Goal: Answer question/provide support: Share knowledge or assist other users

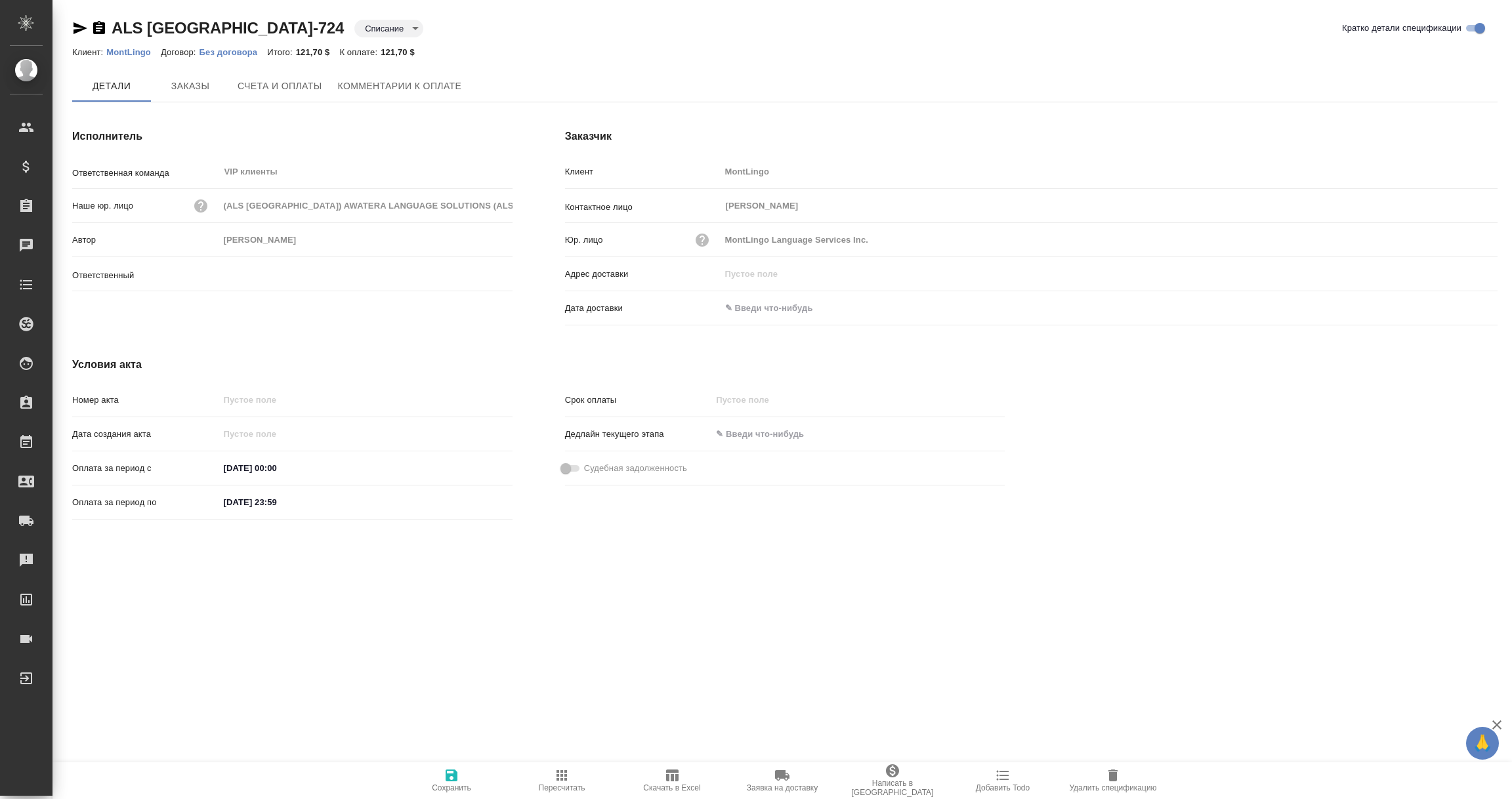
type input "Звержановская Диана"
click at [278, 24] on body "🙏 .cls-1 fill:#fff; AWATERA Vorobyova Ekaterina Клиенты Спецификации Заказы Чат…" at bounding box center [756, 400] width 1512 height 799
click at [277, 26] on button "Не оплачена" at bounding box center [261, 27] width 58 height 15
type input "notPayed"
click at [448, 773] on icon "button" at bounding box center [452, 776] width 12 height 12
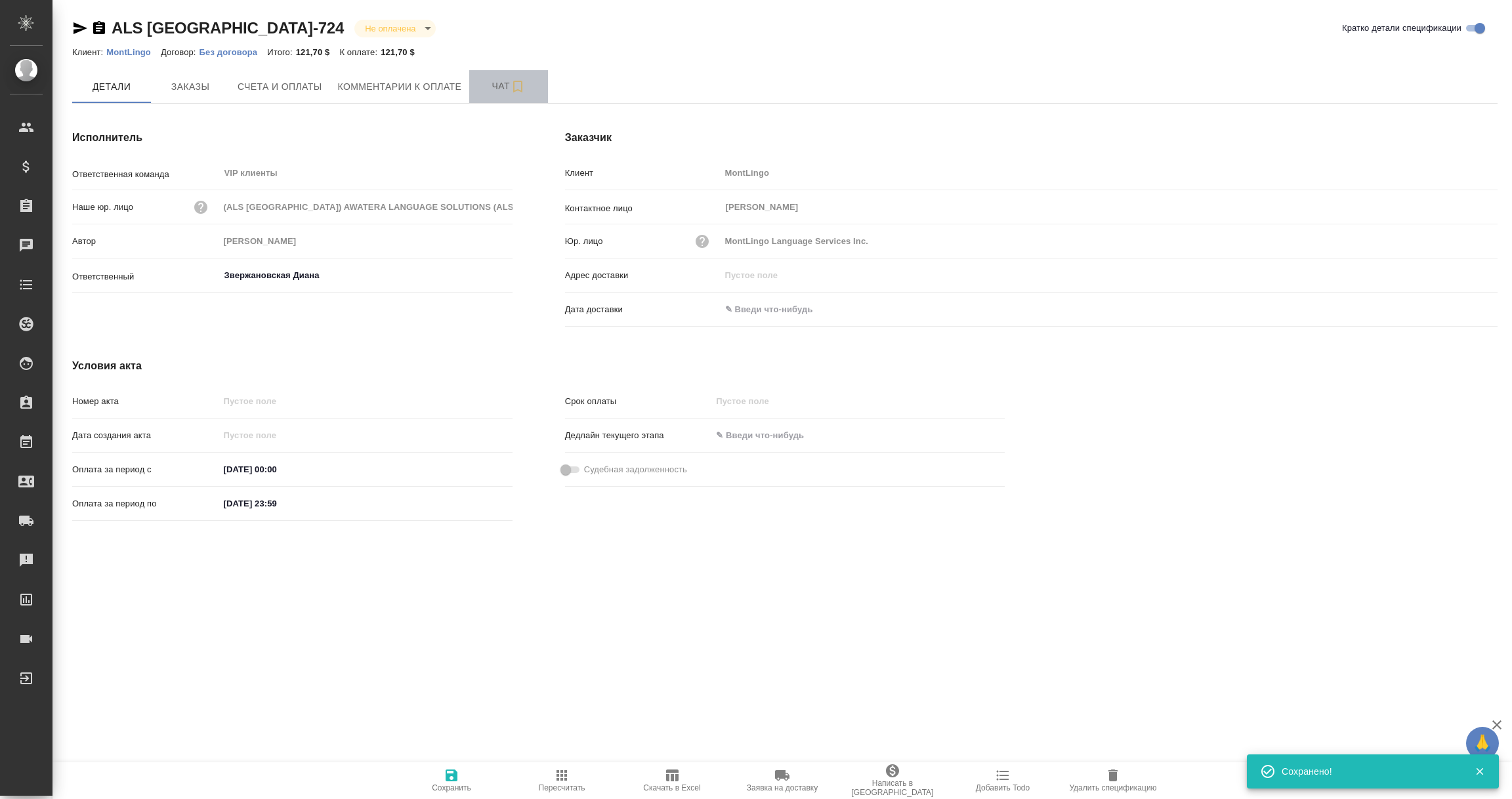
click at [494, 80] on span "Чат" at bounding box center [509, 86] width 63 height 16
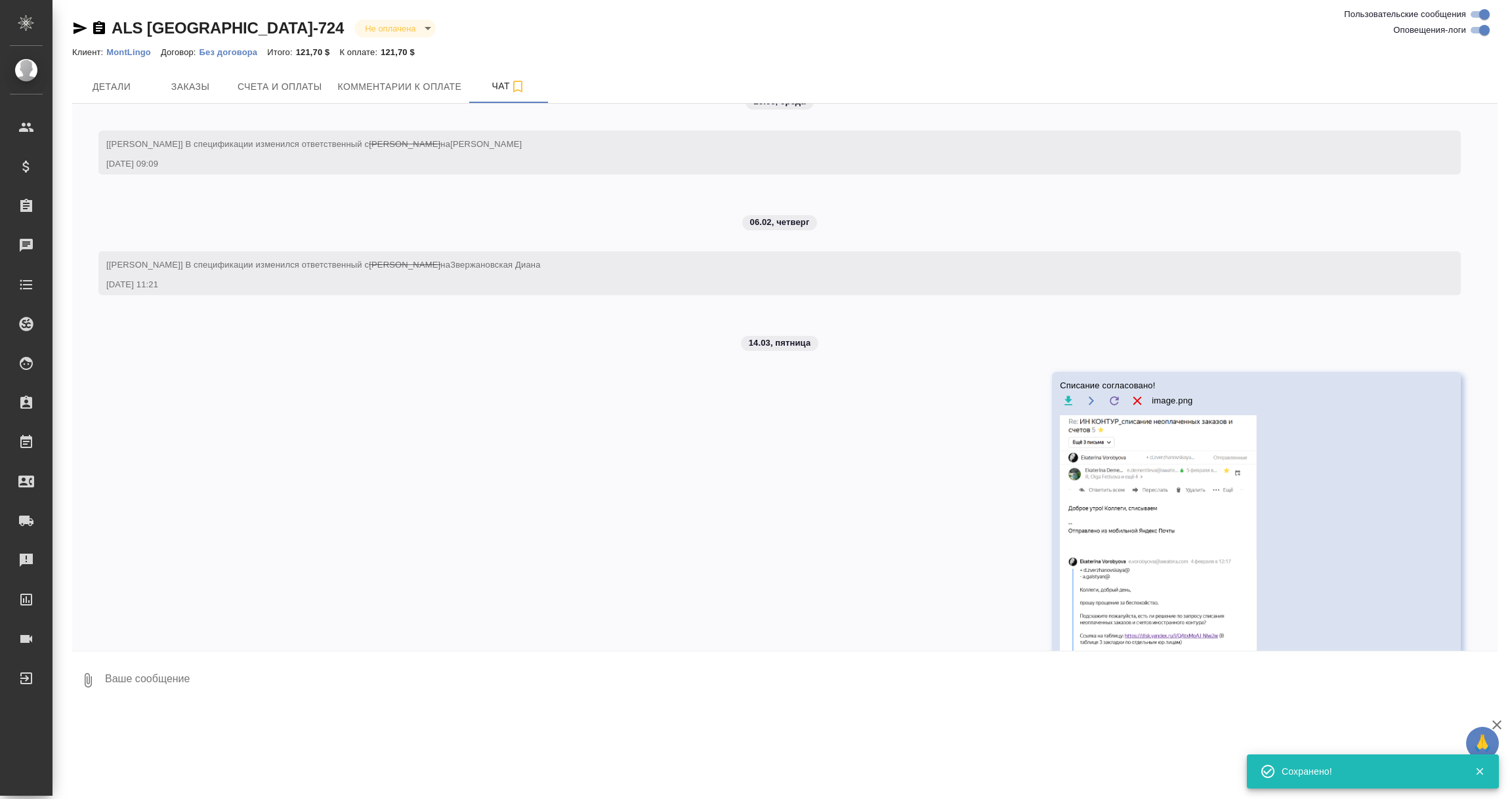
scroll to position [464, 0]
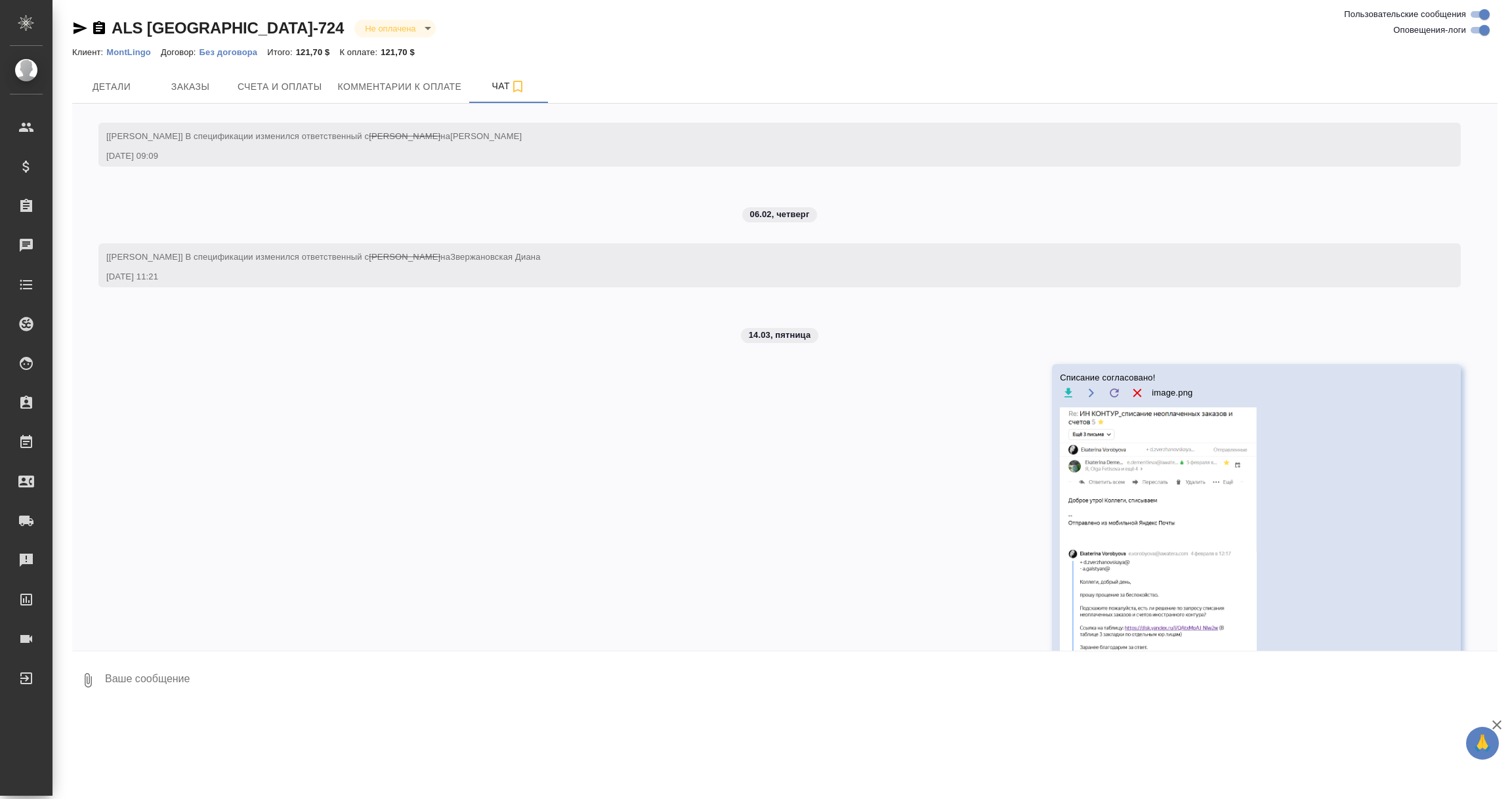
click at [143, 52] on p "MontLingo" at bounding box center [133, 52] width 54 height 10
click at [298, 26] on body "🙏 .cls-1 fill:#fff; AWATERA Vorobyova Ekaterina Клиенты Спецификации Заказы 0 Ч…" at bounding box center [756, 400] width 1512 height 799
click at [273, 36] on button "Списание" at bounding box center [261, 28] width 58 height 15
type input "debiting"
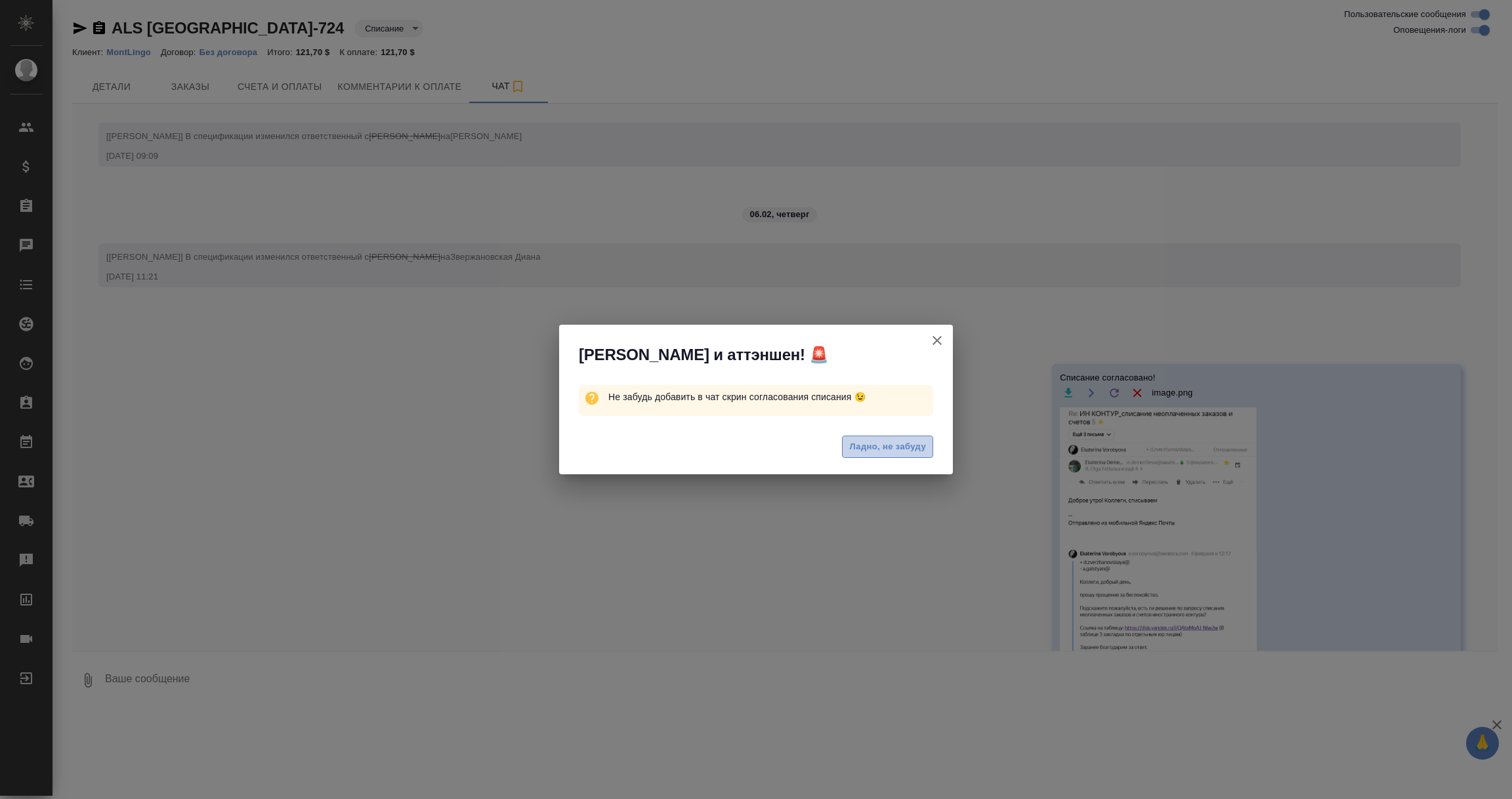
click at [877, 446] on span "Ладно, не забуду" at bounding box center [888, 446] width 77 height 15
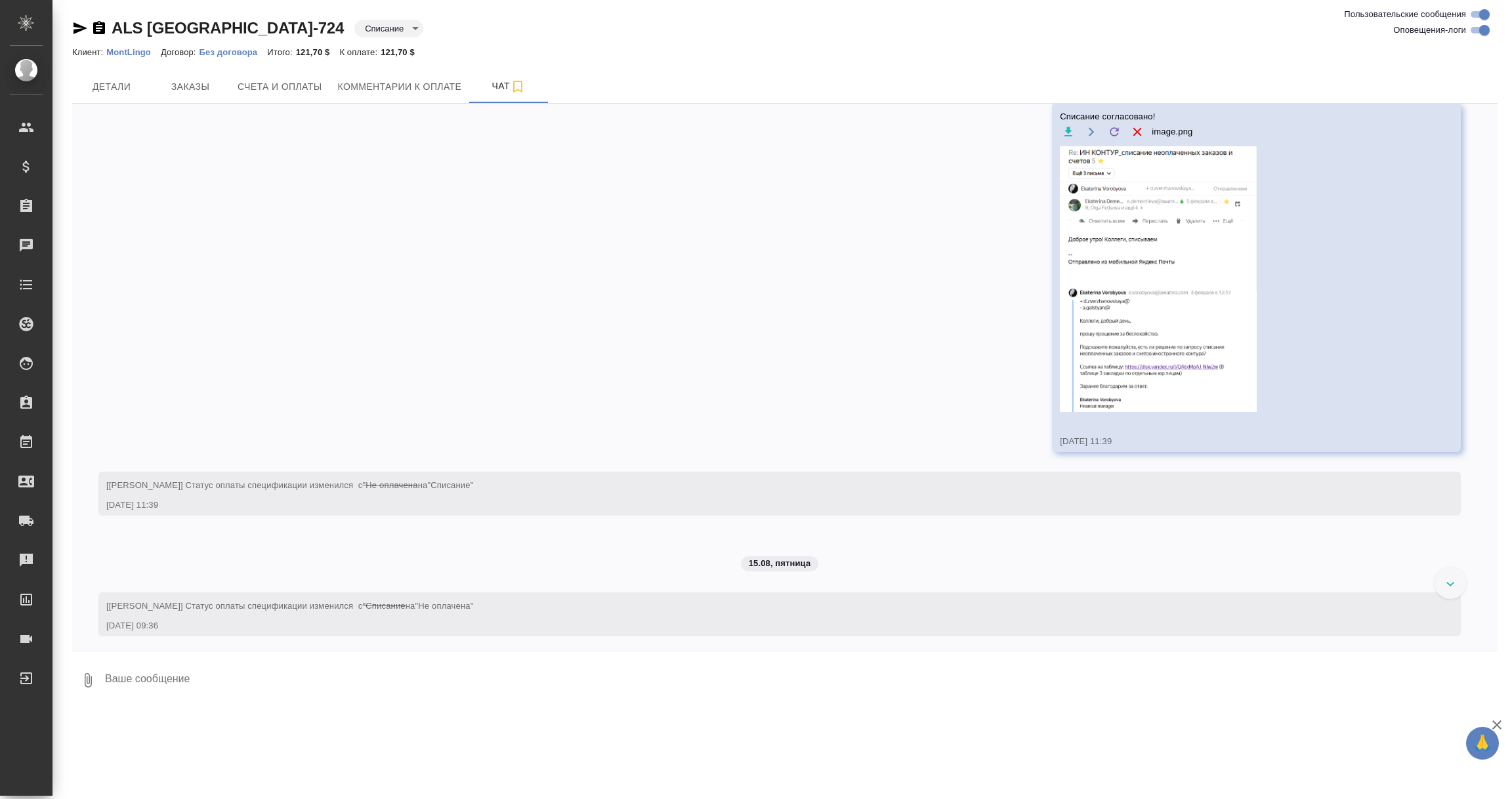
scroll to position [793, 0]
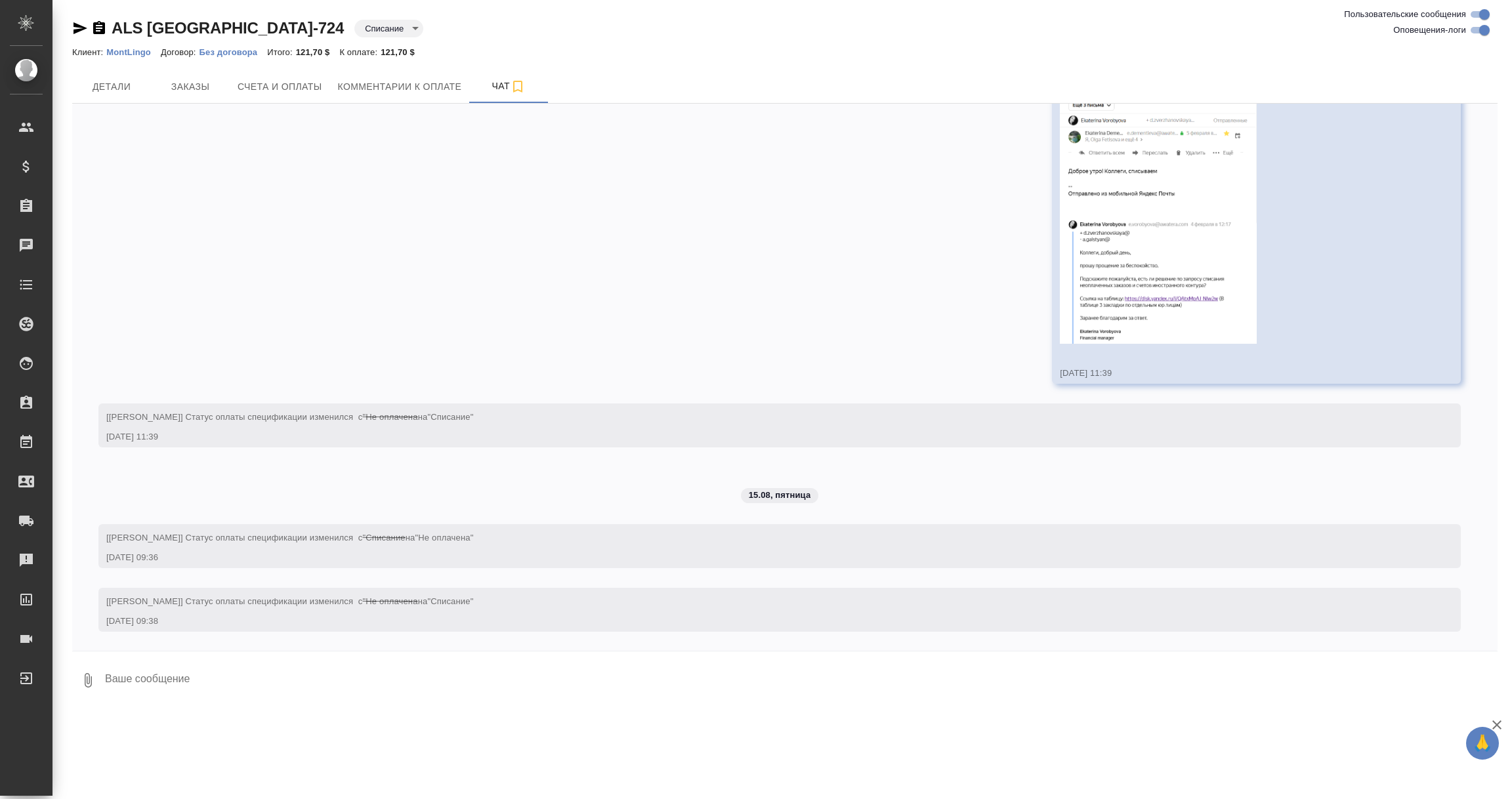
click at [121, 50] on p "MontLingo" at bounding box center [133, 52] width 54 height 10
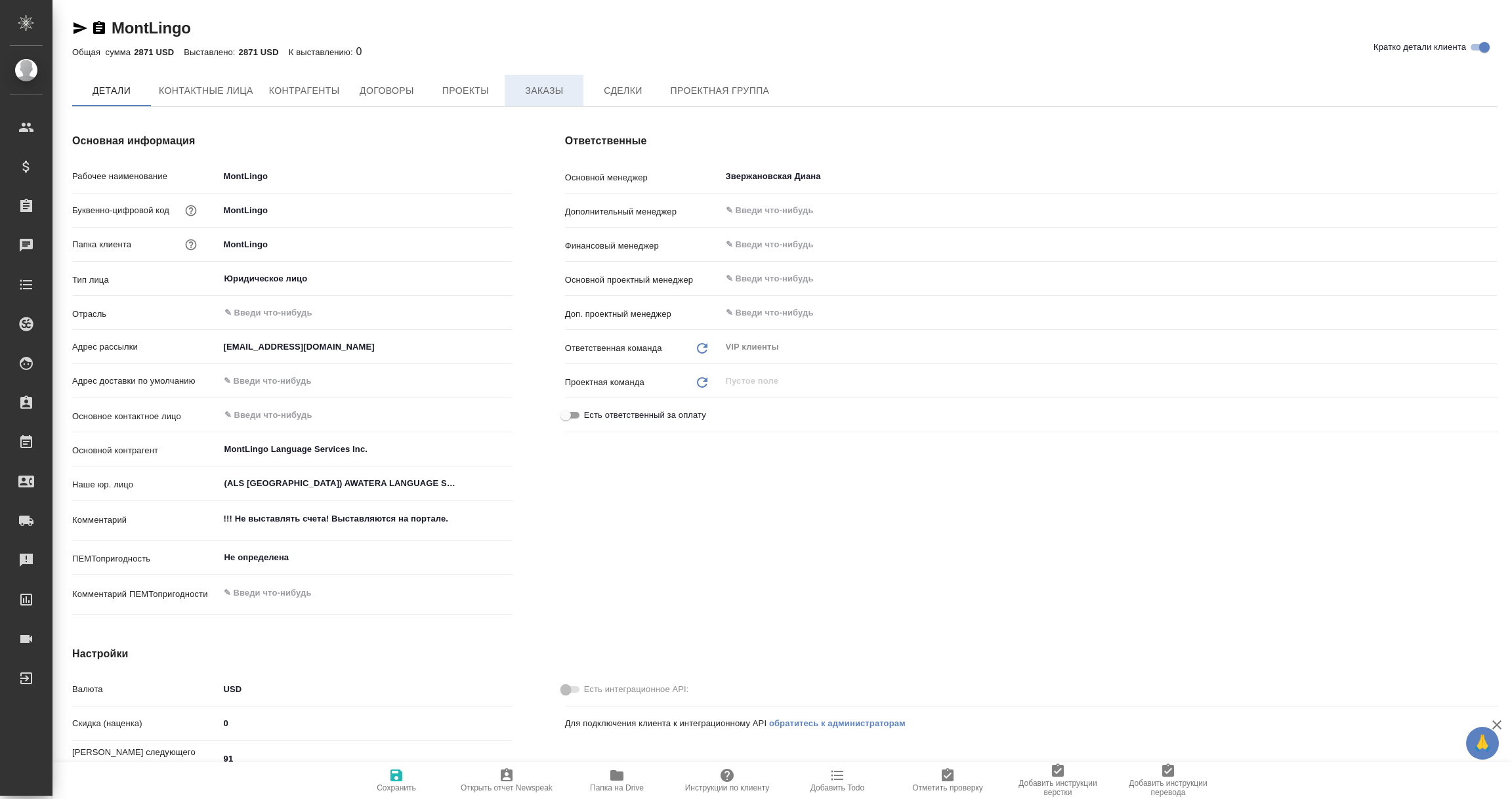
click at [553, 90] on span "Заказы" at bounding box center [544, 91] width 63 height 16
type textarea "x"
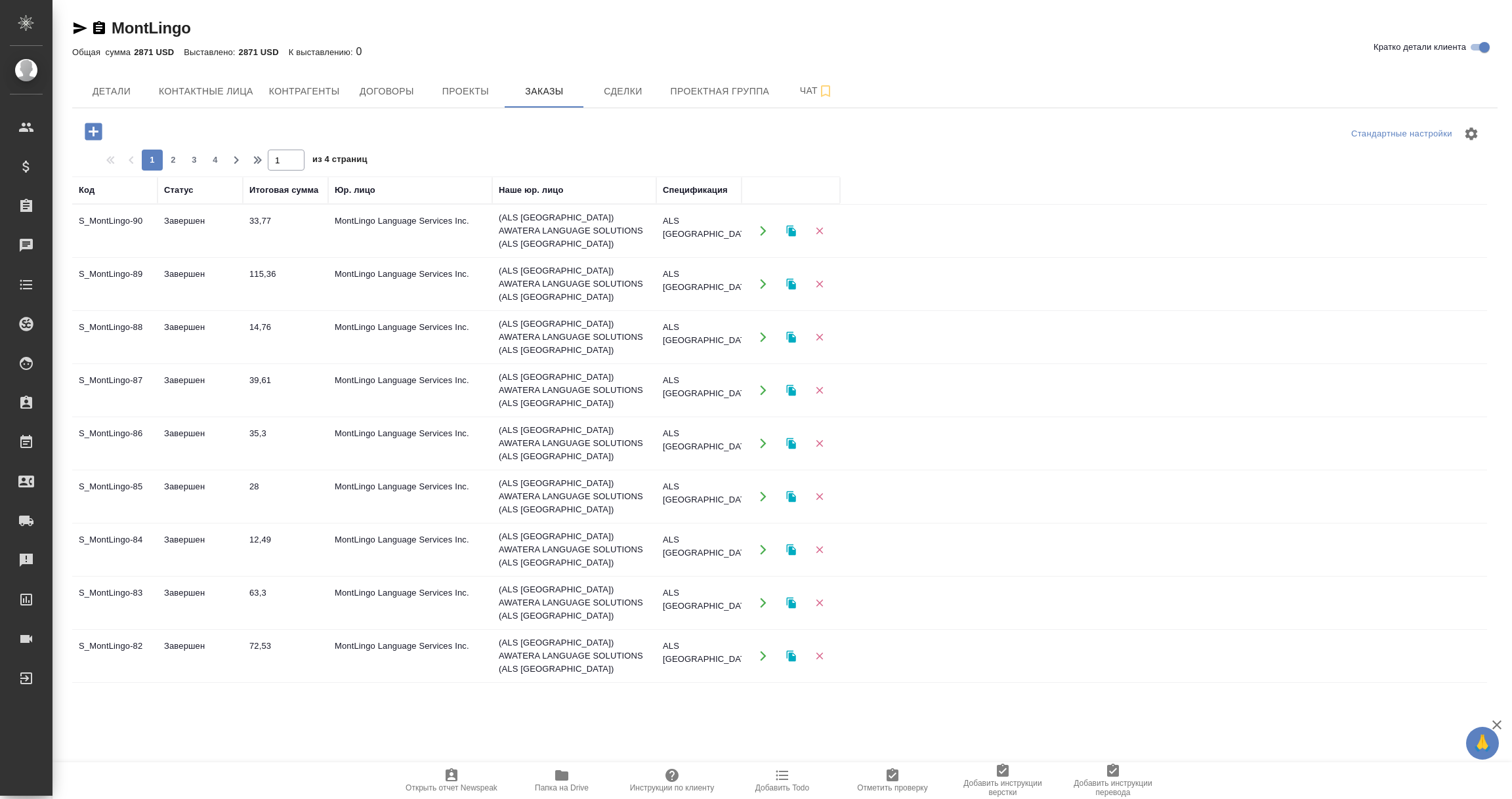
click at [398, 219] on td "MontLingo Language Services Inc." at bounding box center [410, 231] width 164 height 46
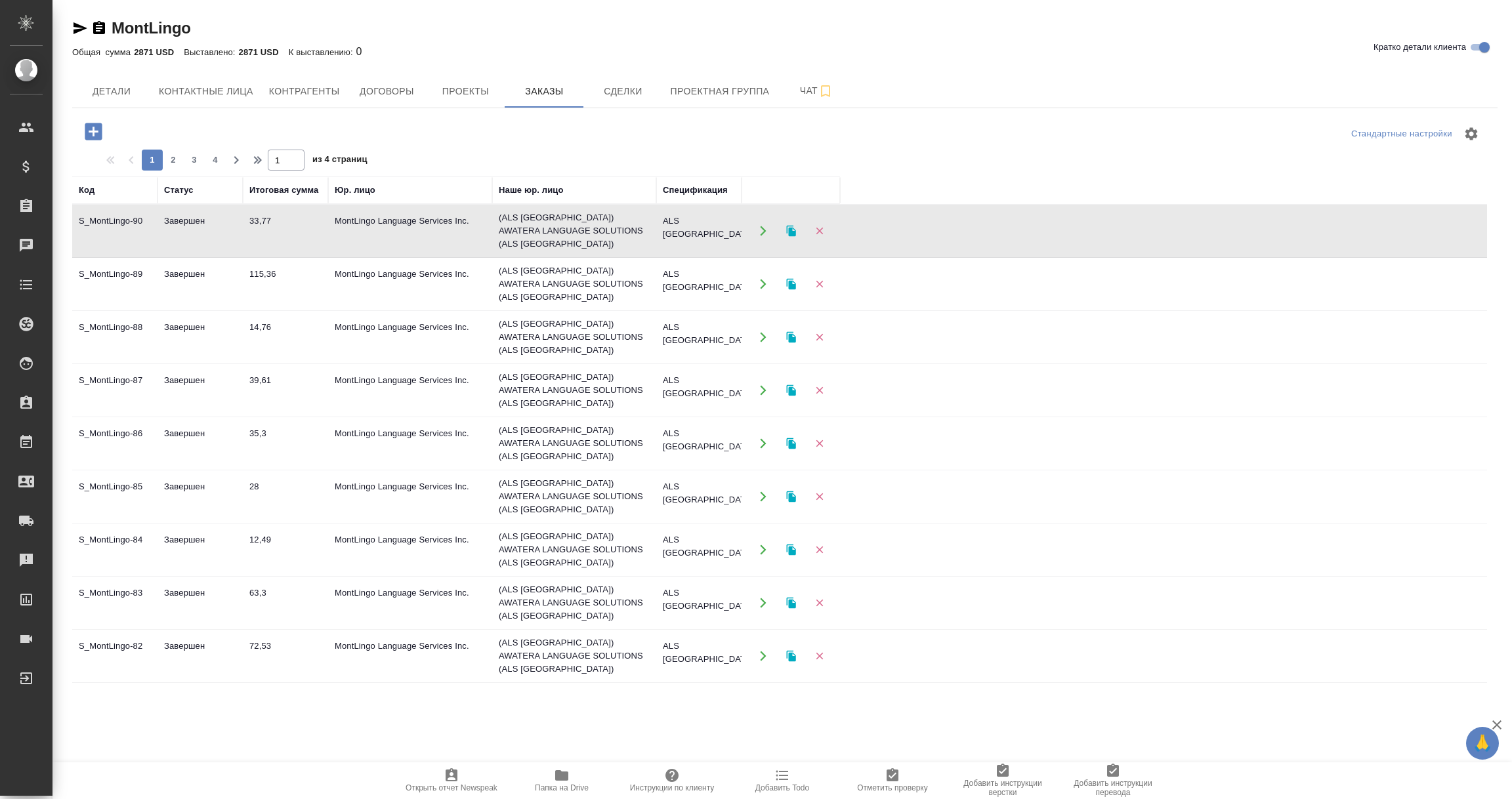
click at [398, 219] on td "MontLingo Language Services Inc." at bounding box center [410, 231] width 164 height 46
click at [677, 254] on td "ALS USA-732" at bounding box center [699, 231] width 85 height 46
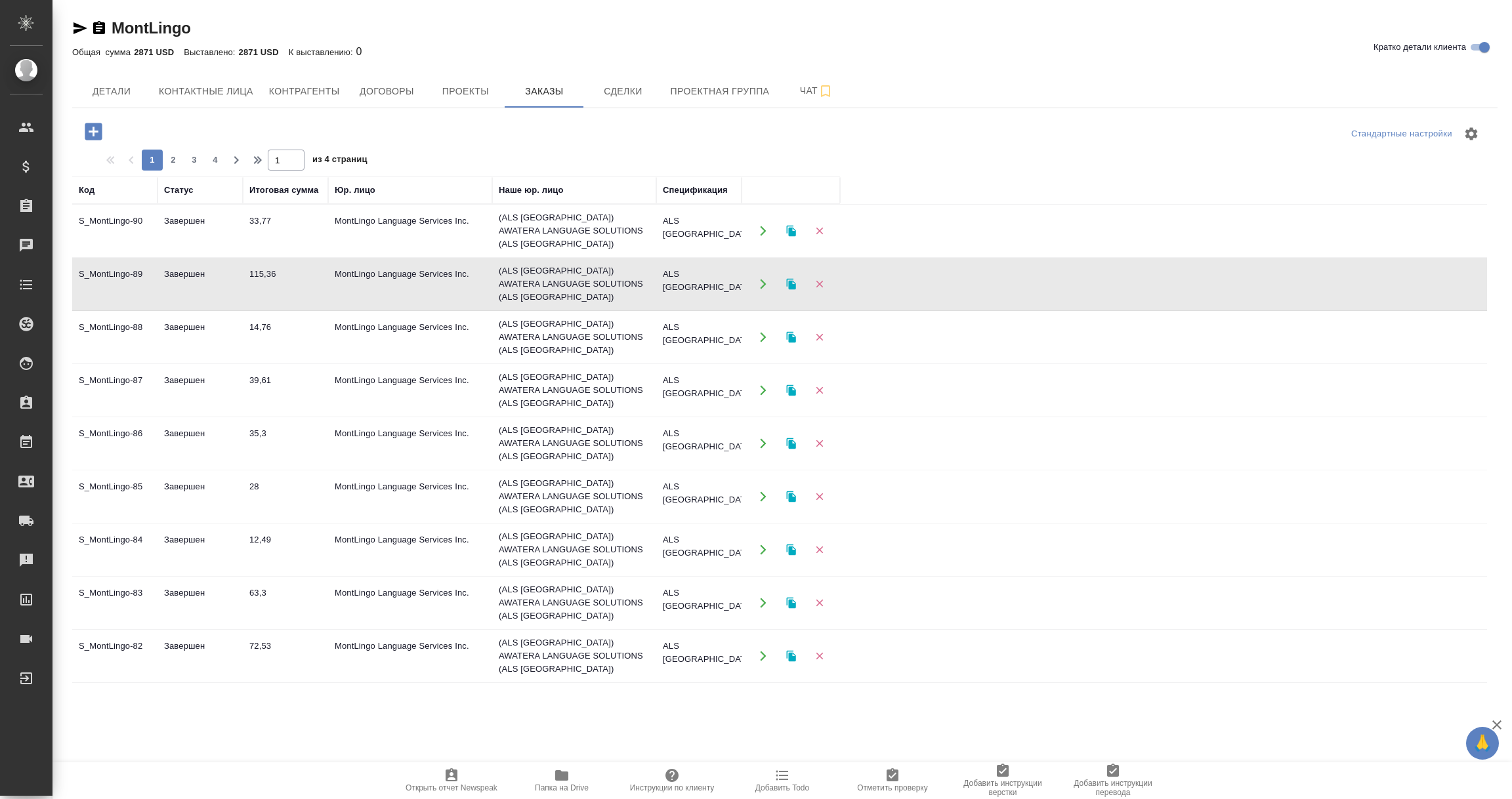
click at [698, 254] on td "ALS USA-732" at bounding box center [699, 231] width 85 height 46
click at [698, 254] on td "ALS USA-729" at bounding box center [699, 231] width 85 height 46
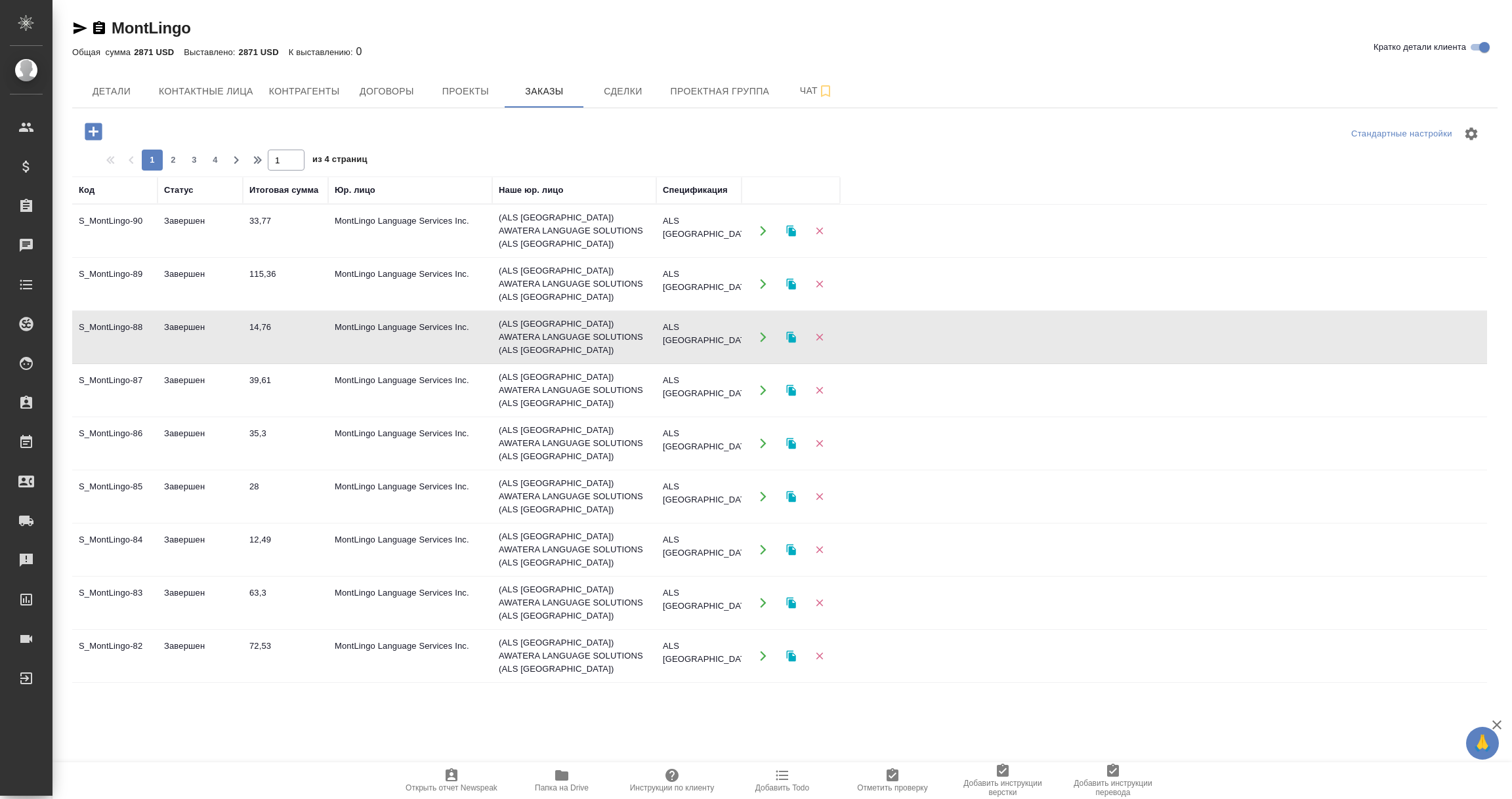
click at [698, 254] on td "ALS USA-729" at bounding box center [699, 231] width 85 height 46
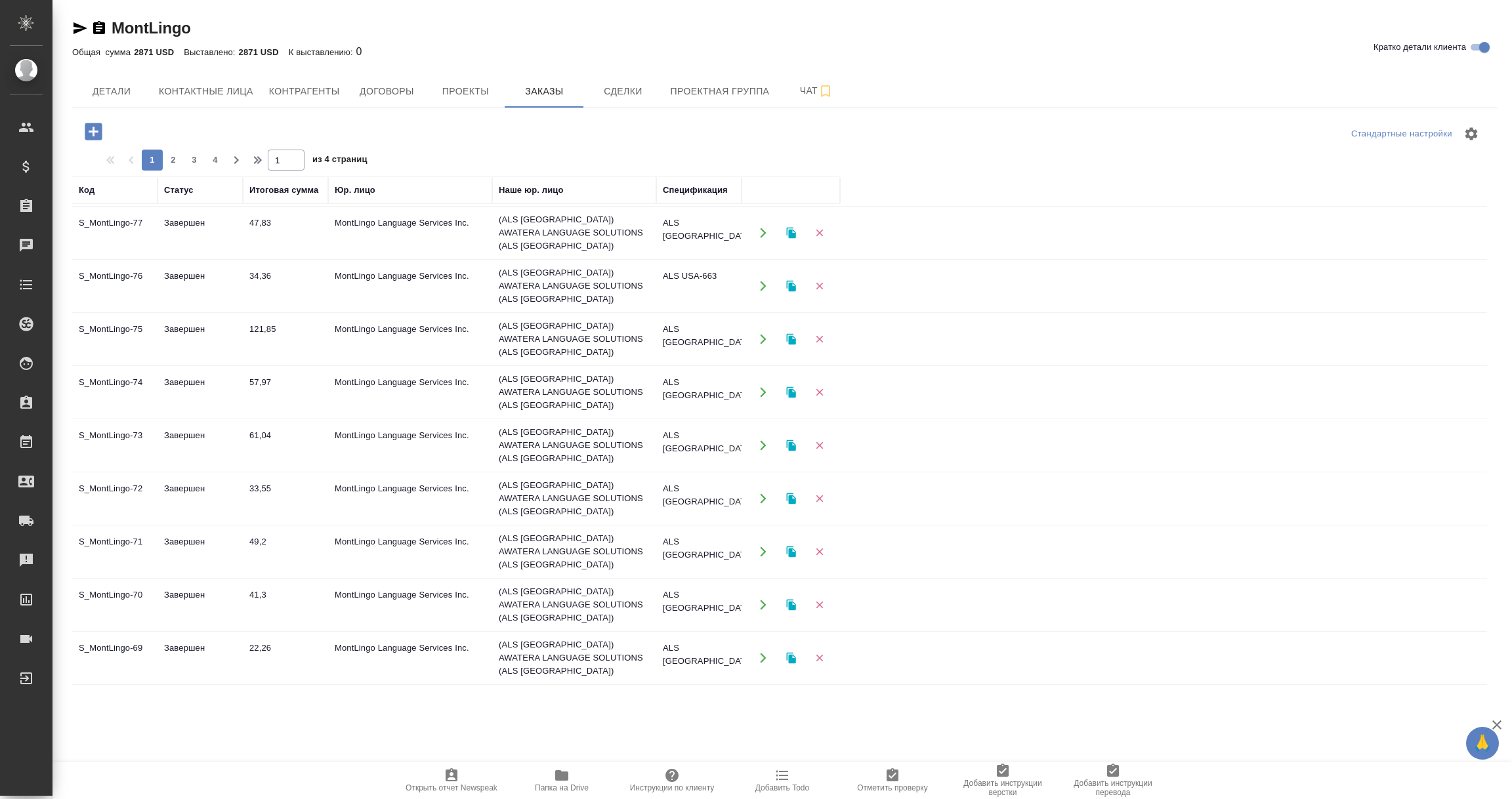
scroll to position [699, 0]
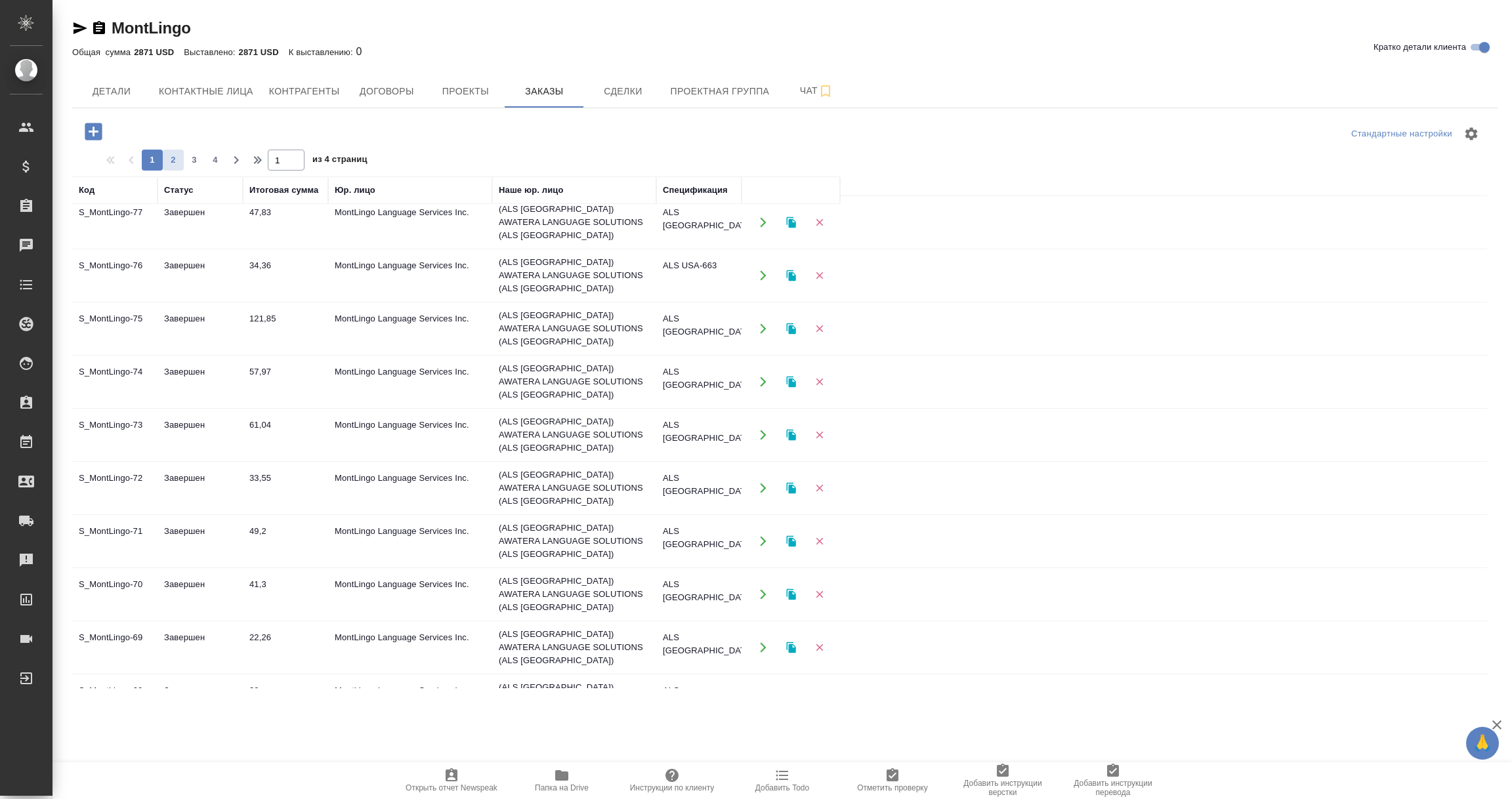
click at [174, 160] on span "2" at bounding box center [173, 160] width 21 height 13
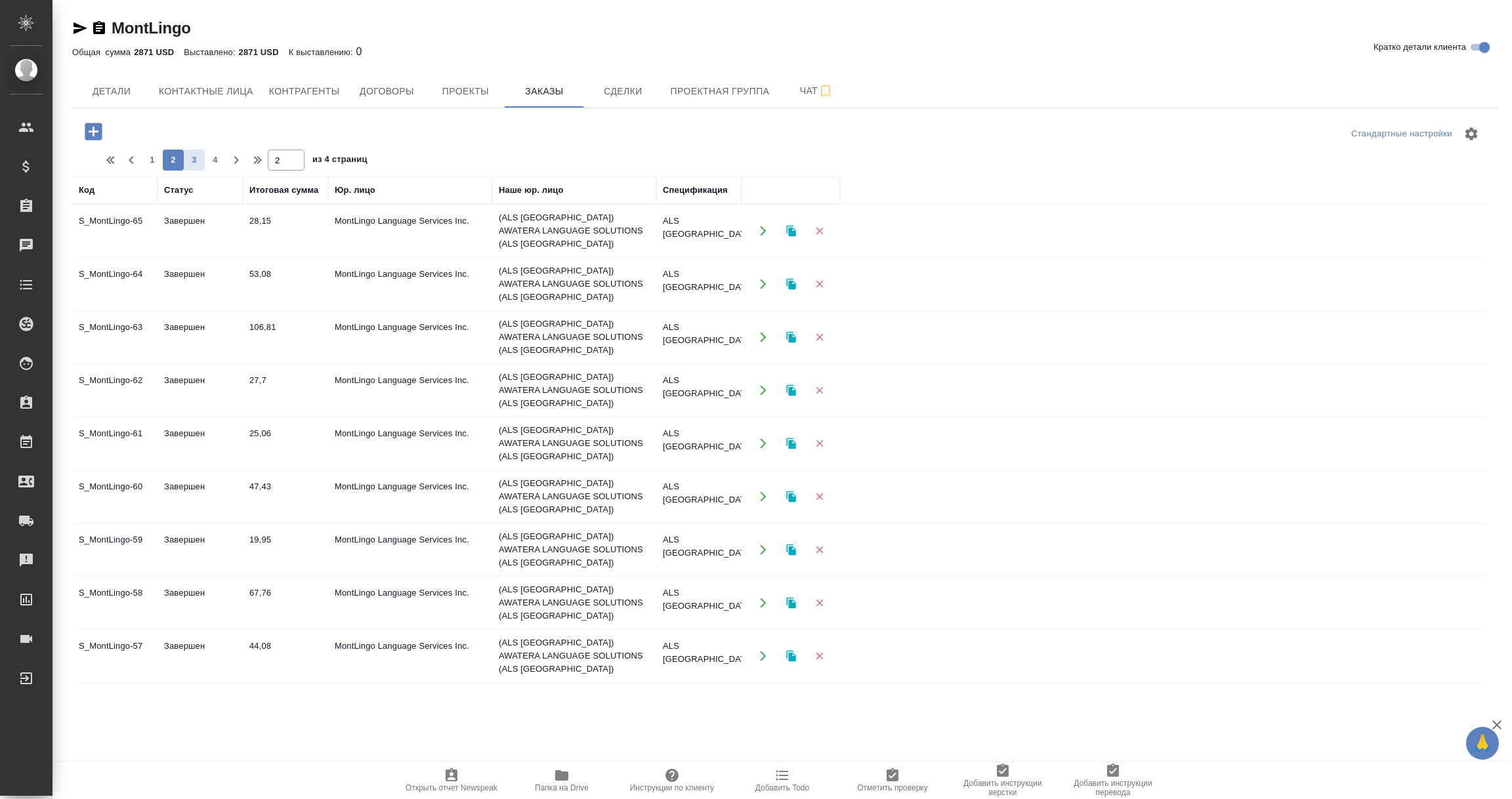
click at [192, 159] on span "3" at bounding box center [195, 160] width 21 height 13
type input "3"
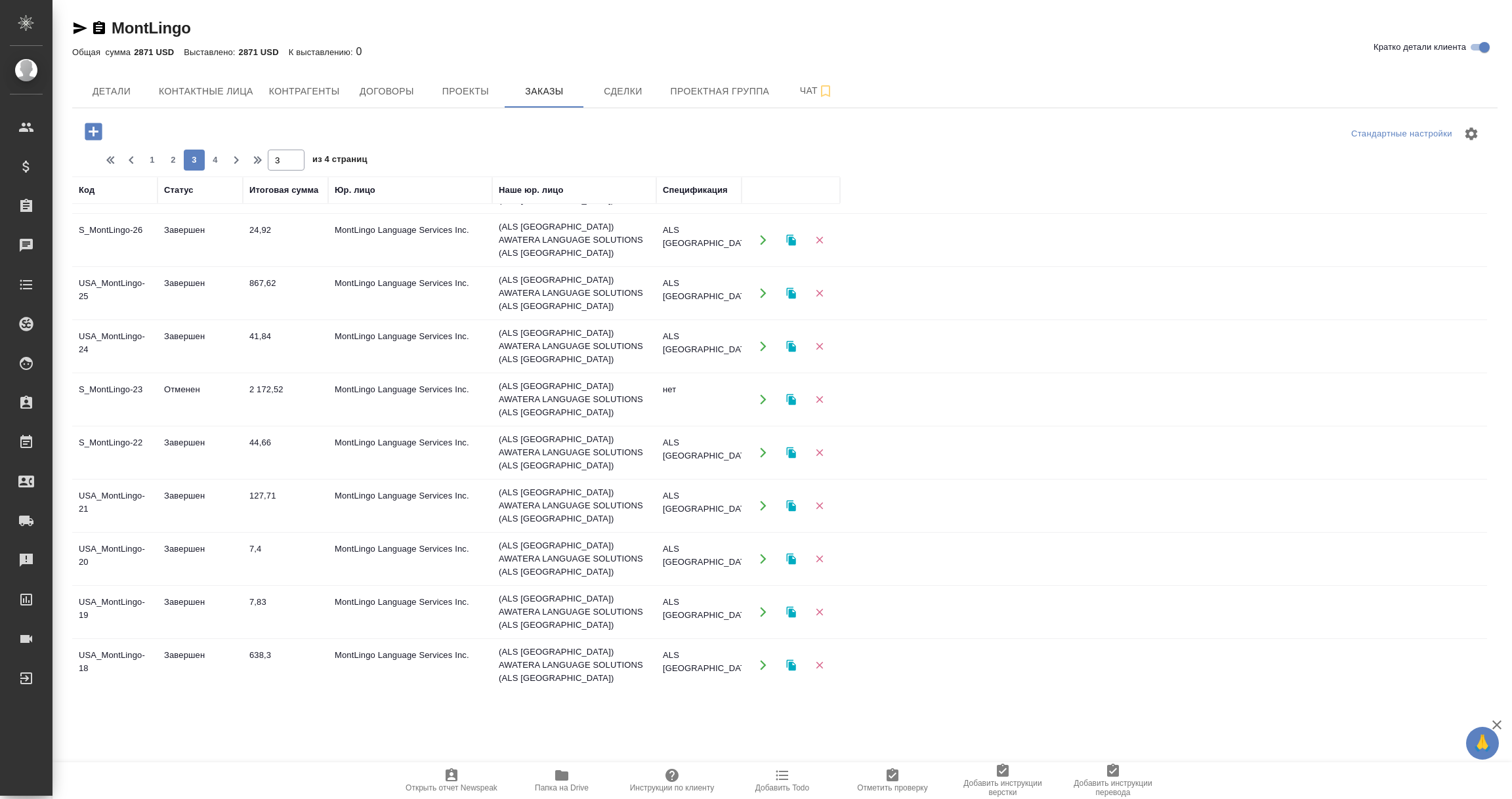
scroll to position [689, 0]
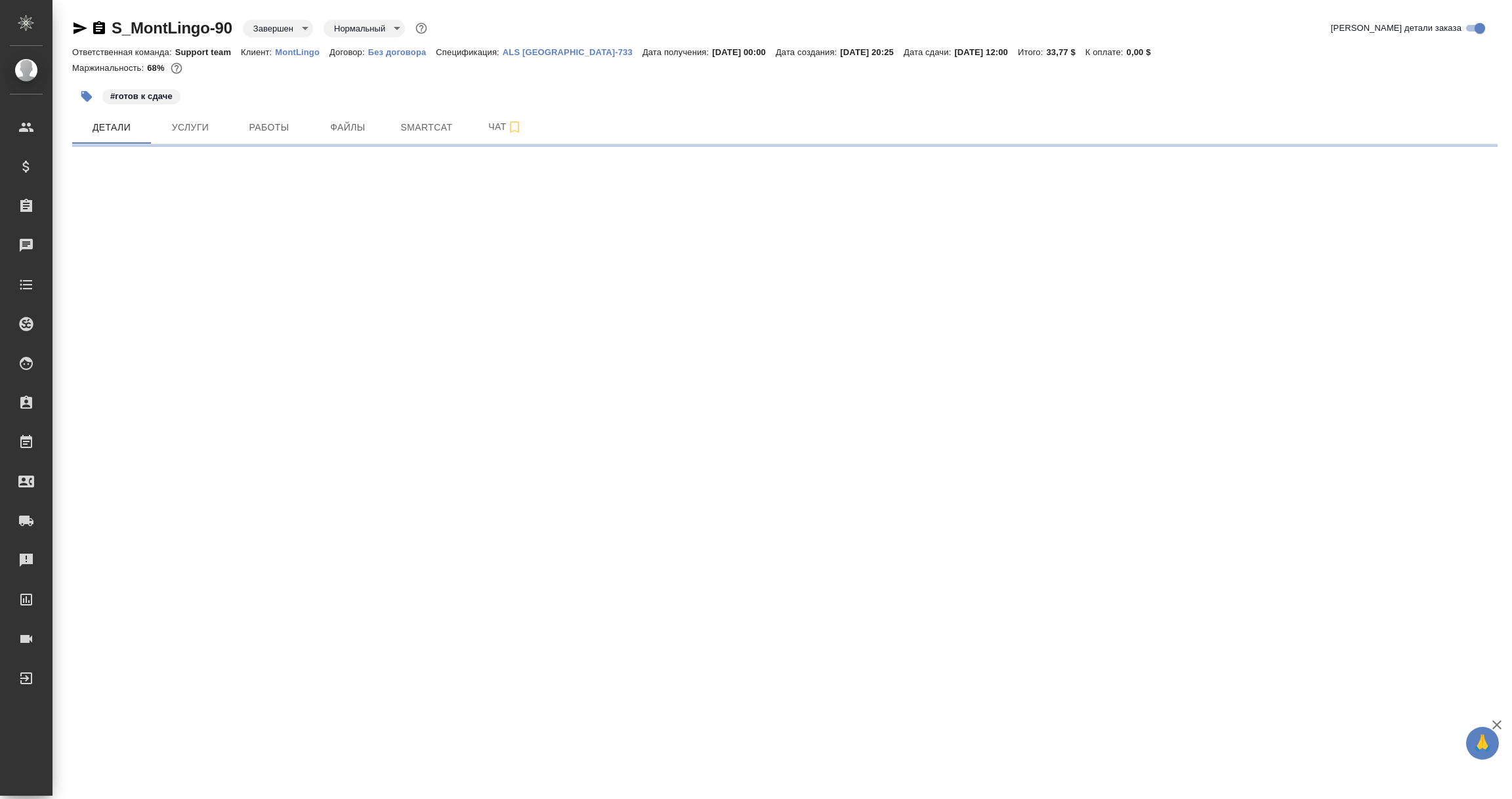
select select "RU"
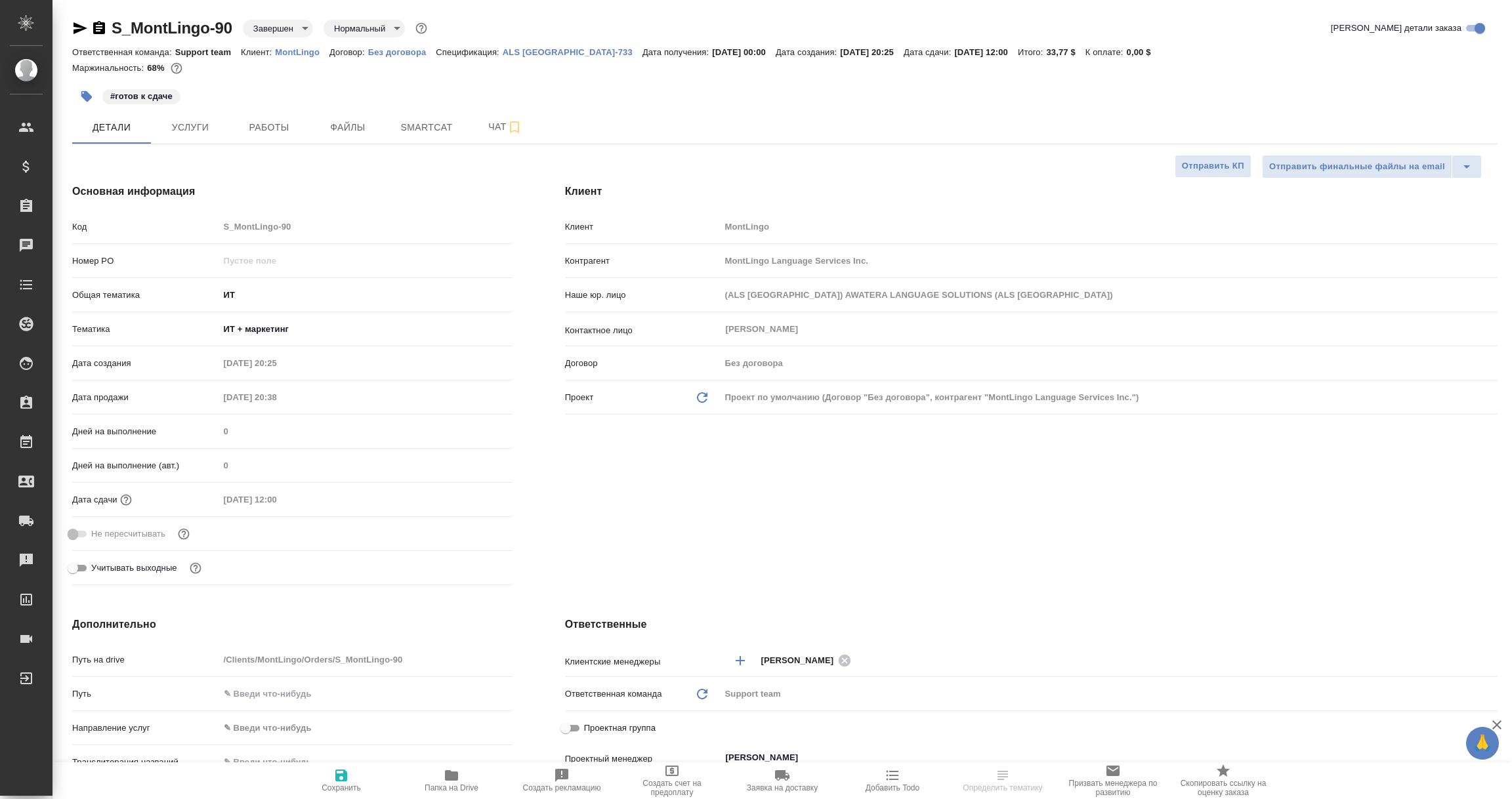
type textarea "x"
click at [527, 50] on p "ALS USA-733" at bounding box center [572, 52] width 139 height 10
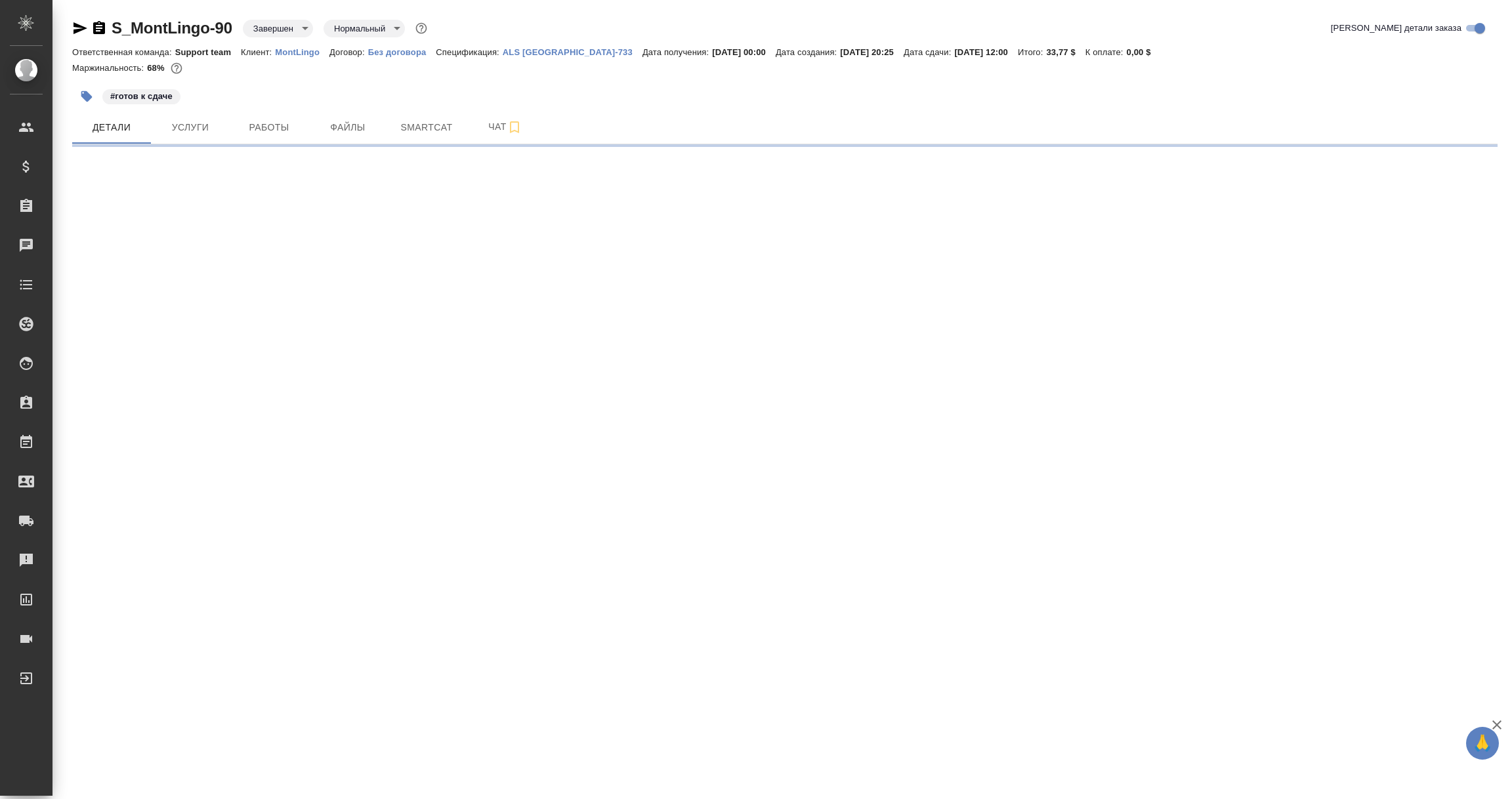
select select "RU"
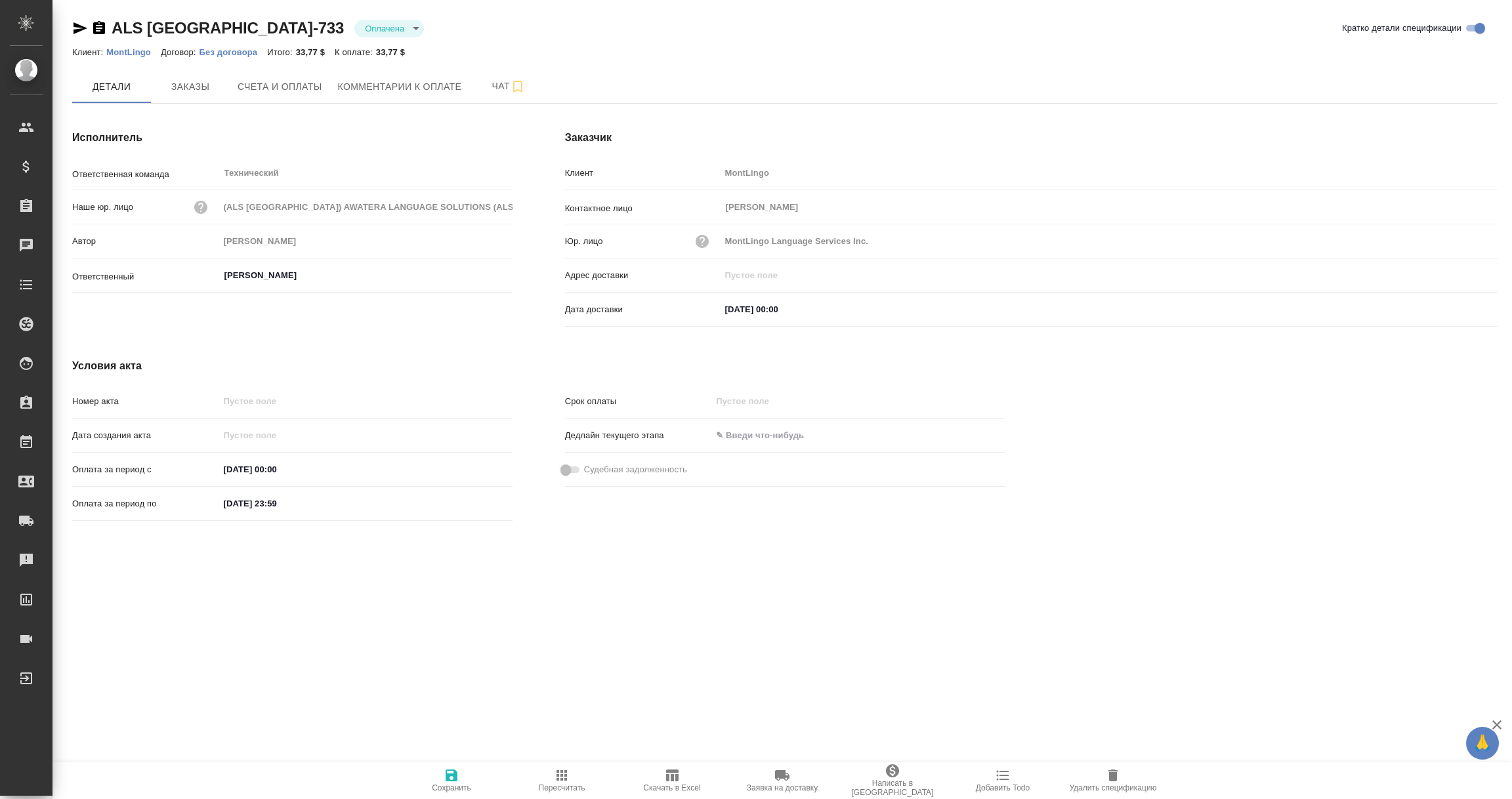
click at [98, 26] on icon "button" at bounding box center [99, 28] width 15 height 15
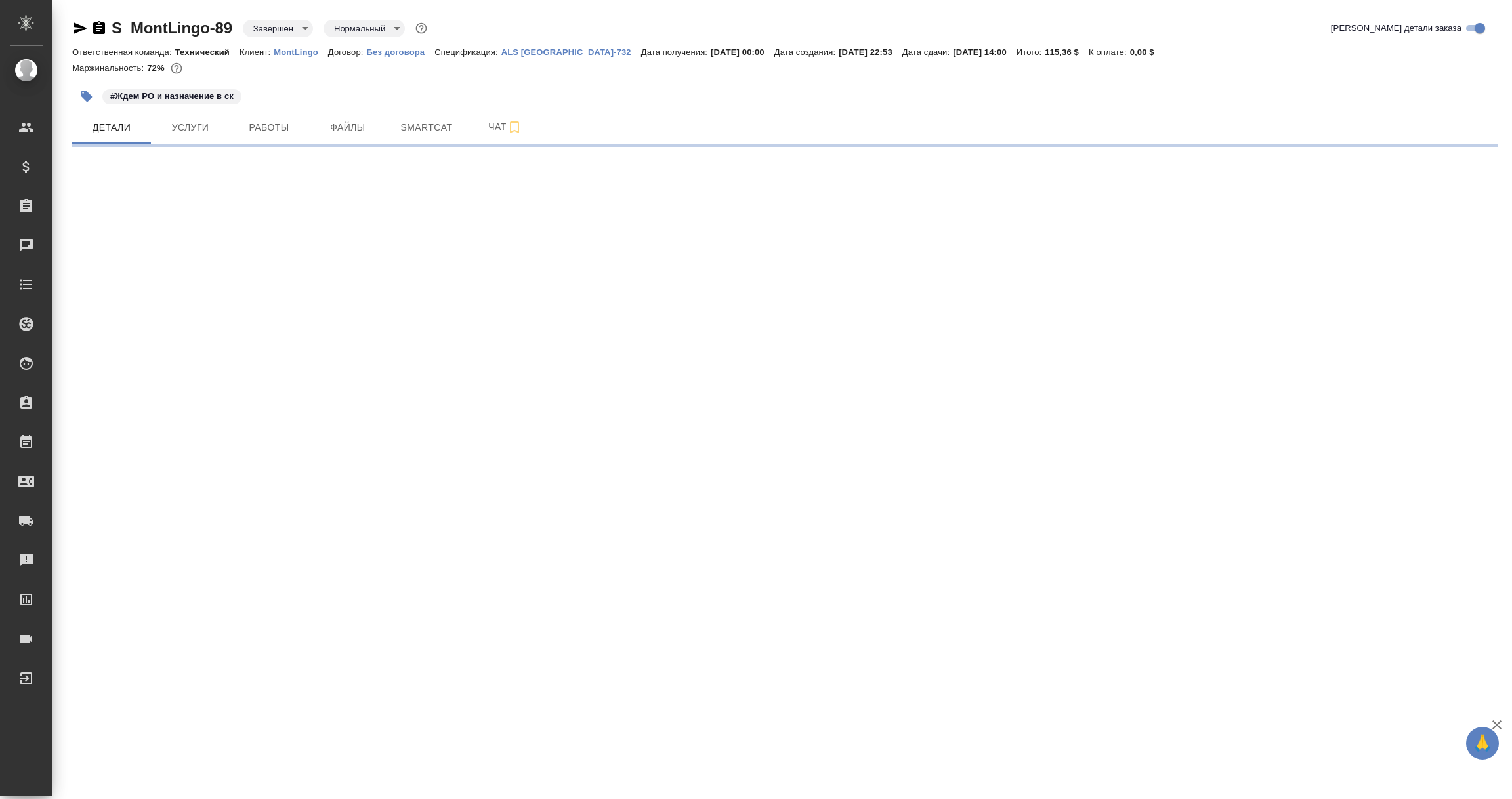
select select "RU"
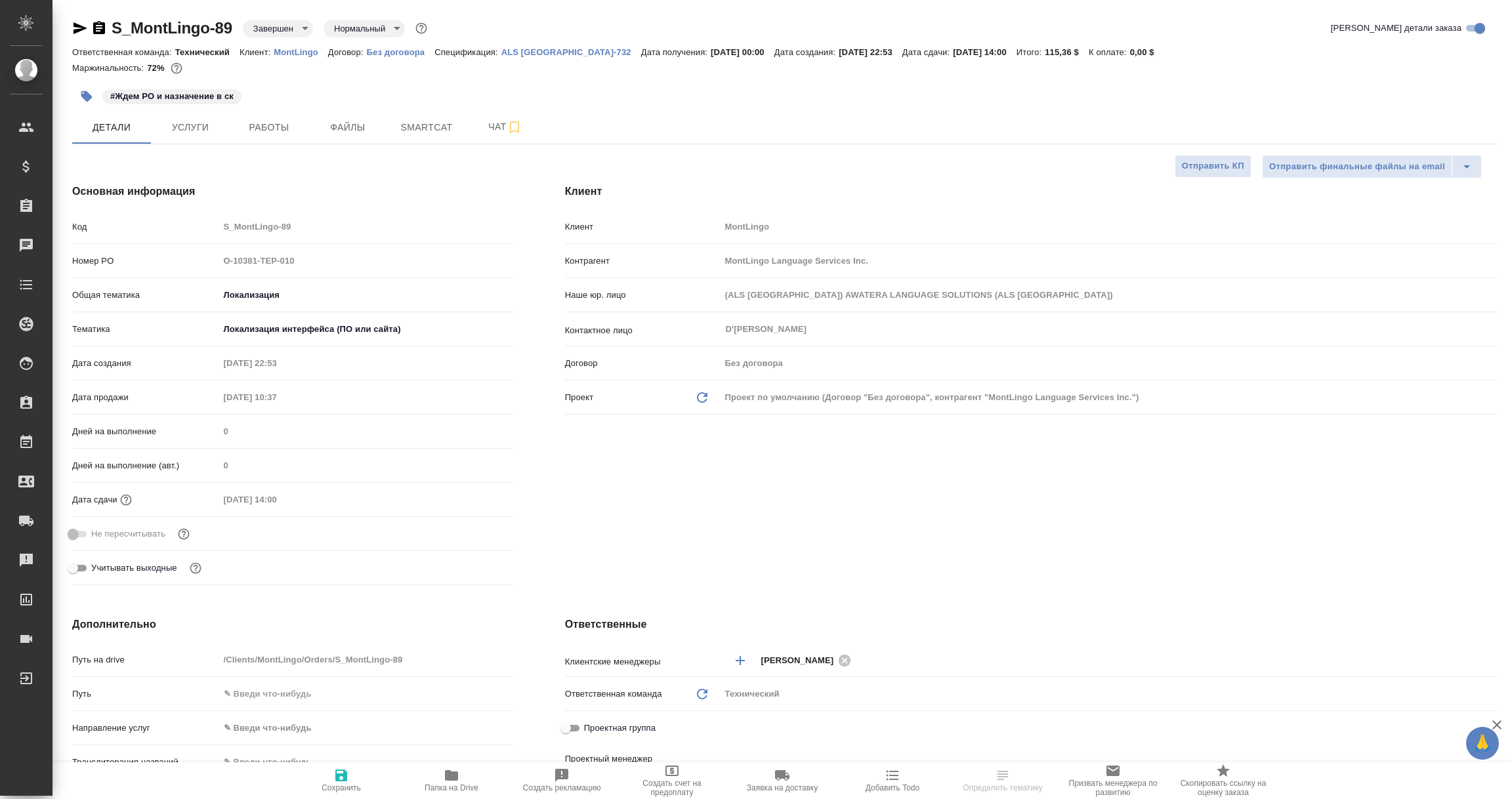
type textarea "x"
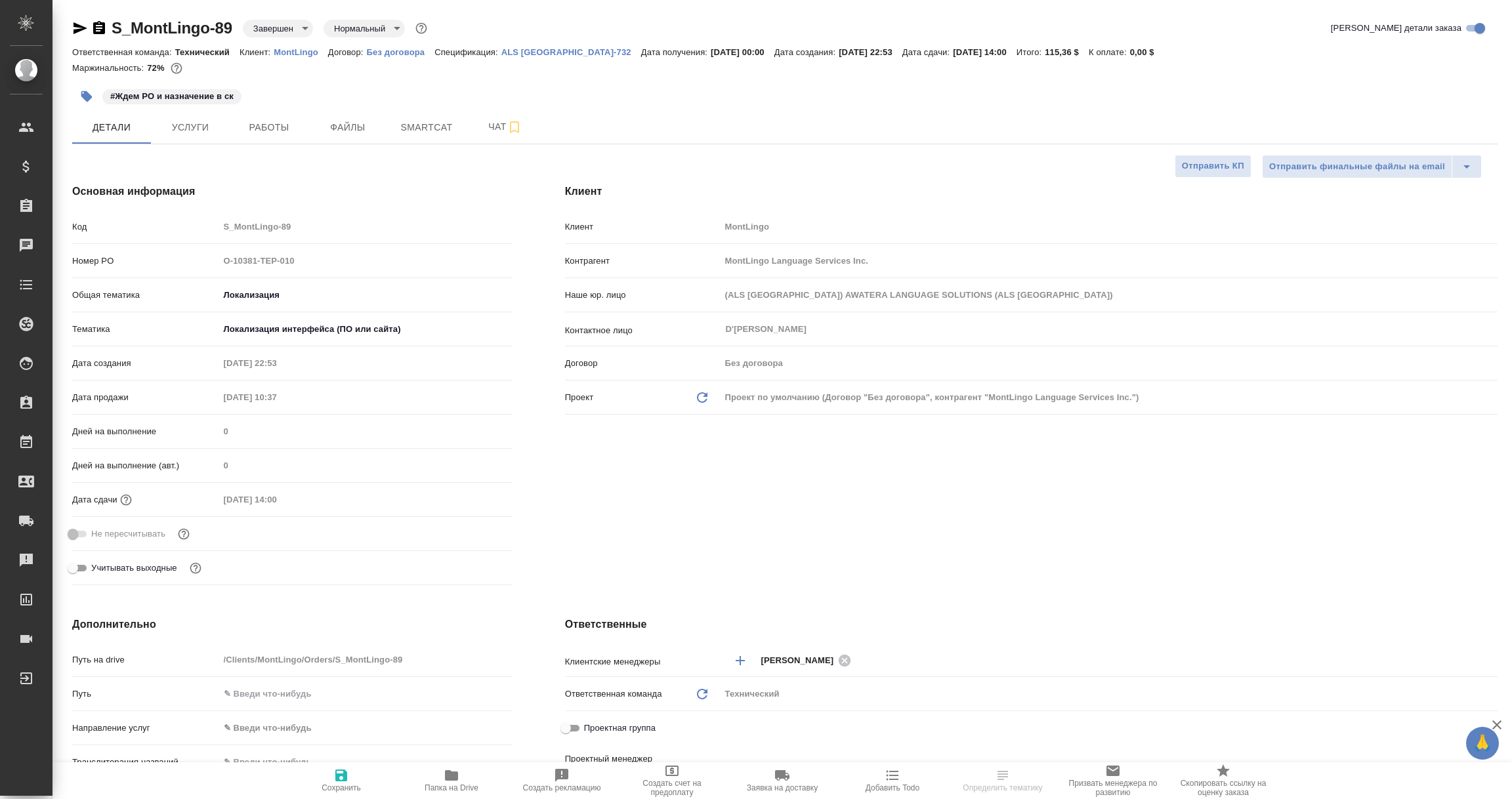
type textarea "x"
click at [529, 49] on p "ALS USA-732" at bounding box center [571, 52] width 139 height 10
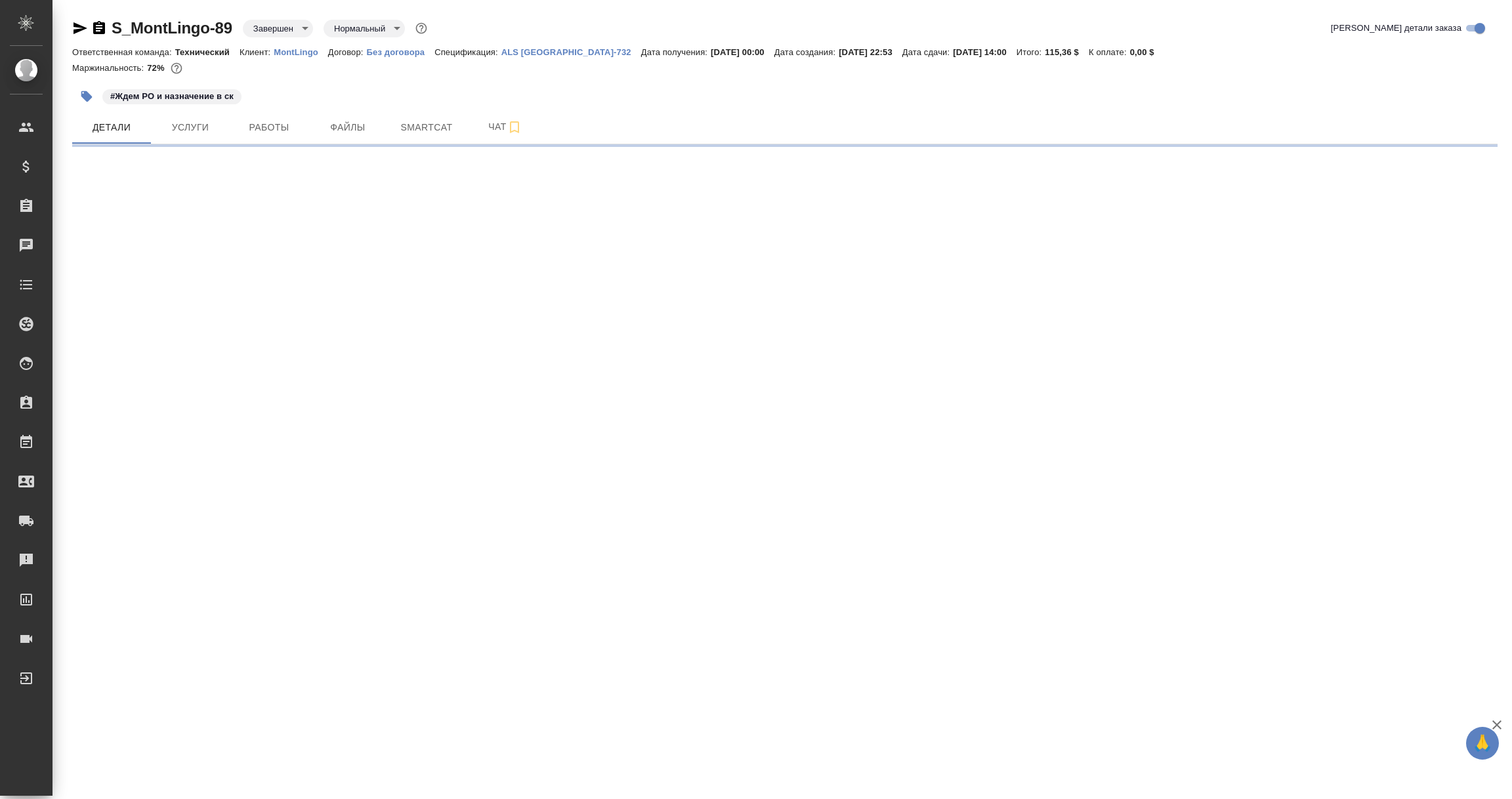
select select "RU"
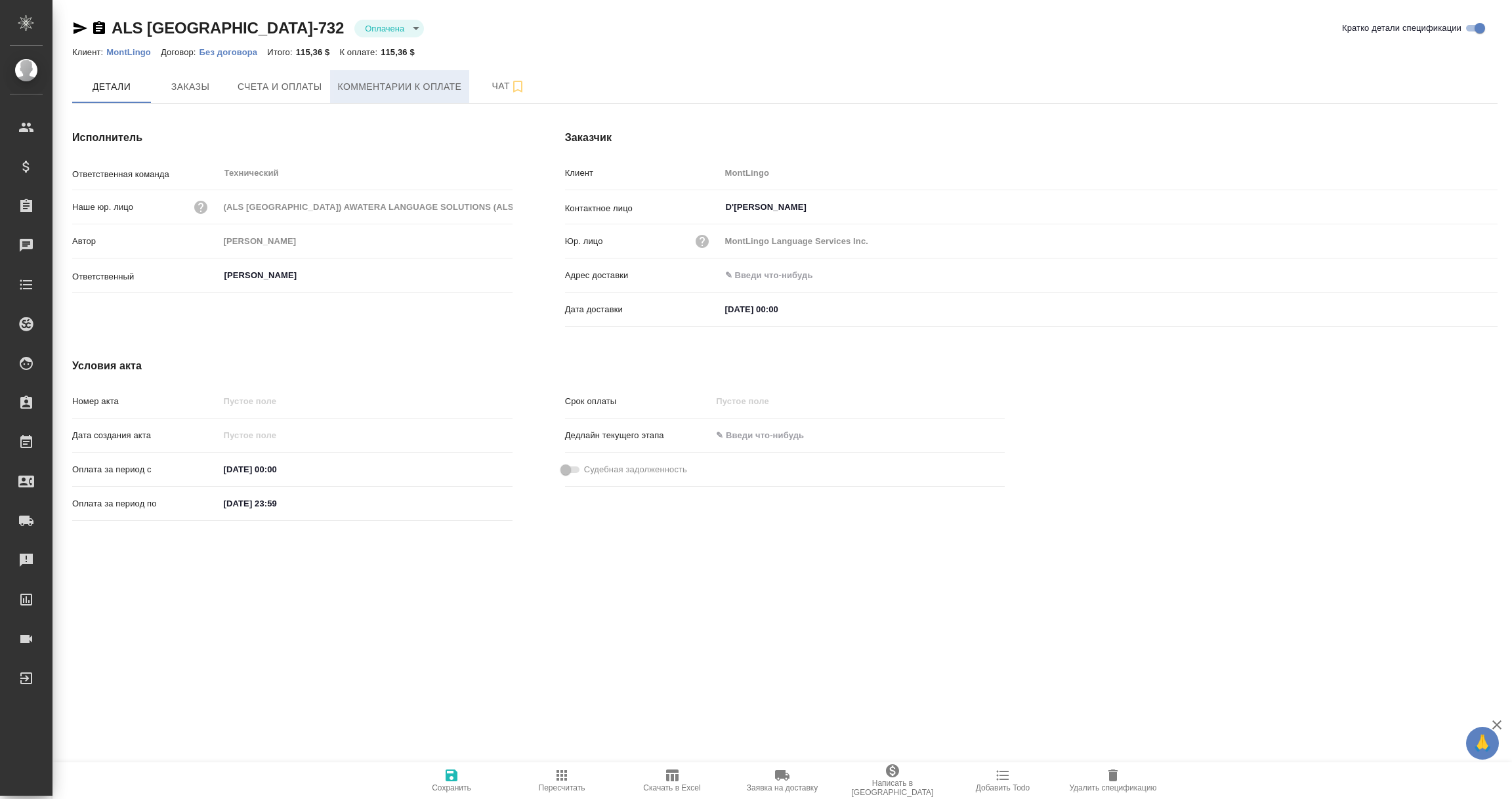
click at [435, 80] on span "Комментарии к оплате" at bounding box center [400, 87] width 124 height 16
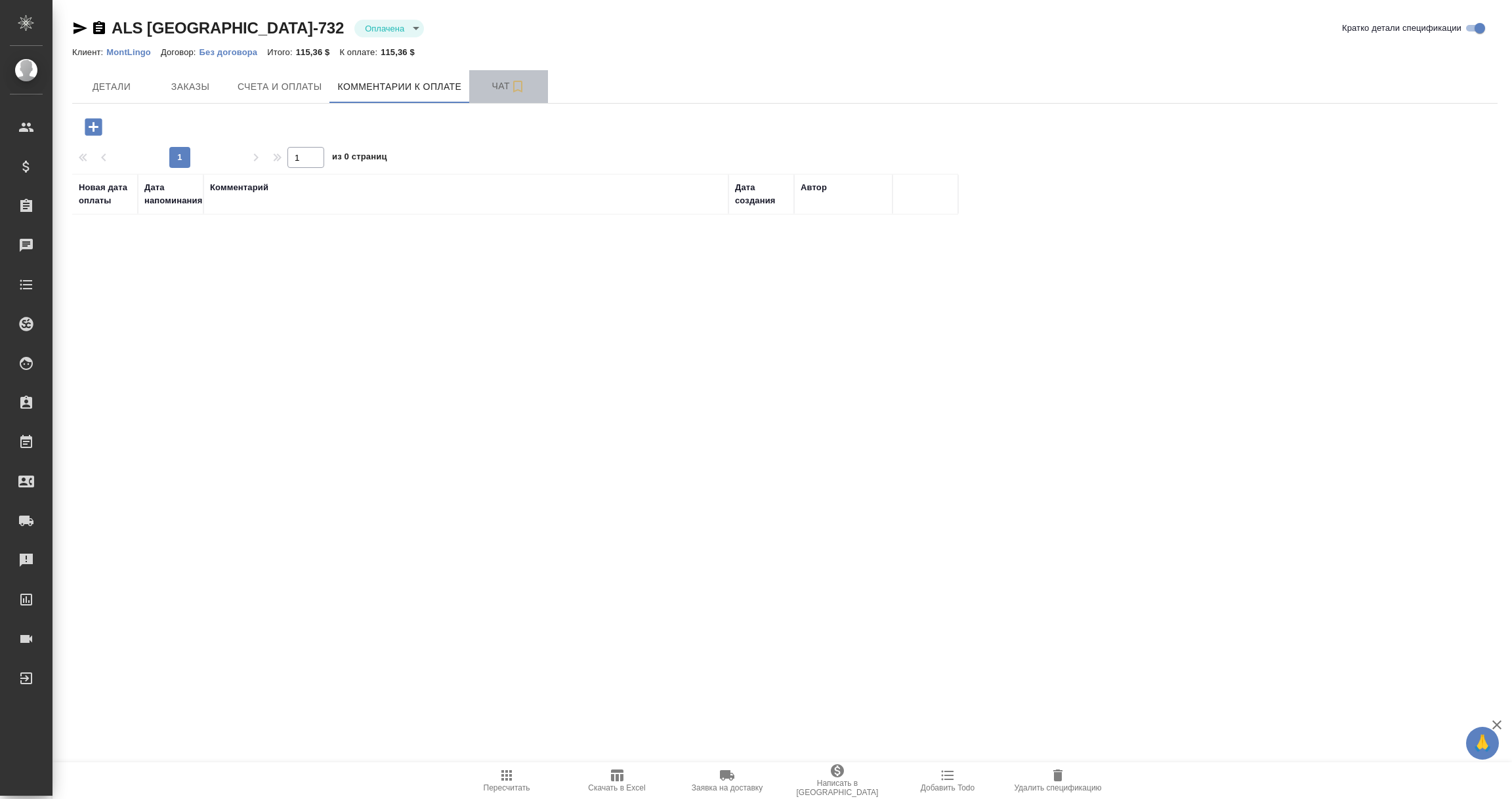
click at [498, 83] on span "Чат" at bounding box center [509, 86] width 63 height 16
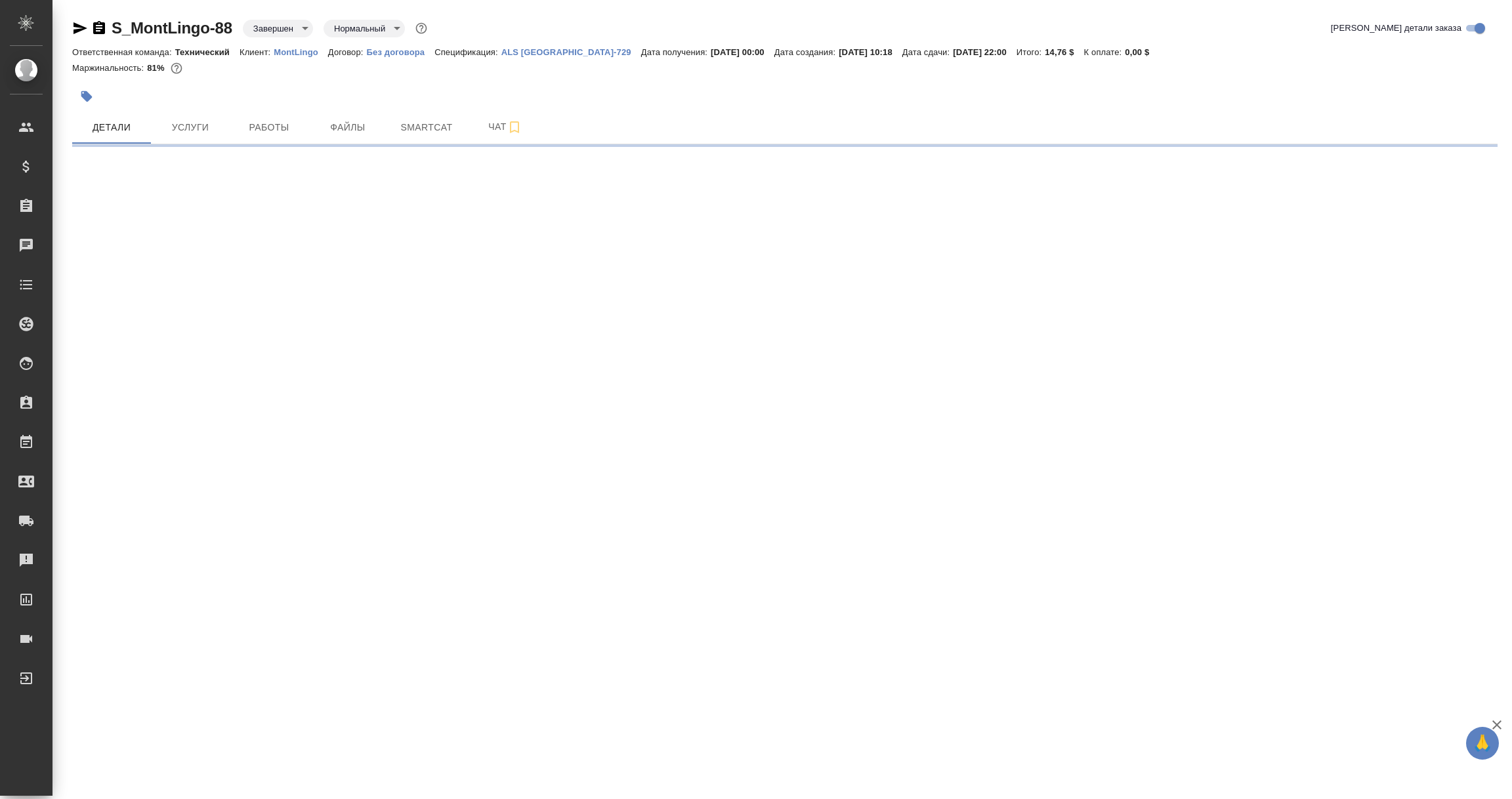
select select "RU"
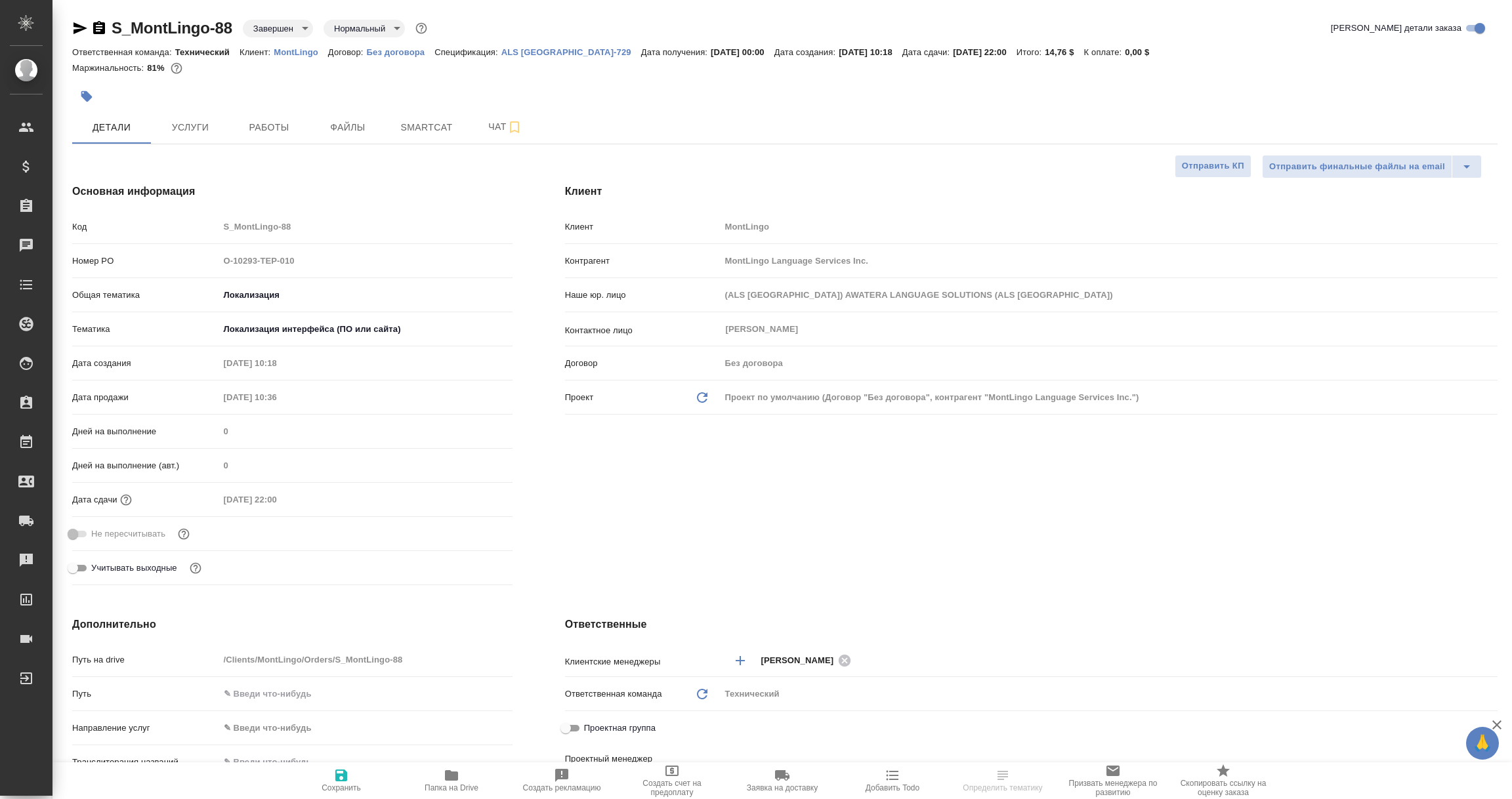
type textarea "x"
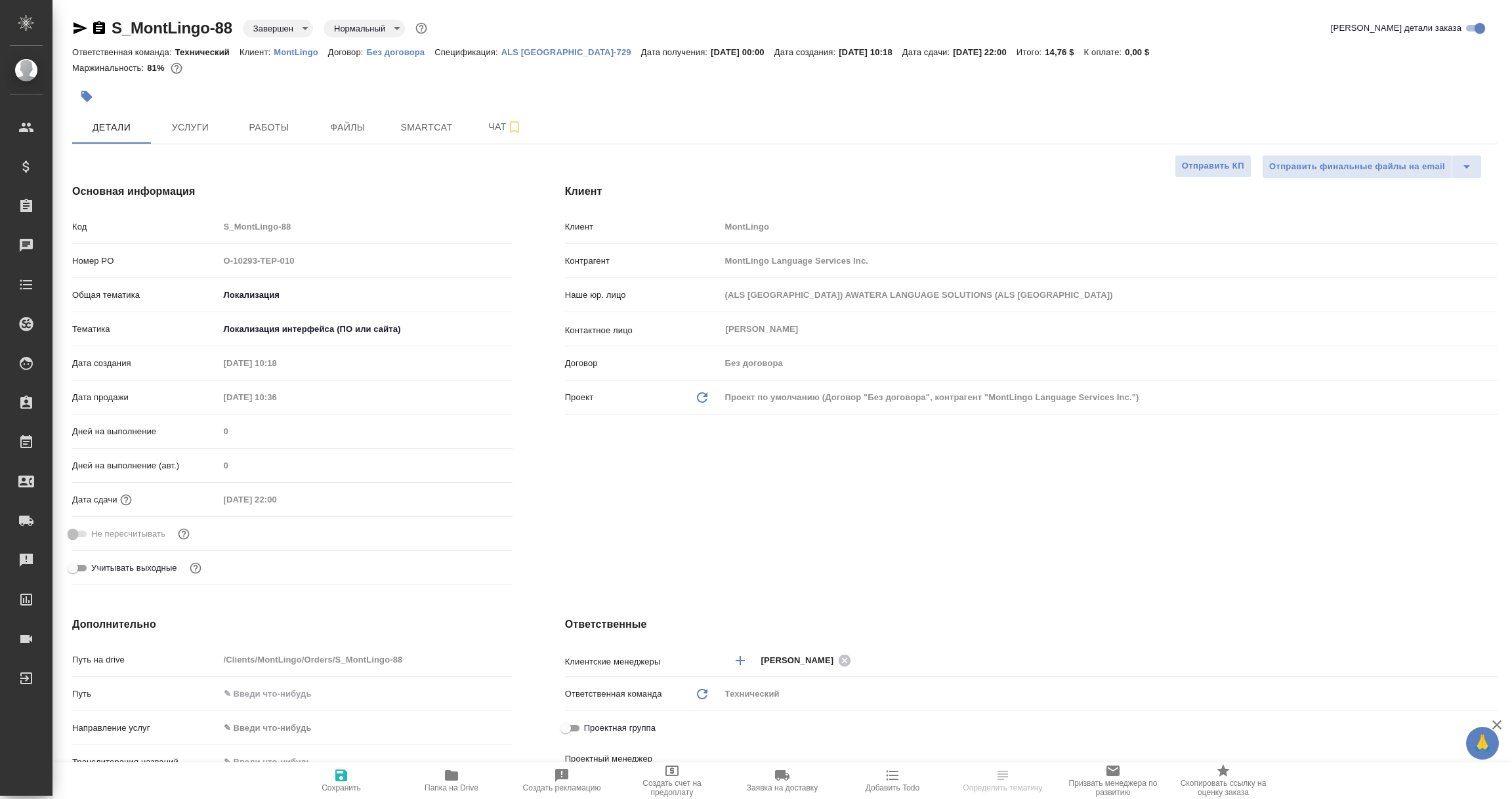
type textarea "x"
click at [520, 53] on p "ALS [GEOGRAPHIC_DATA]-729" at bounding box center [571, 52] width 139 height 10
select select "RU"
type textarea "x"
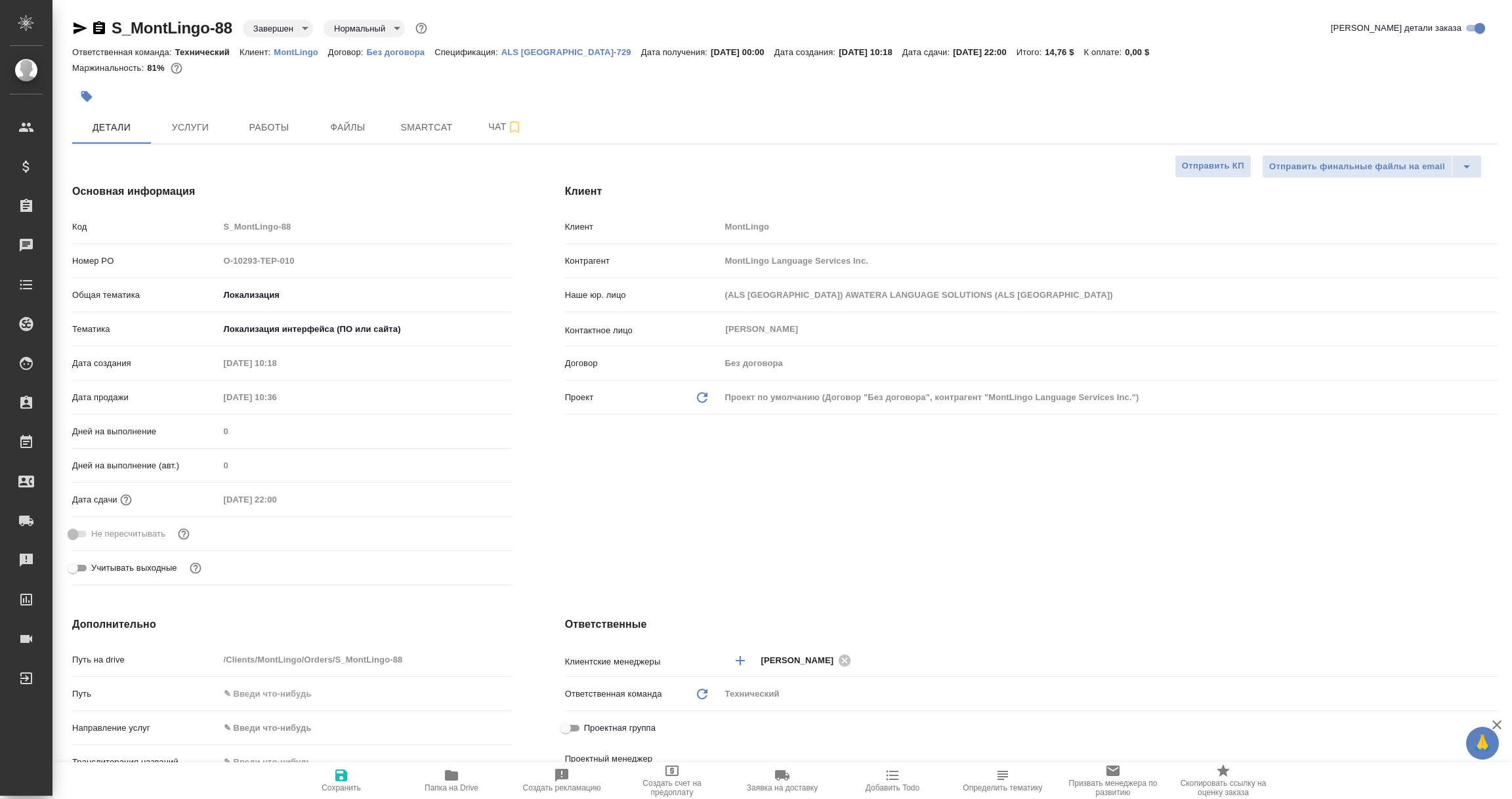
type textarea "x"
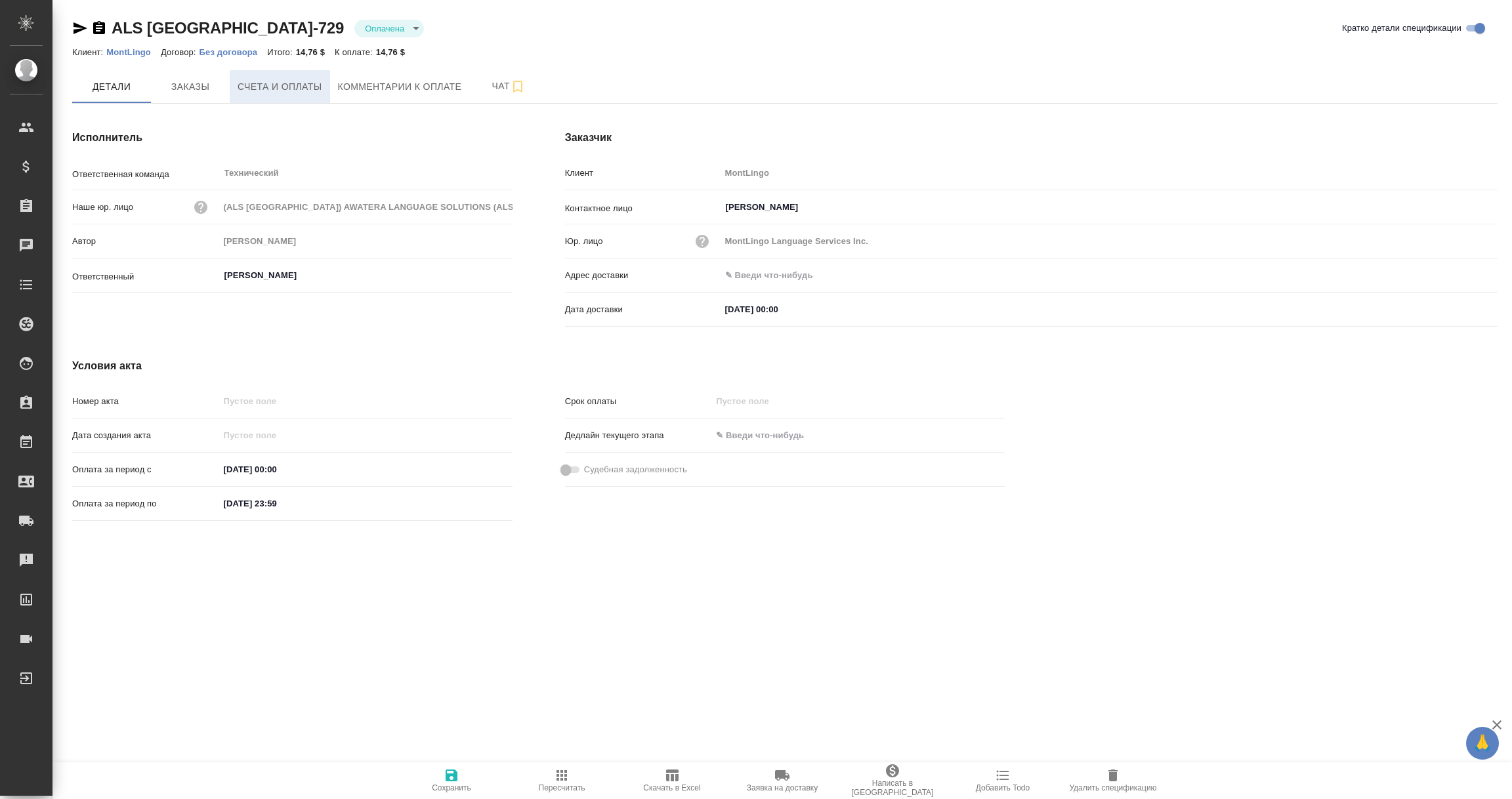
click at [297, 88] on span "Счета и оплаты" at bounding box center [280, 87] width 84 height 16
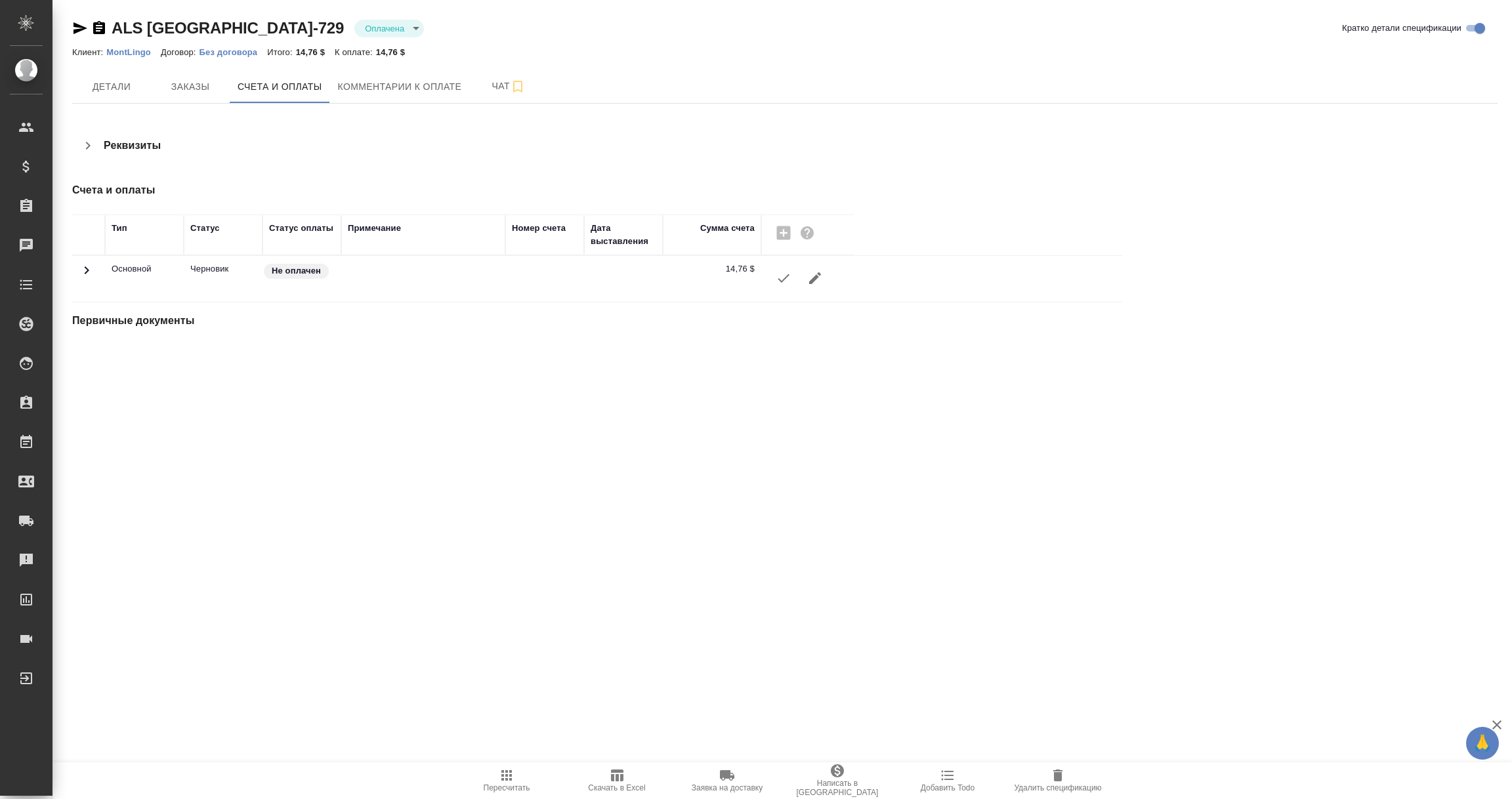
click at [84, 279] on span at bounding box center [86, 276] width 15 height 10
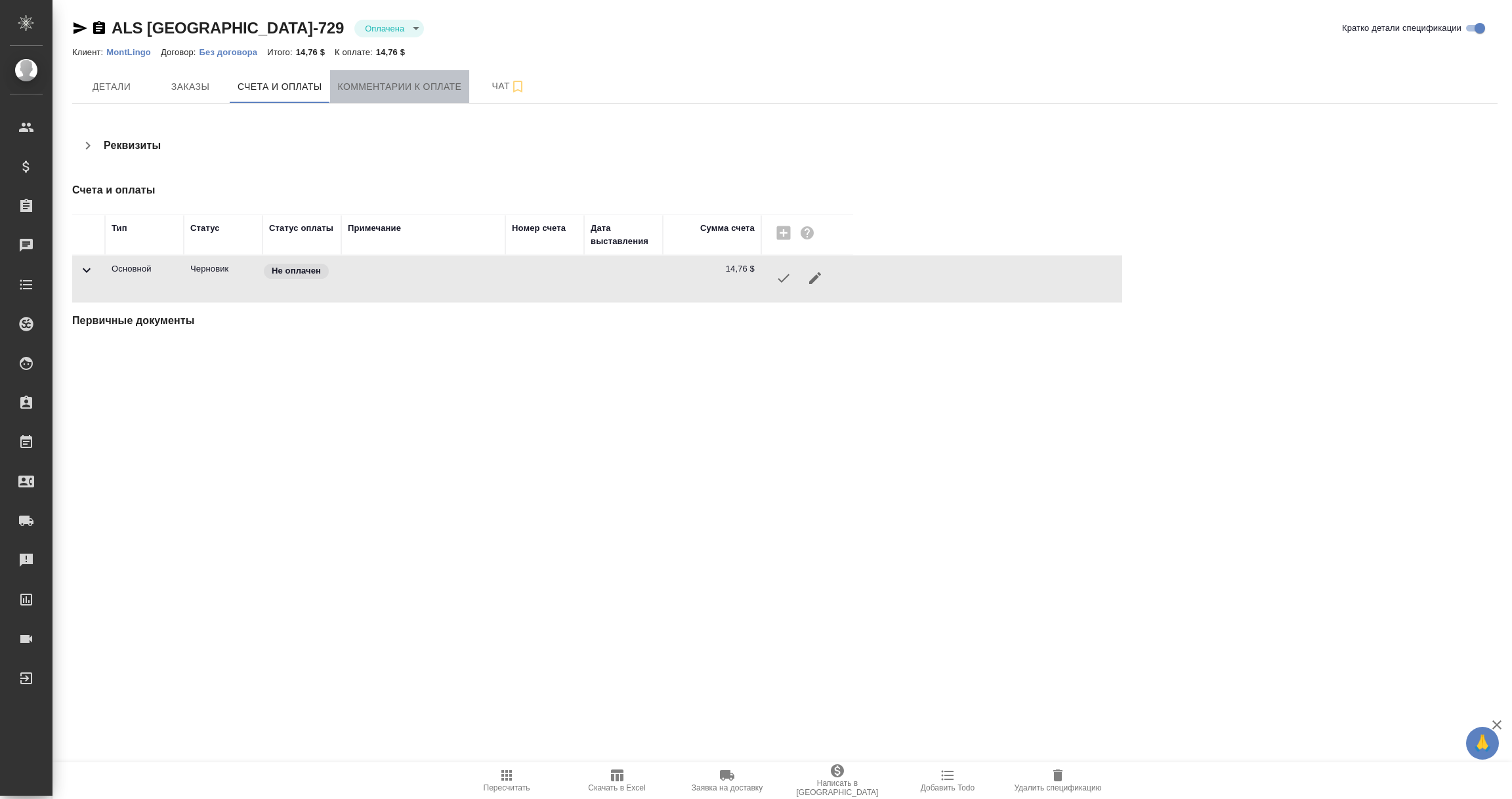
click at [422, 84] on span "Комментарии к оплате" at bounding box center [400, 87] width 124 height 16
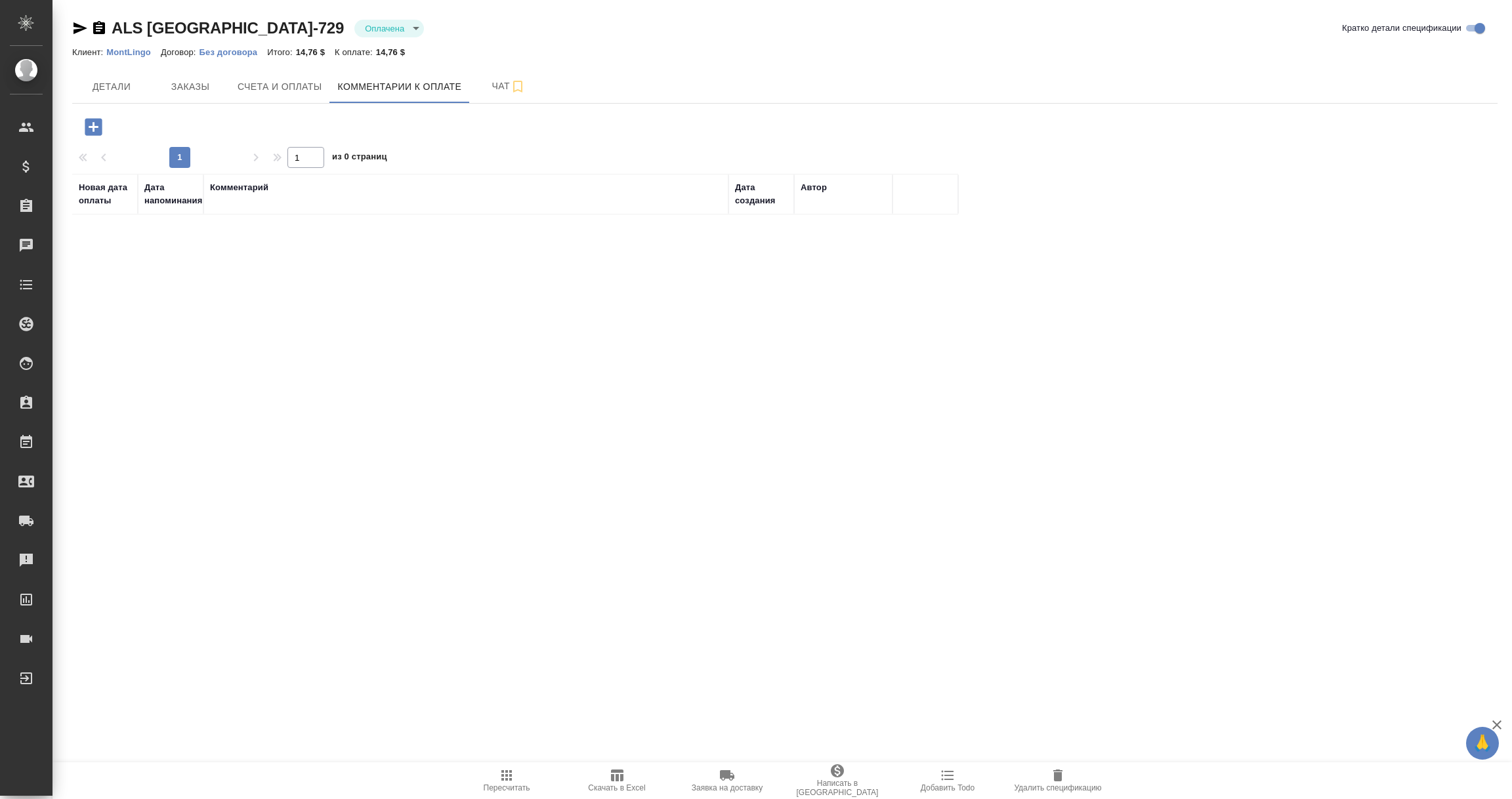
click at [501, 89] on span "Чат" at bounding box center [509, 86] width 63 height 16
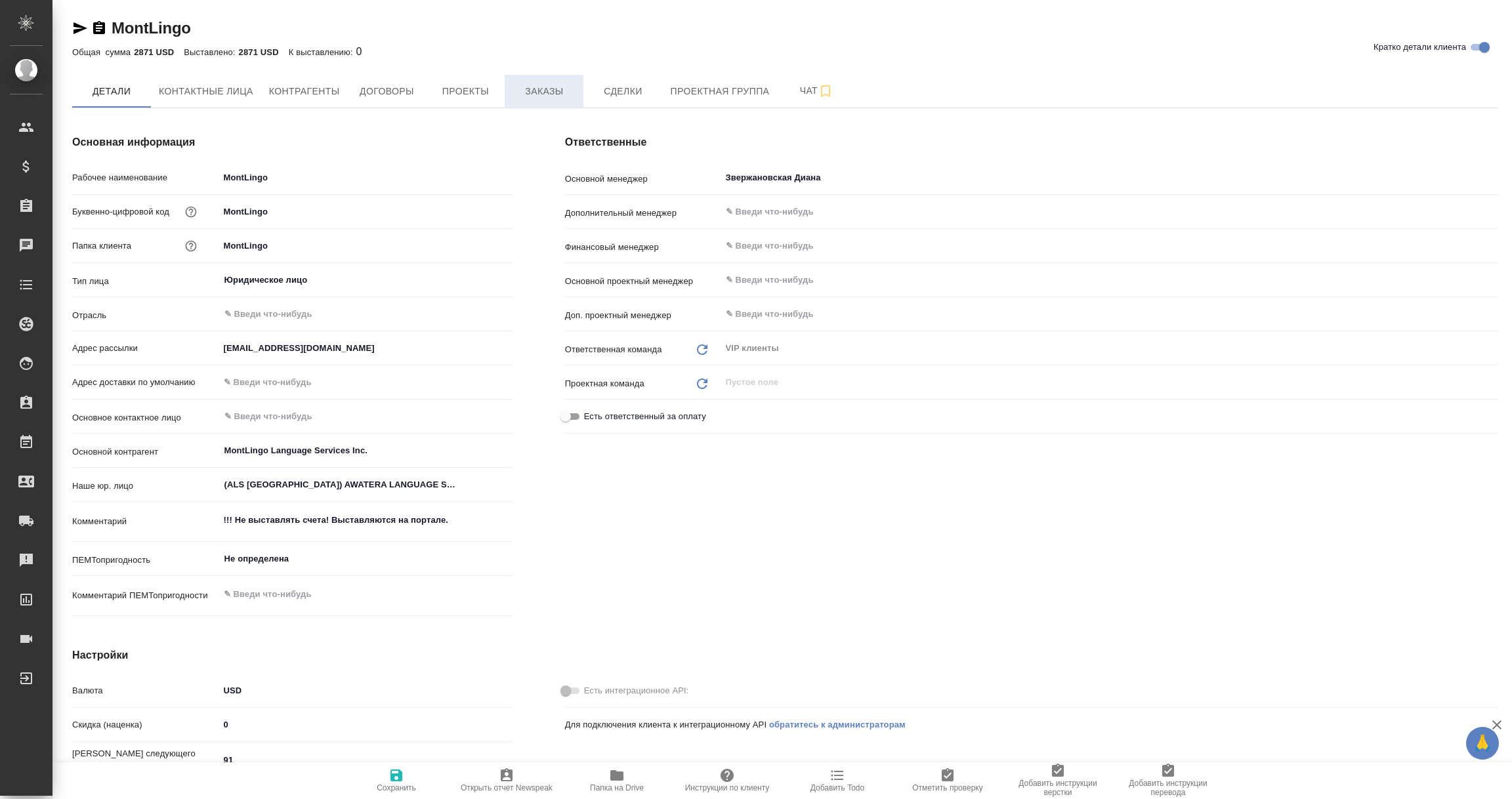
click at [539, 92] on span "Заказы" at bounding box center [544, 92] width 63 height 16
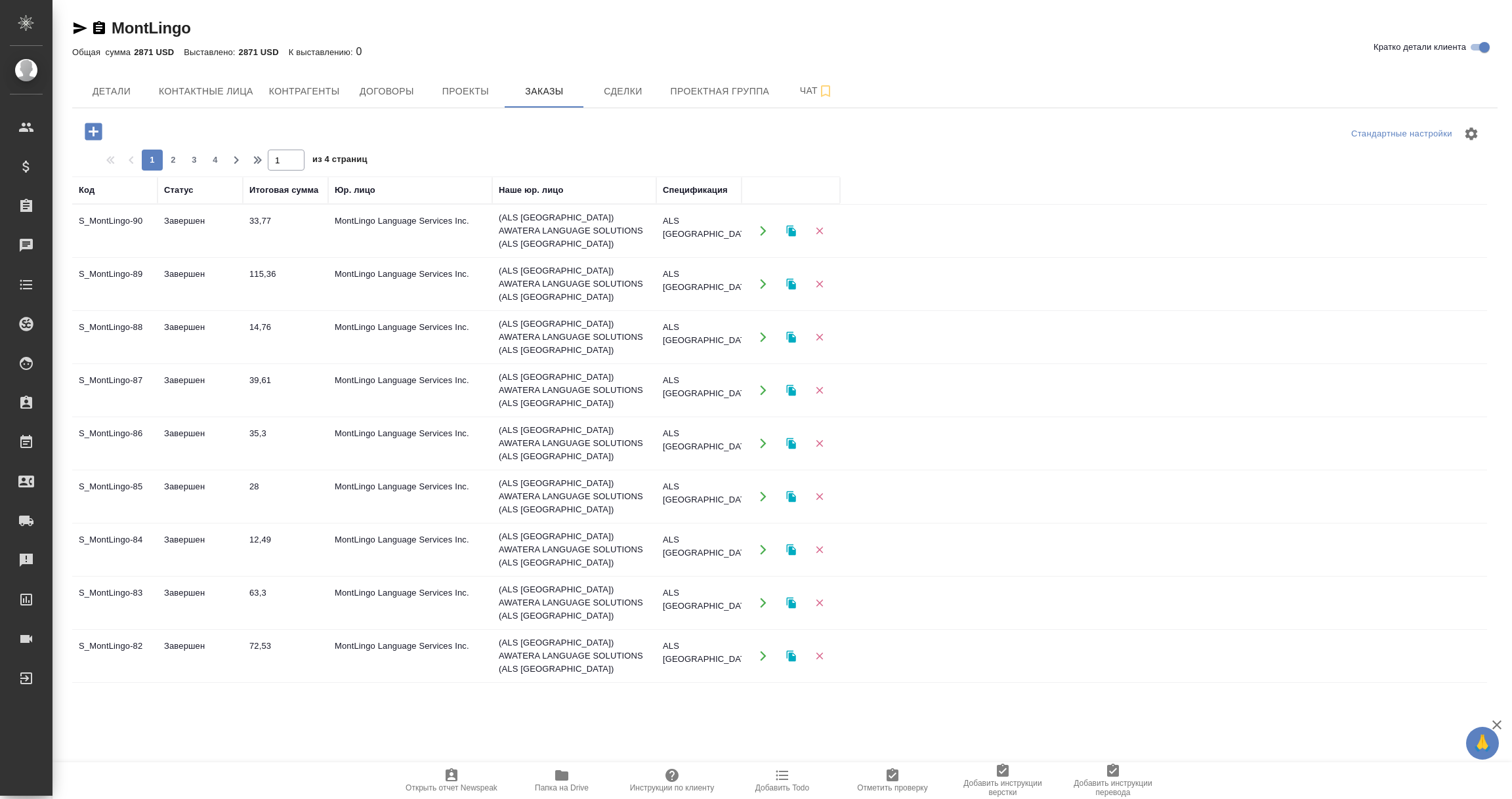
click at [241, 226] on td "Завершен" at bounding box center [199, 231] width 85 height 46
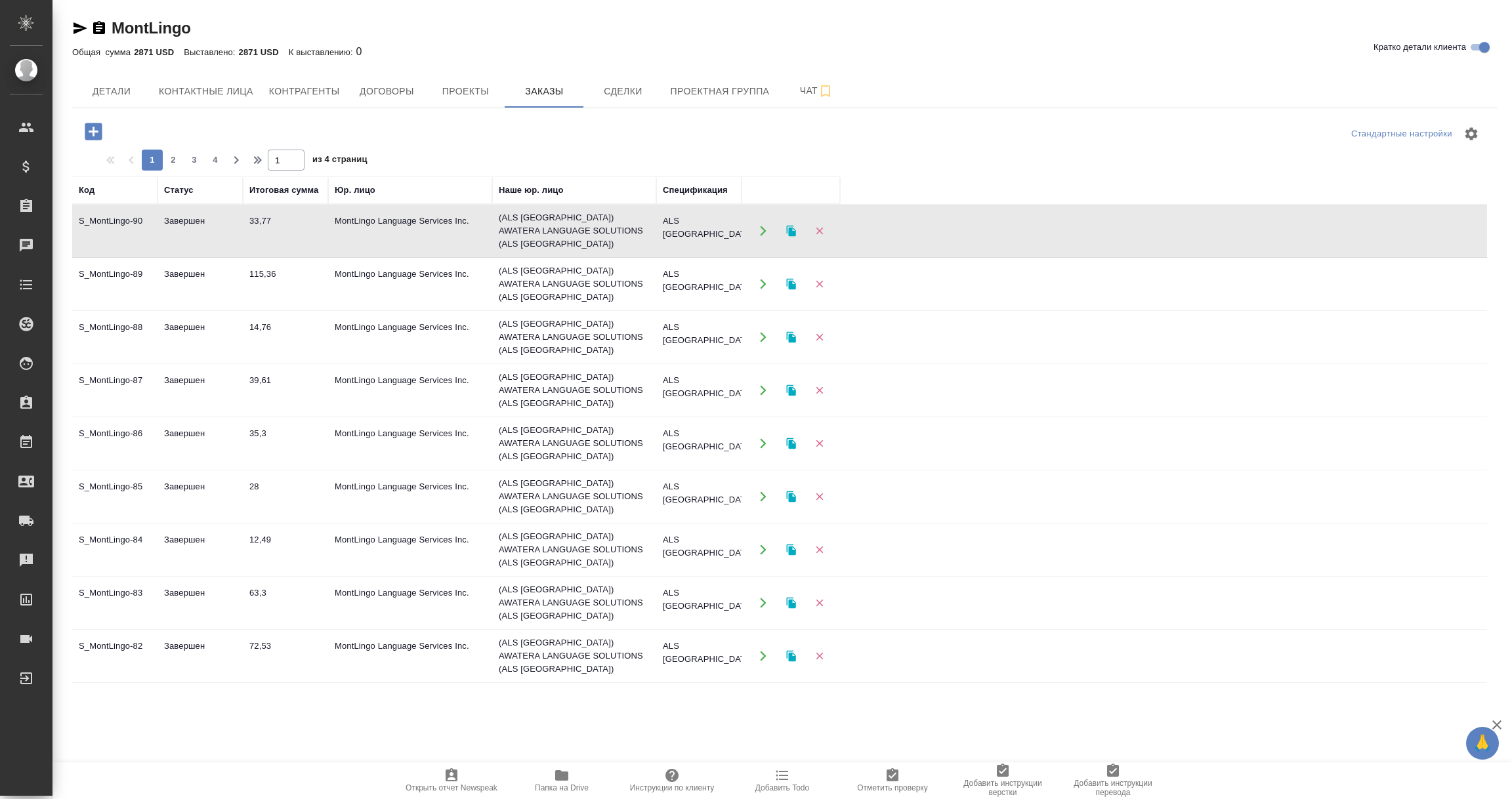
click at [241, 226] on td "Завершен" at bounding box center [199, 231] width 85 height 46
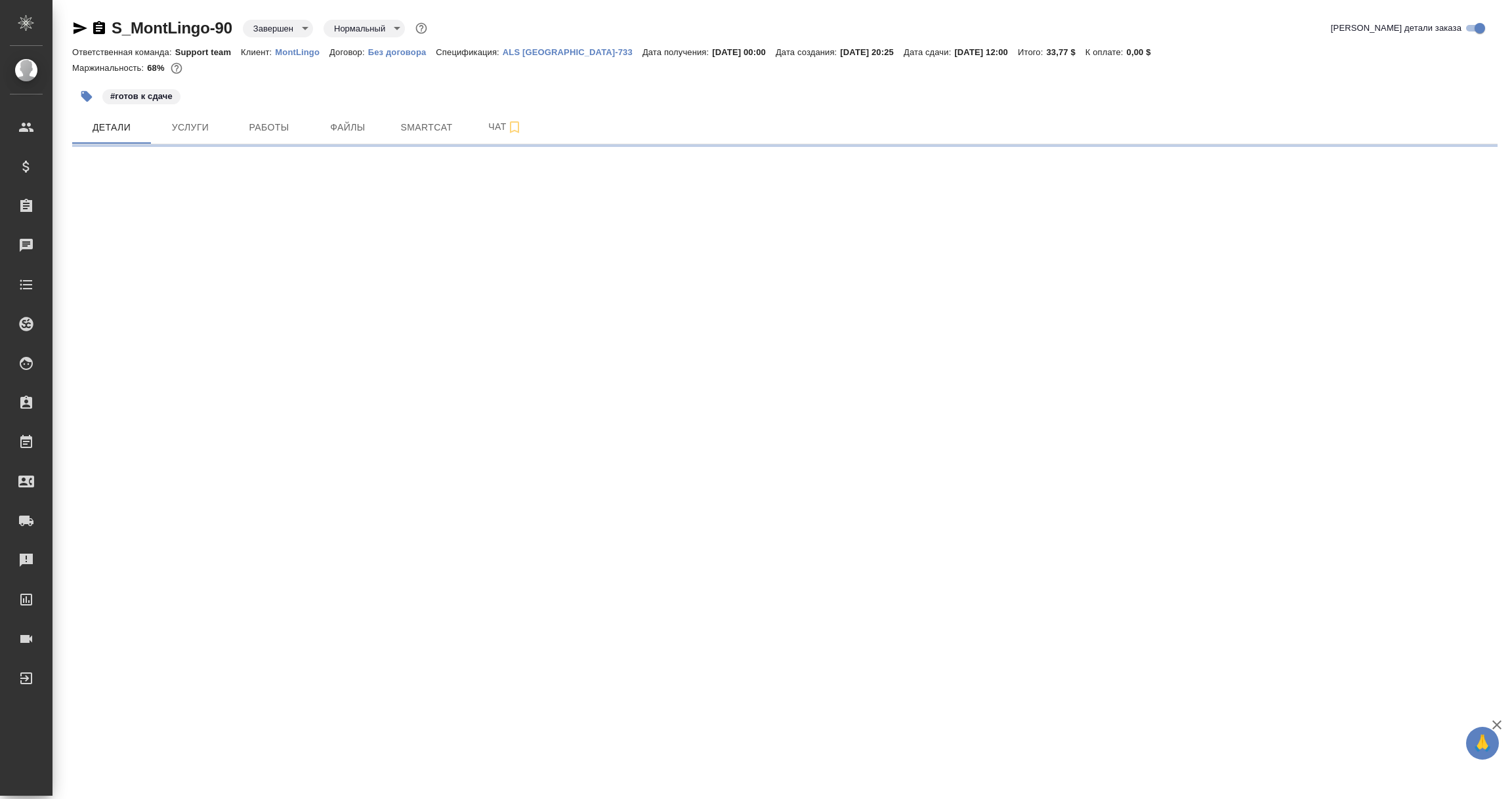
select select "RU"
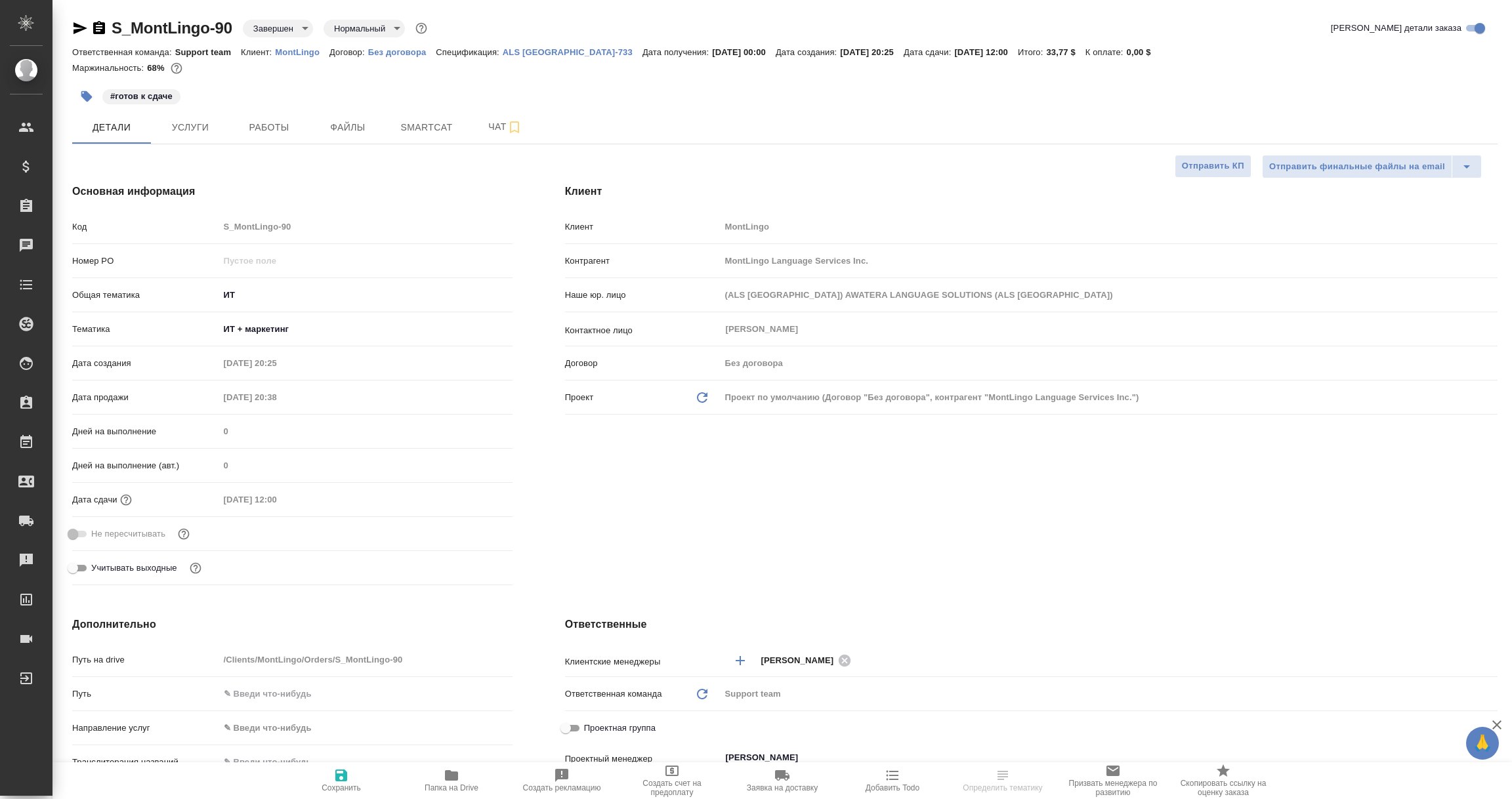
type textarea "x"
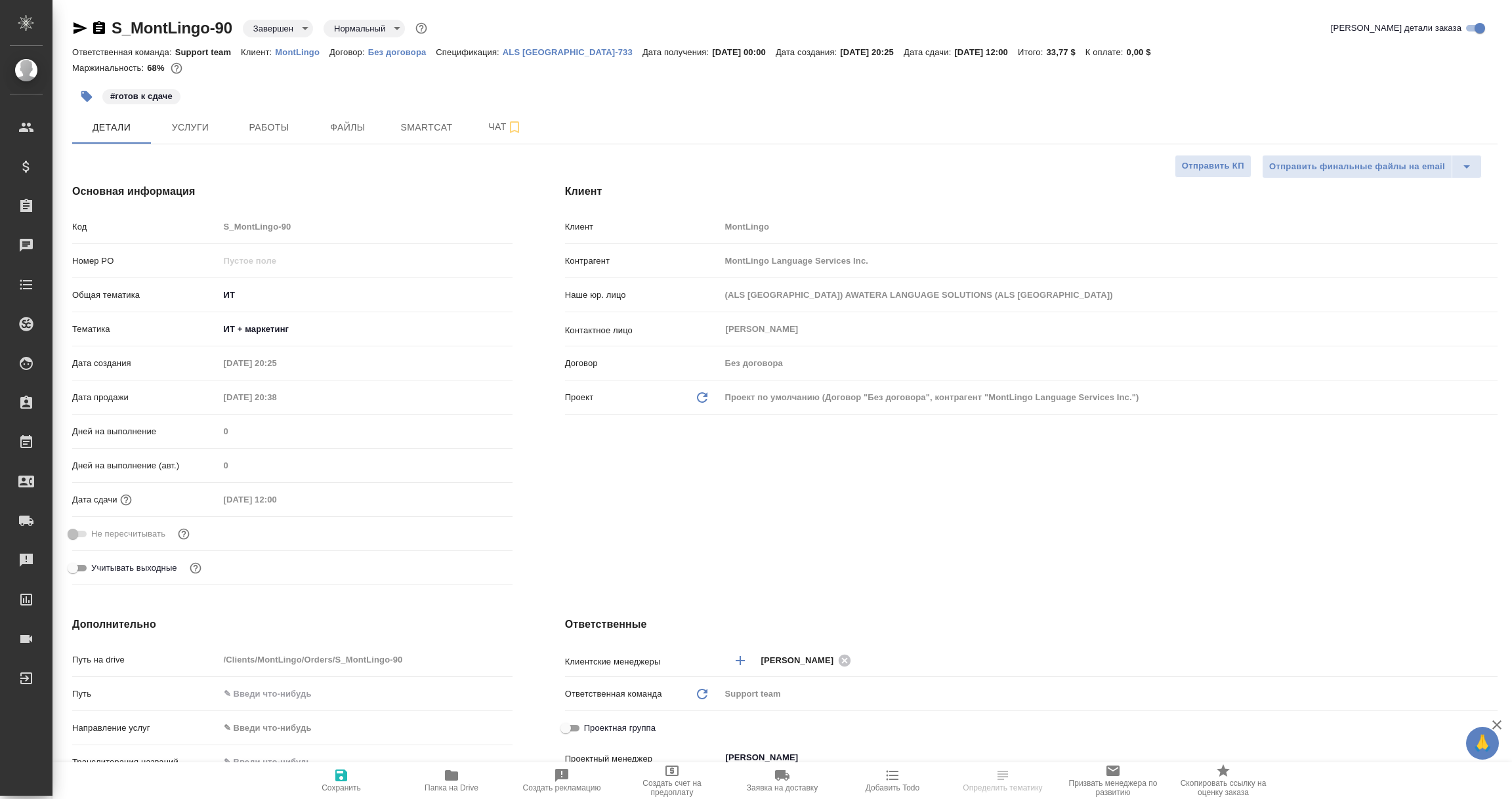
type textarea "x"
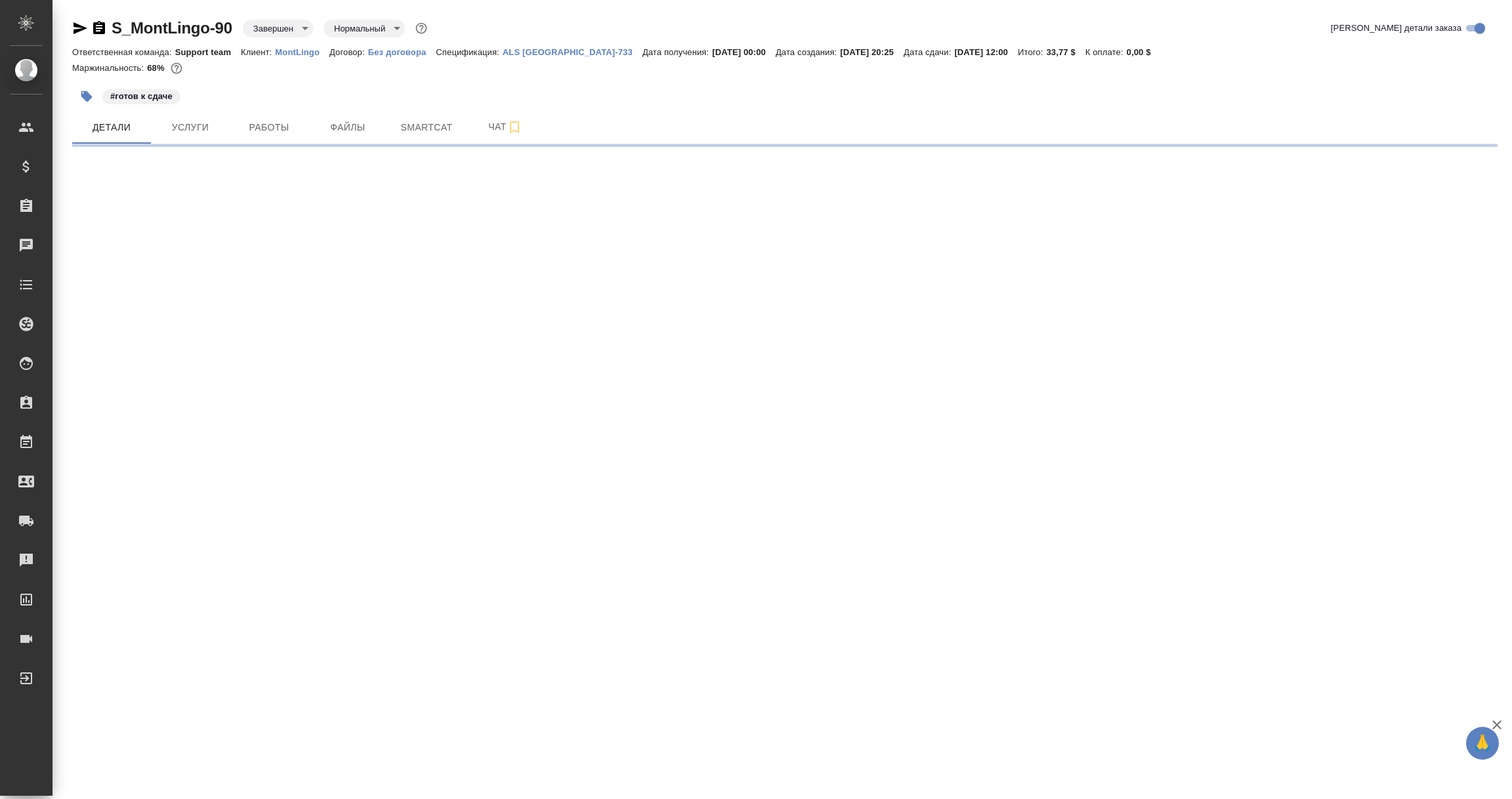
select select "RU"
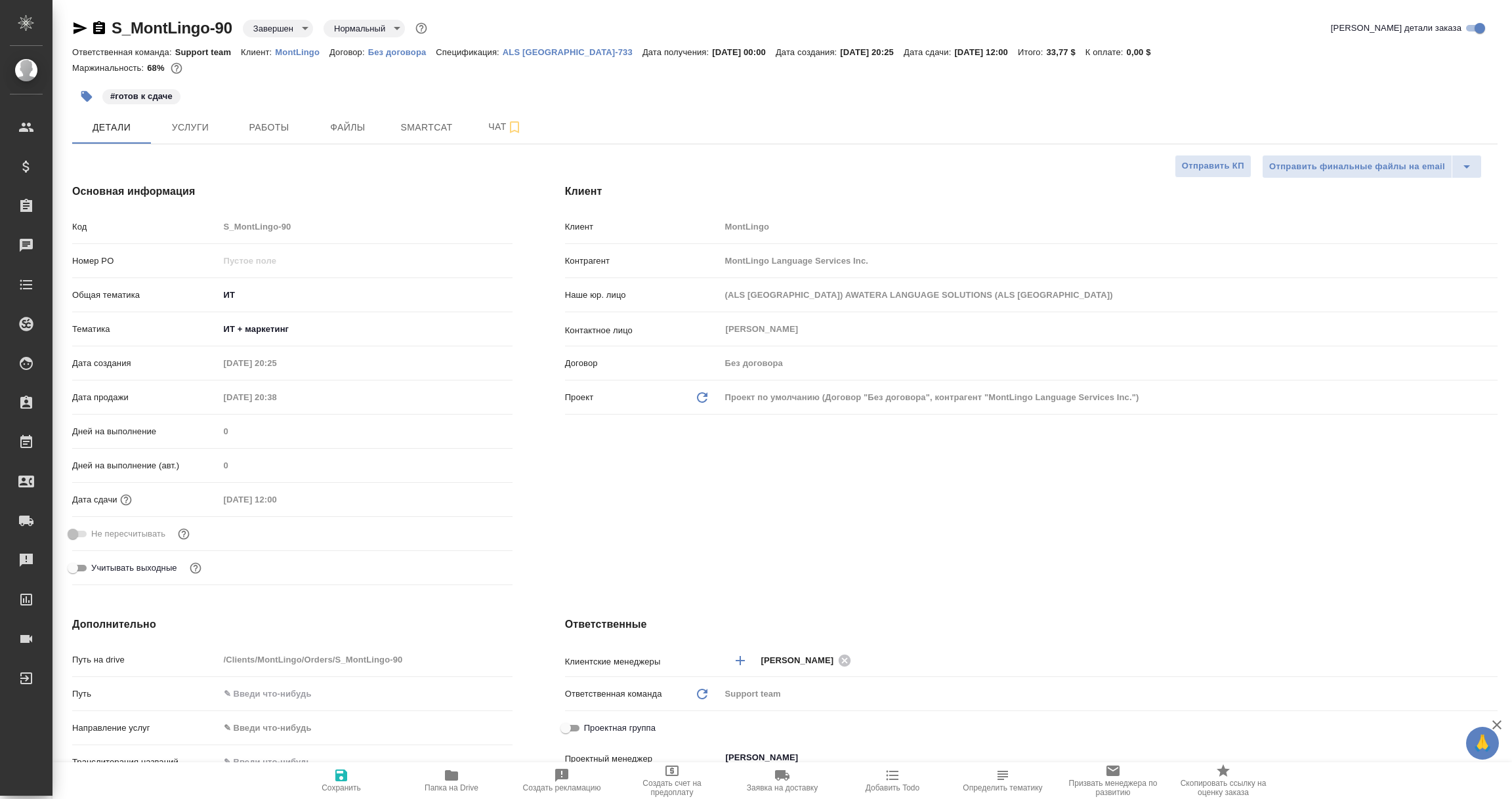
type textarea "x"
click at [305, 49] on p "MontLingo" at bounding box center [302, 52] width 54 height 10
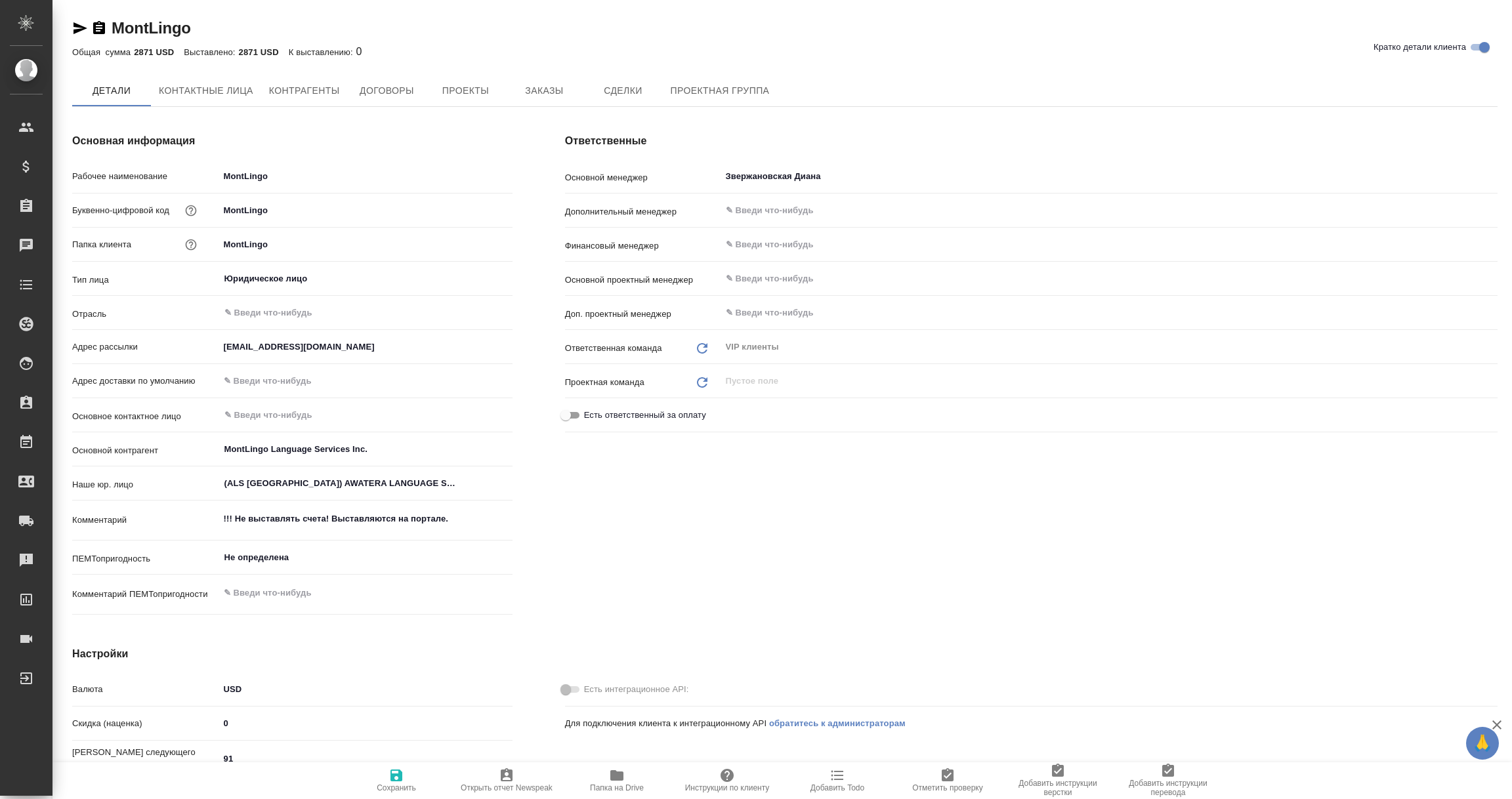
type textarea "x"
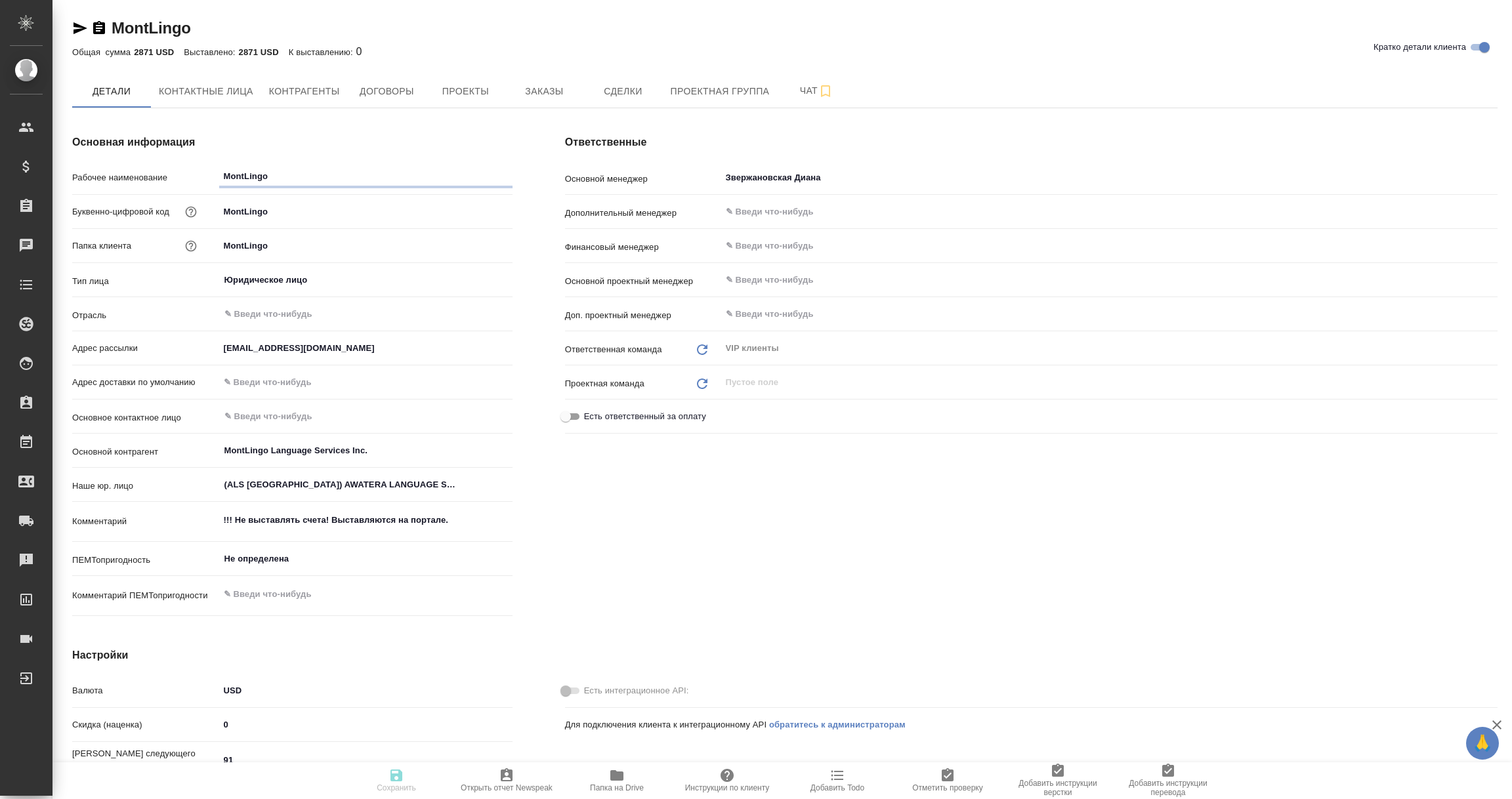
type textarea "x"
click at [75, 27] on icon "button" at bounding box center [79, 28] width 15 height 15
type textarea "x"
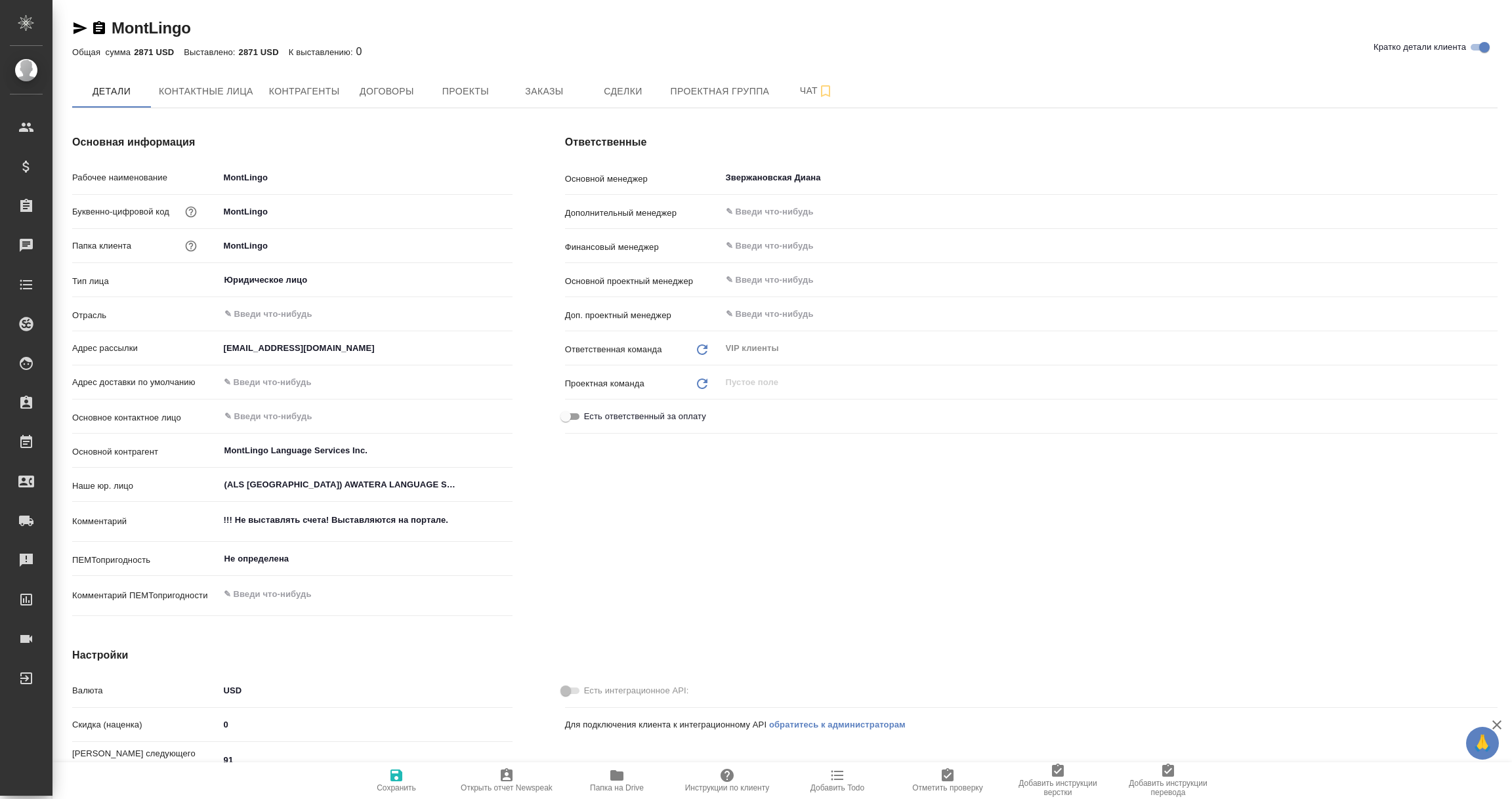
click at [409, 522] on textarea "!!! Не выставлять счета! Выставляются на портале." at bounding box center [366, 520] width 293 height 23
drag, startPoint x: 329, startPoint y: 522, endPoint x: 184, endPoint y: 530, distance: 145.2
click at [184, 530] on div "Комментарий !!! Не выставлять счета! Выставляются на портале. x" at bounding box center [292, 522] width 440 height 30
type textarea "Выставляются на портале."
type textarea "x"
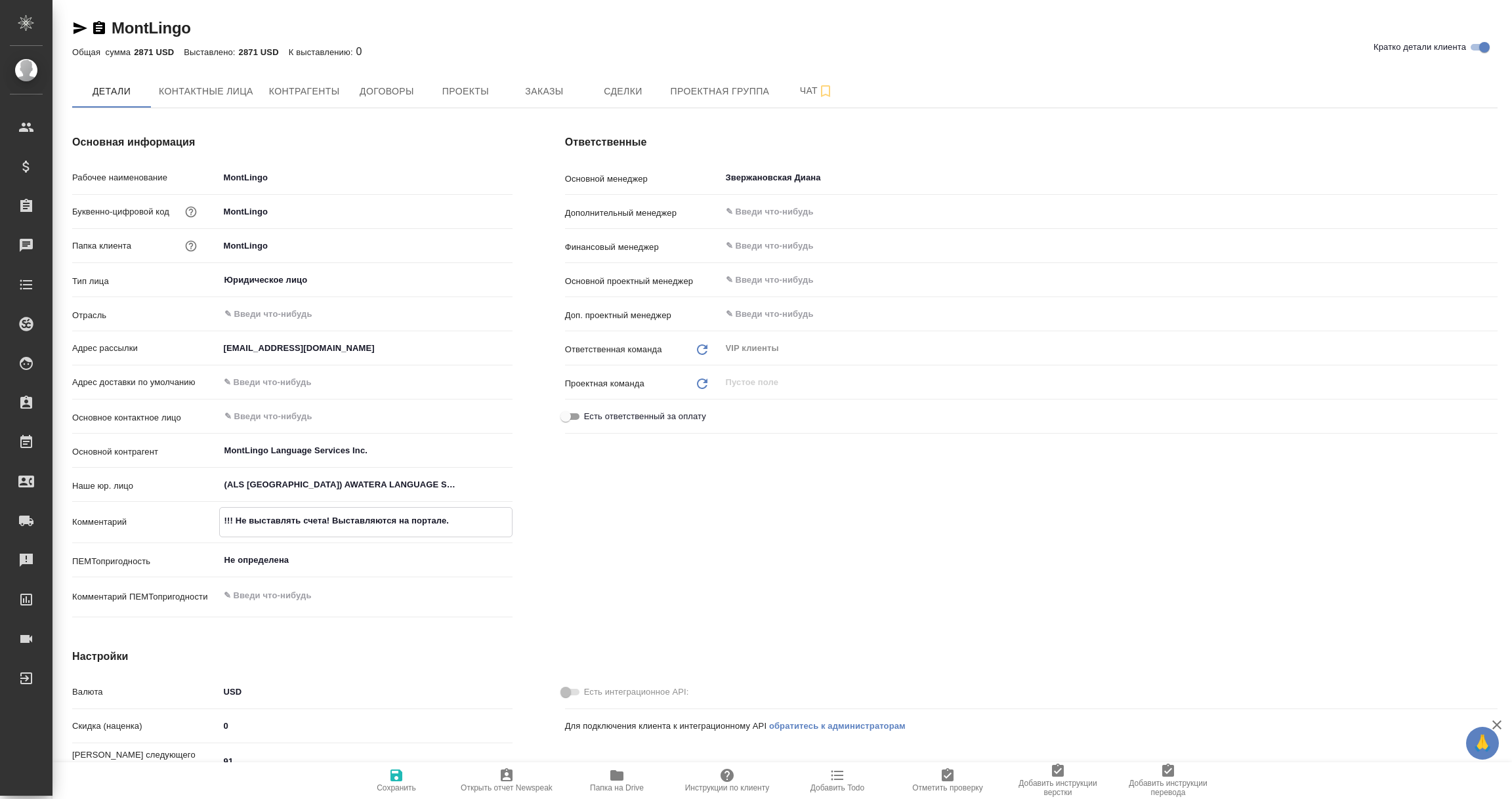
type textarea "x"
drag, startPoint x: 293, startPoint y: 515, endPoint x: 426, endPoint y: 515, distance: 133.0
click at [426, 515] on textarea "Выставляются на портале." at bounding box center [366, 521] width 292 height 23
type textarea "Выставляются в"
type textarea "x"
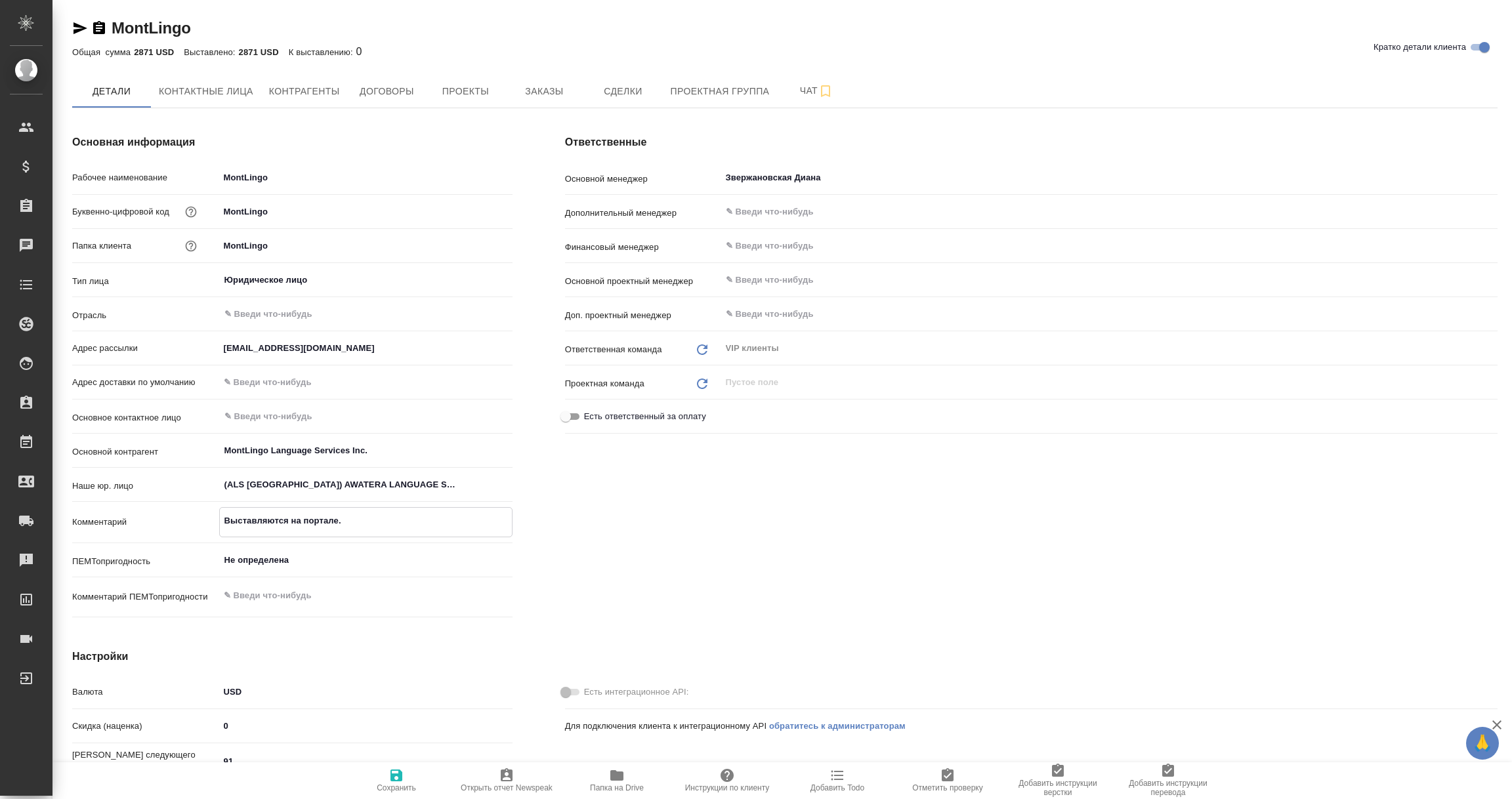
type textarea "x"
type textarea "Выставляются в"
type textarea "x"
type textarea "Выставляются в 1"
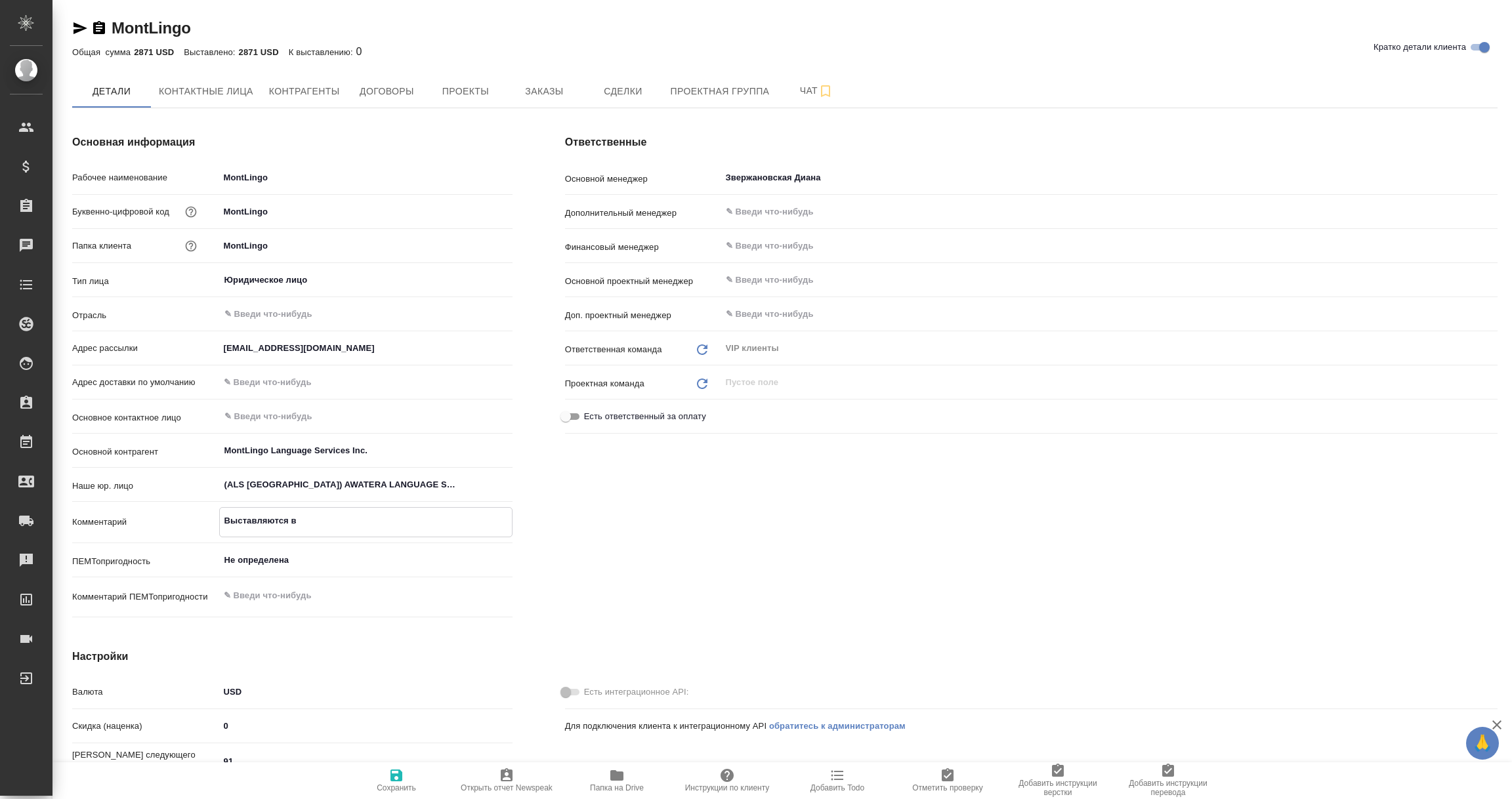
type textarea "x"
type textarea "Выставляются в 1С"
type textarea "x"
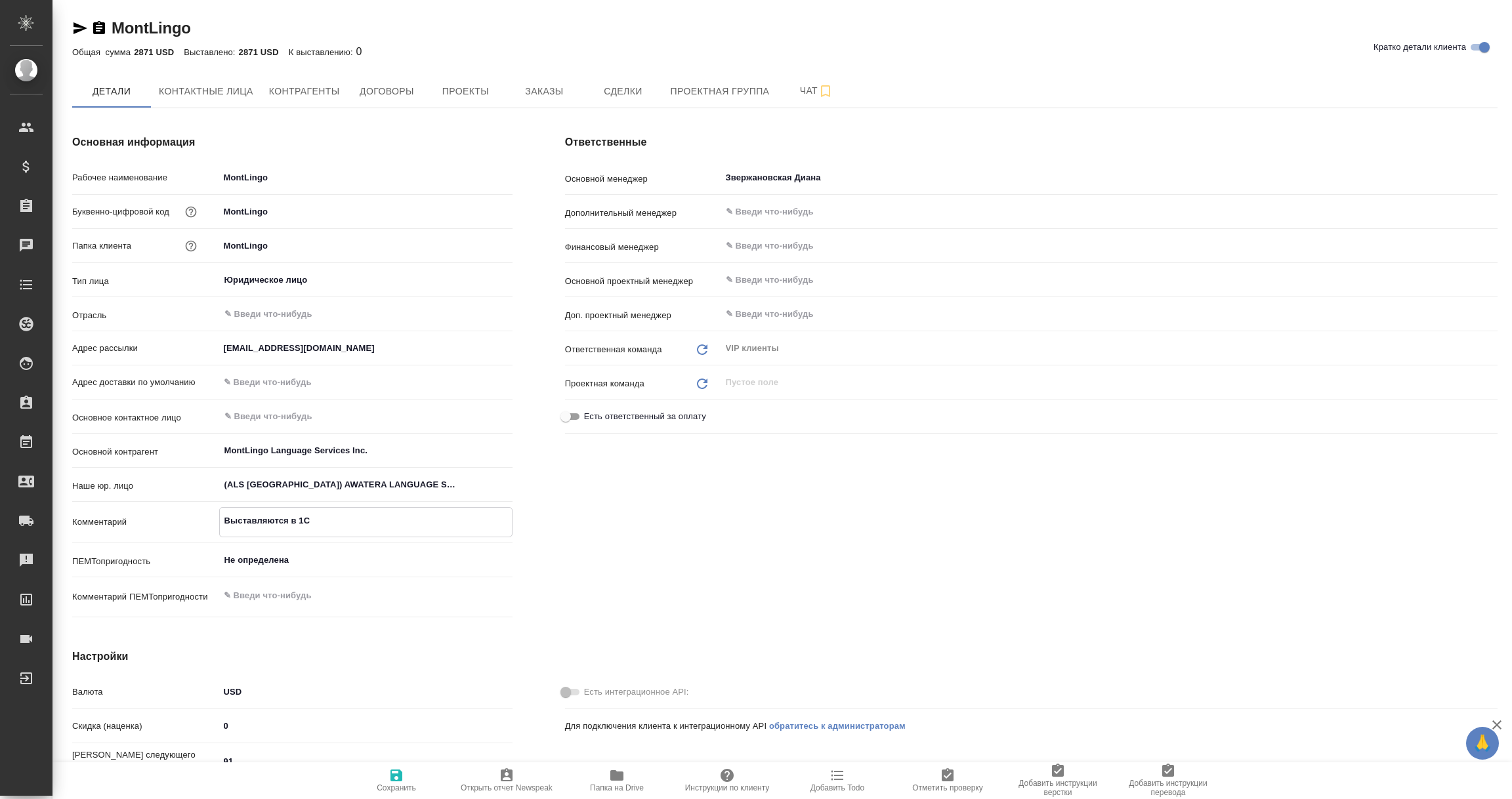
type textarea "Выставляются в 1С"
type textarea "x"
type textarea "Выставляются в 1С и"
type textarea "x"
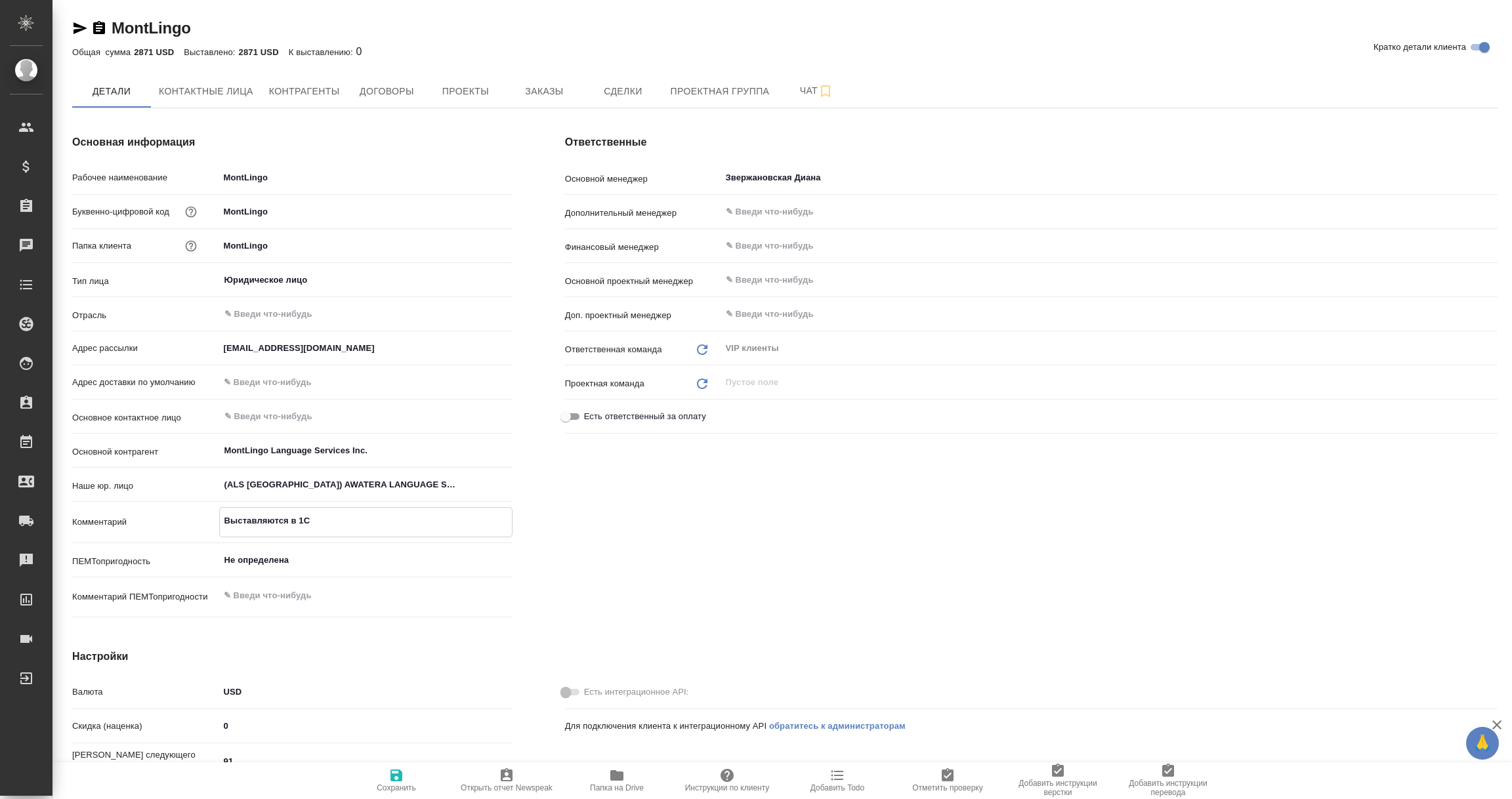
type textarea "x"
type textarea "Выставляются в 1С и"
type textarea "x"
type textarea "Выставляются в 1С и н"
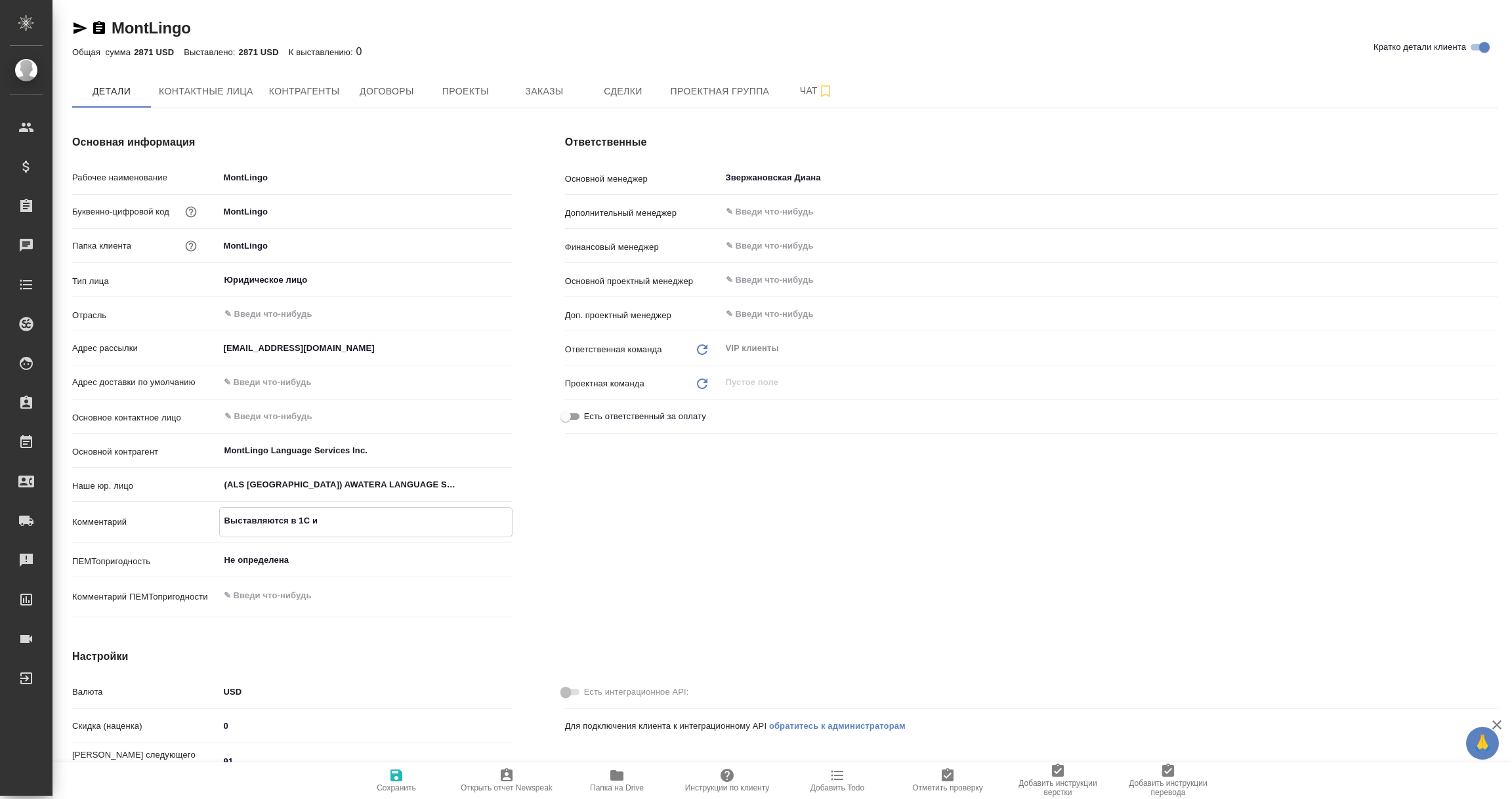
type textarea "x"
type textarea "Выставляются в 1С и на"
type textarea "x"
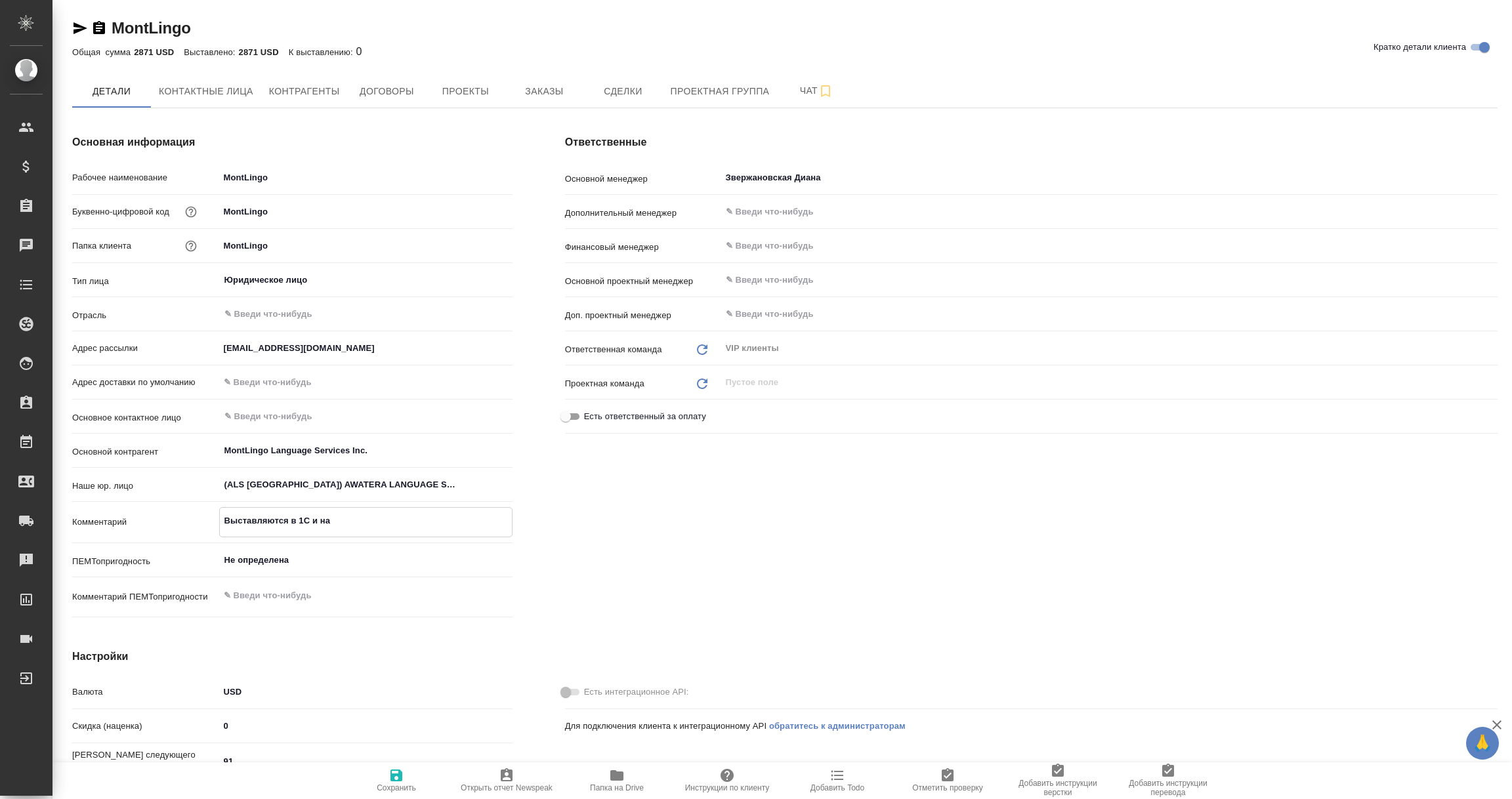
type textarea "Выставляются в 1С и на"
type textarea "x"
type textarea "Выставляются в 1С и на к"
type textarea "x"
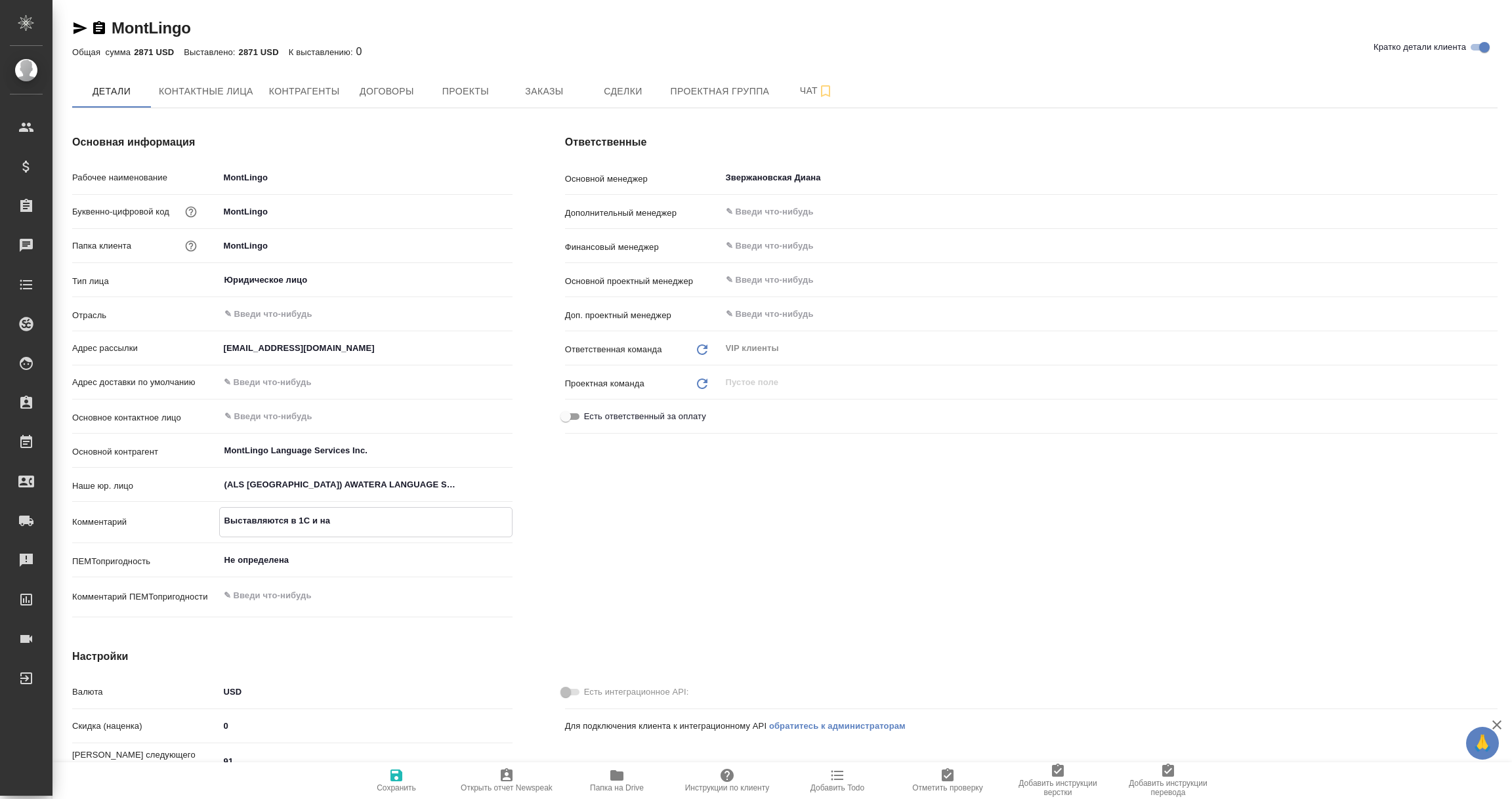
type textarea "x"
type textarea "Выставляются в 1С и на кв"
type textarea "x"
type textarea "Выставляются в 1С и на кви"
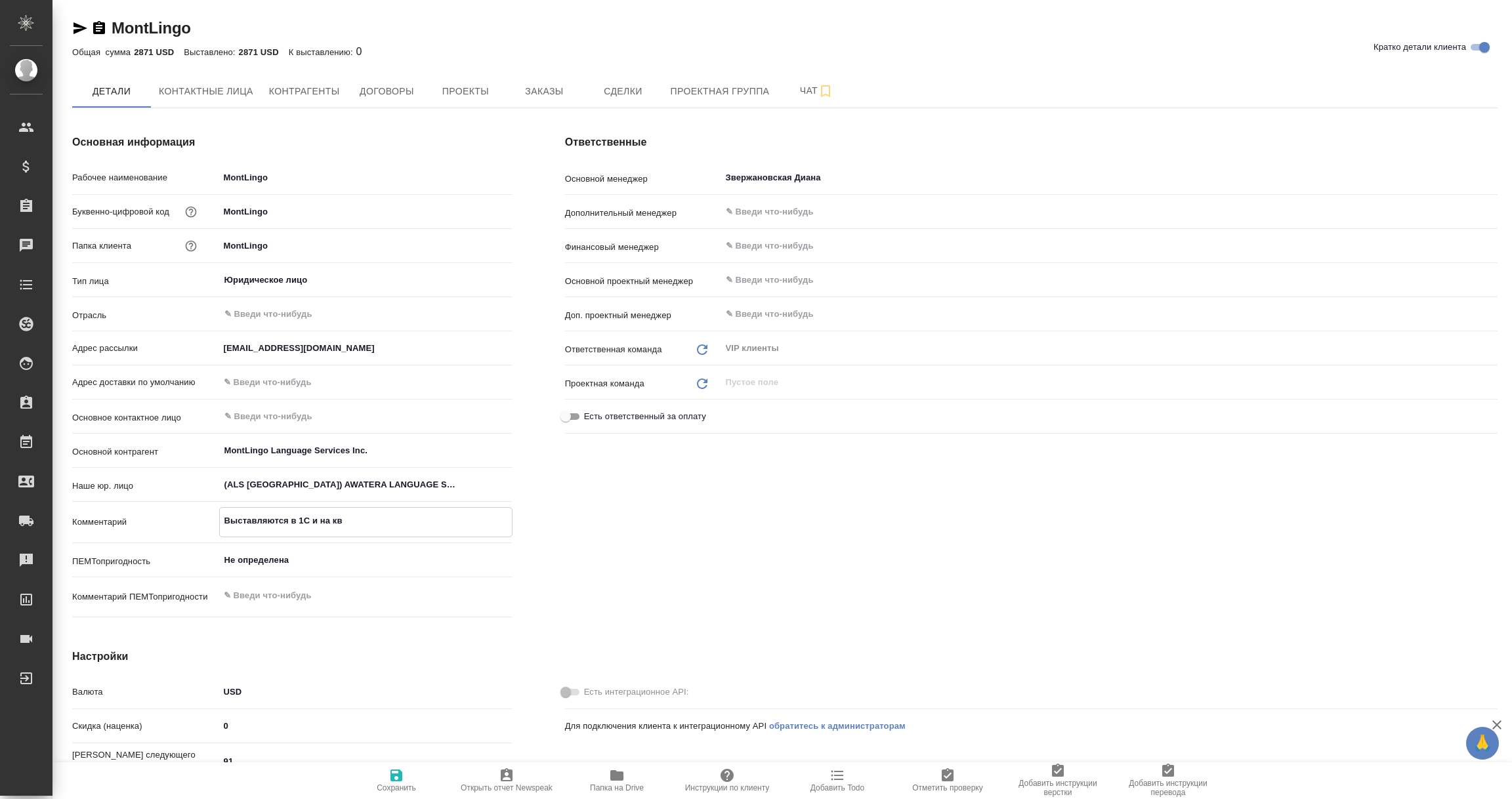
type textarea "x"
type textarea "Выставляются в 1С и на квик"
type textarea "x"
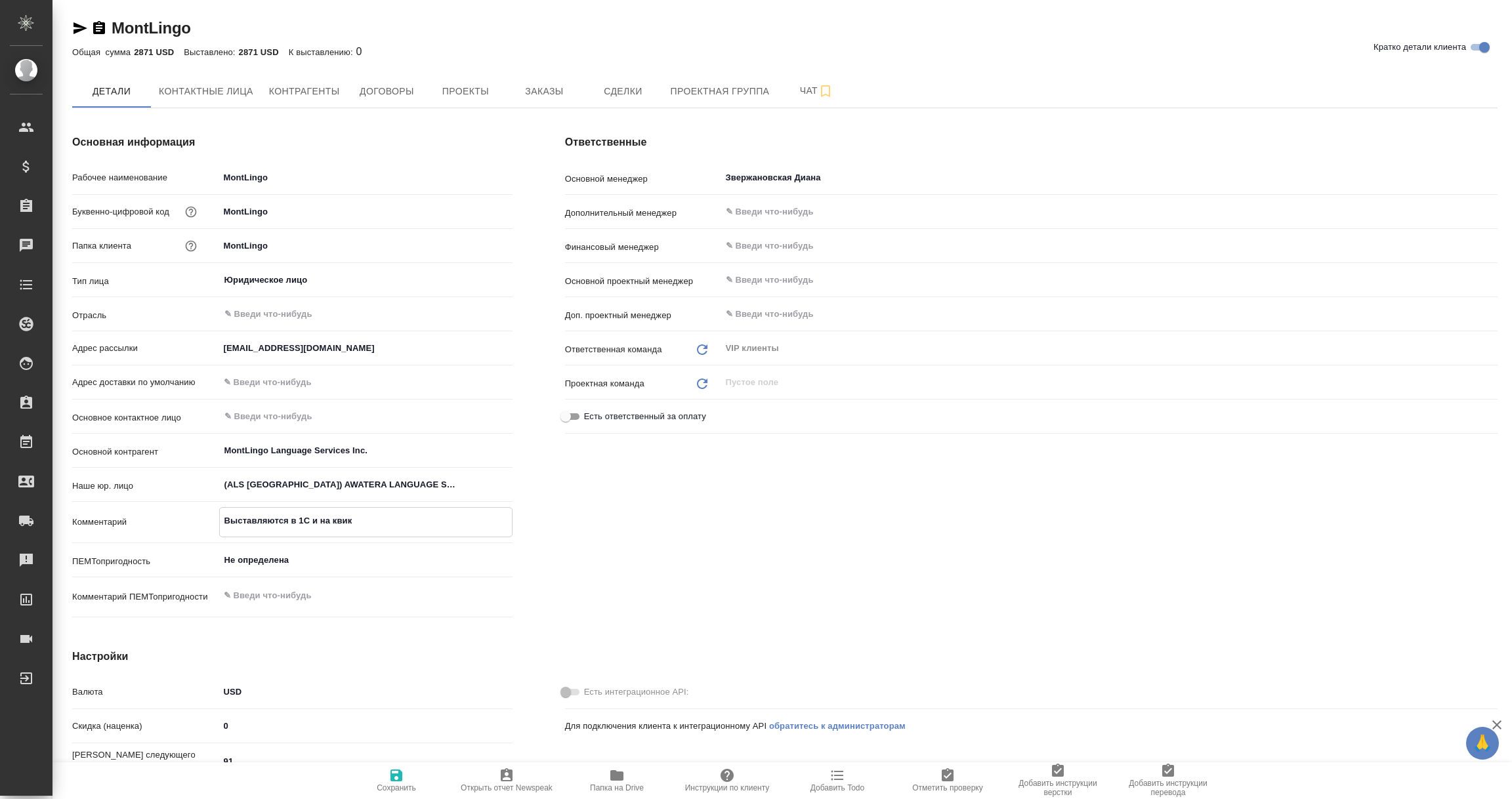
type textarea "Выставляются в 1С и на квикб"
type textarea "x"
type textarea "Выставляются в 1С и на квикбу"
type textarea "x"
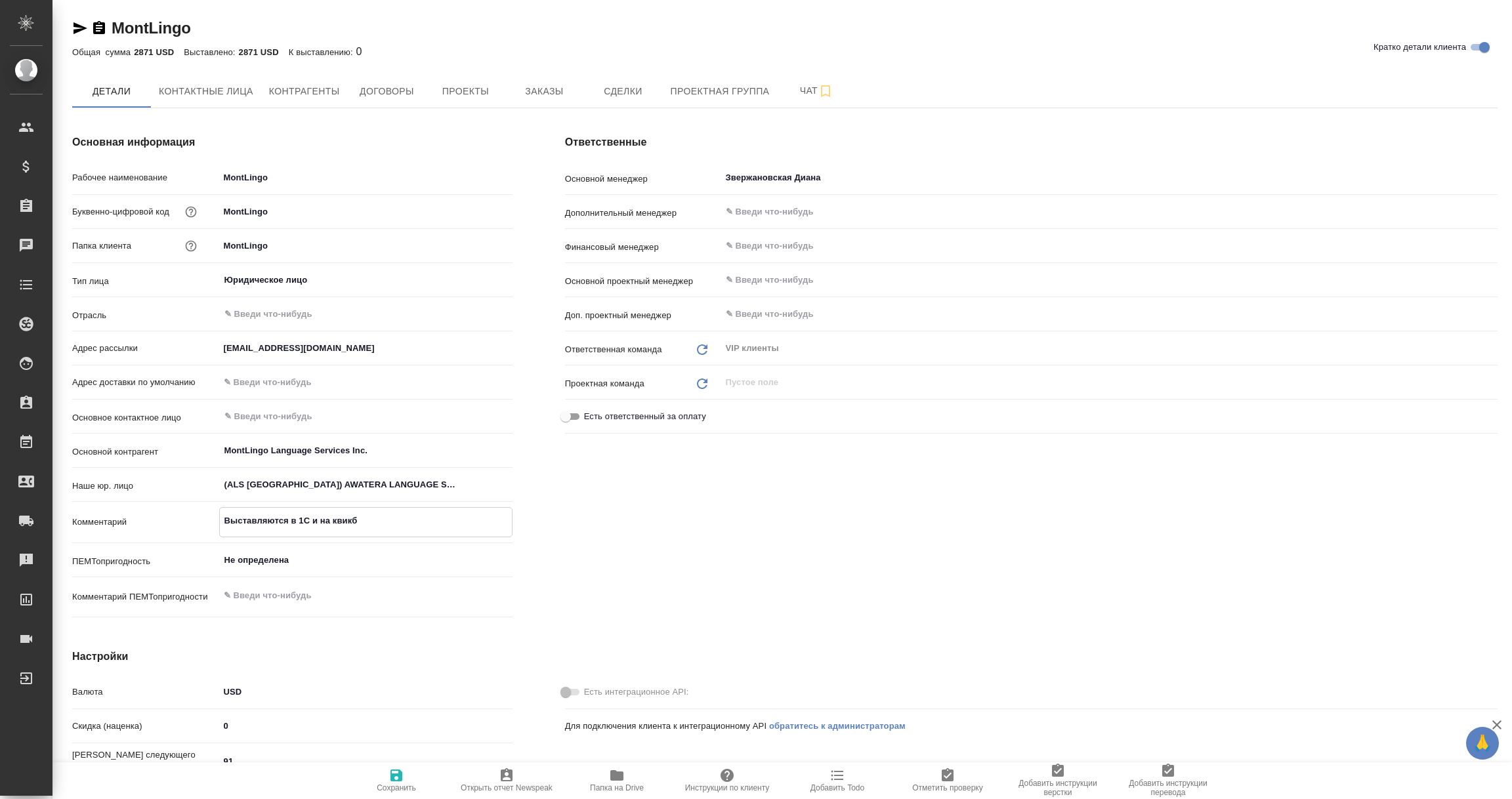
type textarea "x"
type textarea "Выставляются в 1С и на квикбук"
type textarea "x"
type textarea "Выставляются в 1С и на квикбукс"
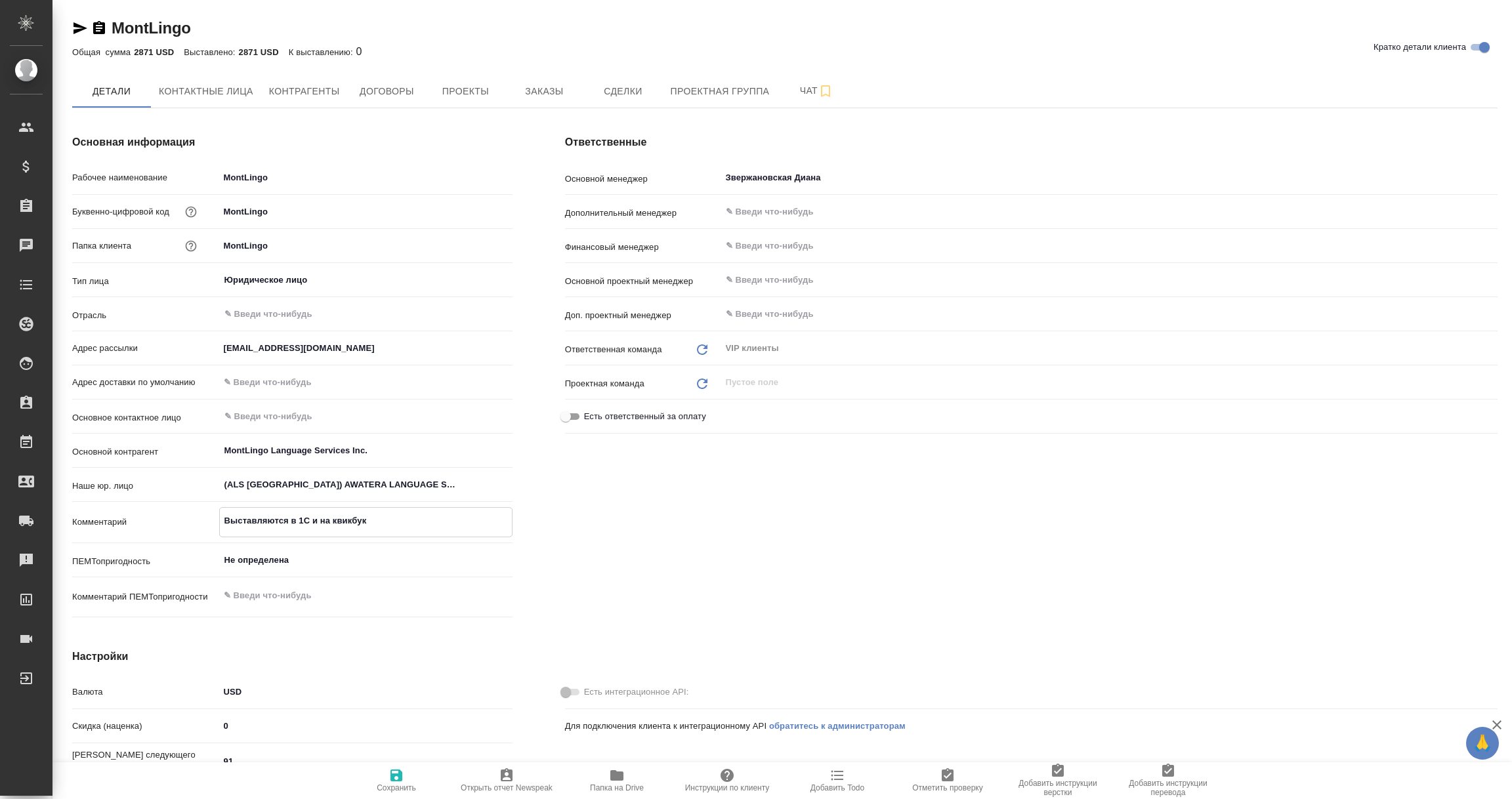
type textarea "x"
type textarea "Выставляются в 1С и на квикбуксе"
type textarea "x"
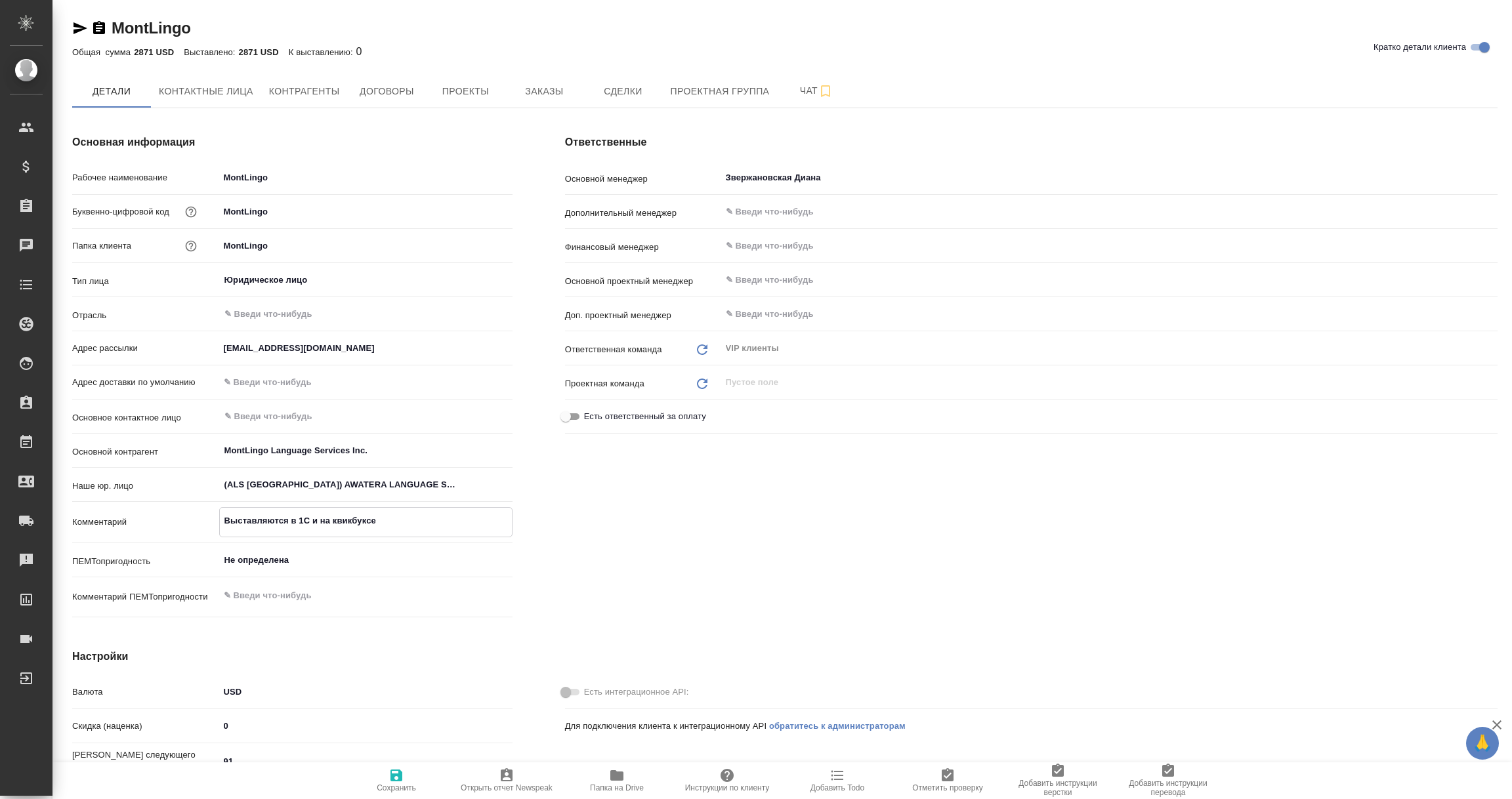
type textarea "Выставляются в 1С и на квикбуксе"
click at [387, 771] on span "Сохранить" at bounding box center [396, 780] width 95 height 25
type textarea "x"
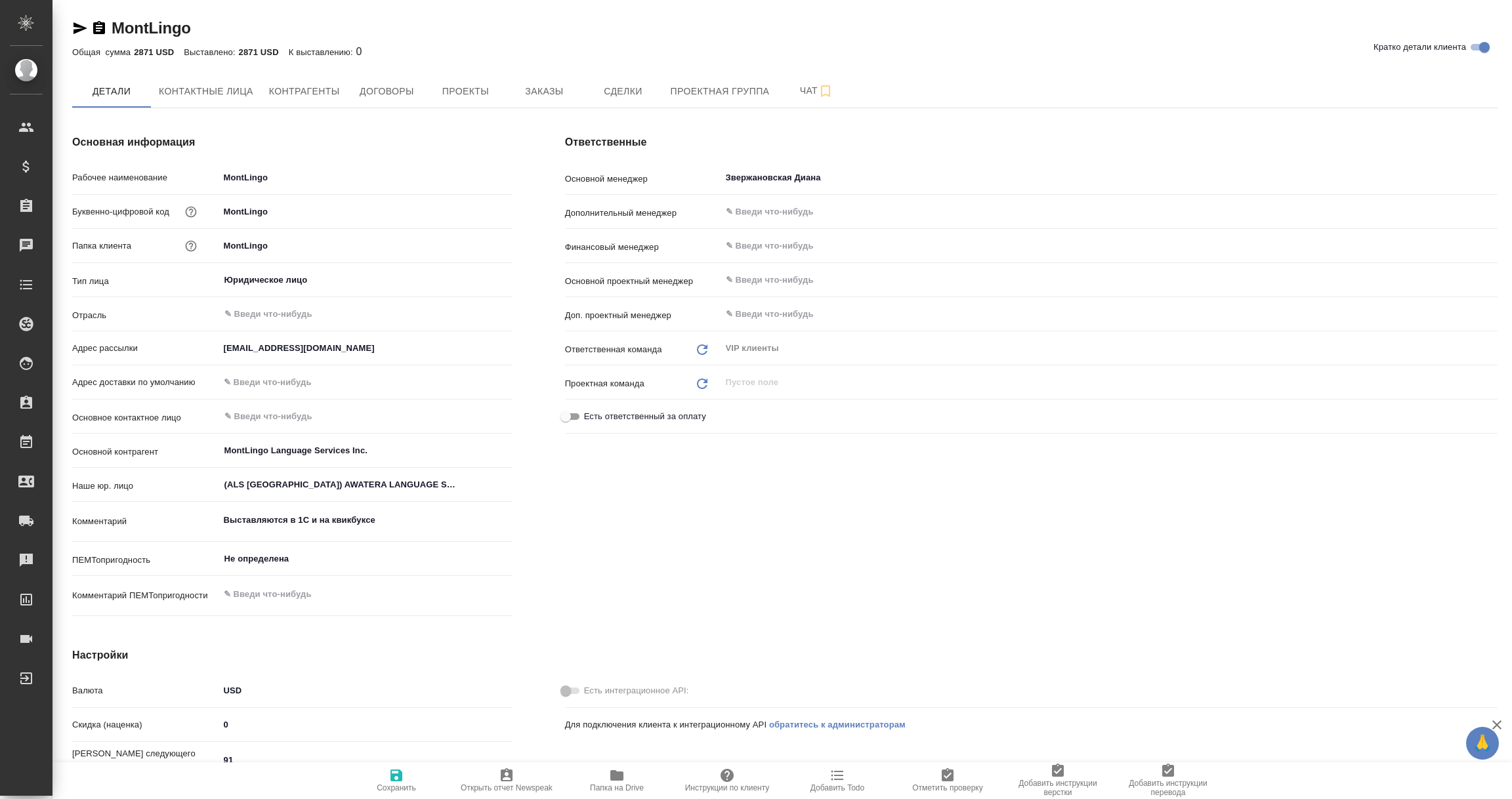
type textarea "x"
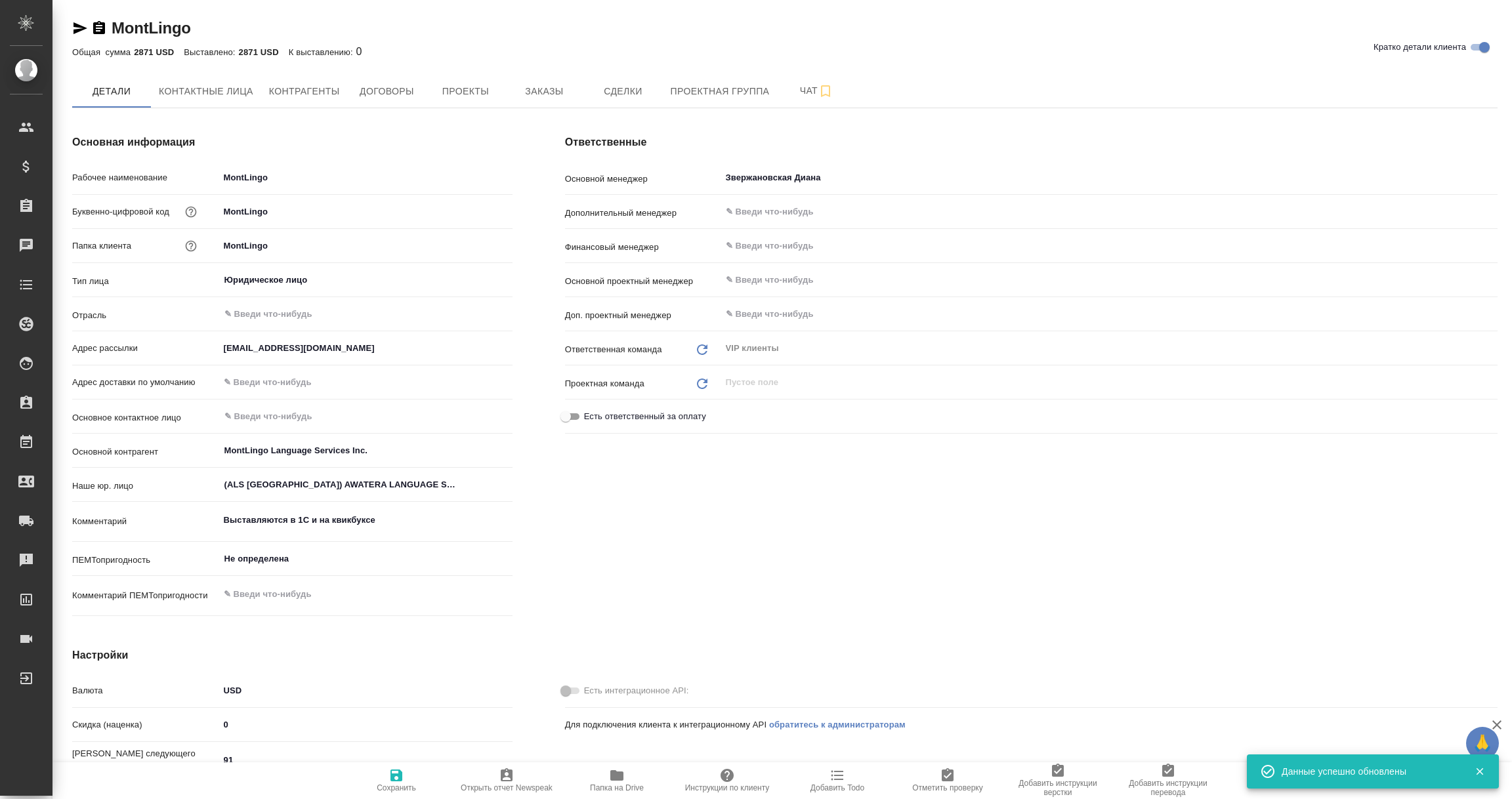
type textarea "x"
click at [309, 515] on textarea "Выставляются в 1С и на квикбуксе" at bounding box center [366, 520] width 293 height 23
click at [234, 519] on textarea "Выставляются в 1С и на квикбуксе" at bounding box center [366, 521] width 292 height 23
type textarea "ыставляются в 1С и на квикбуксе"
type textarea "x"
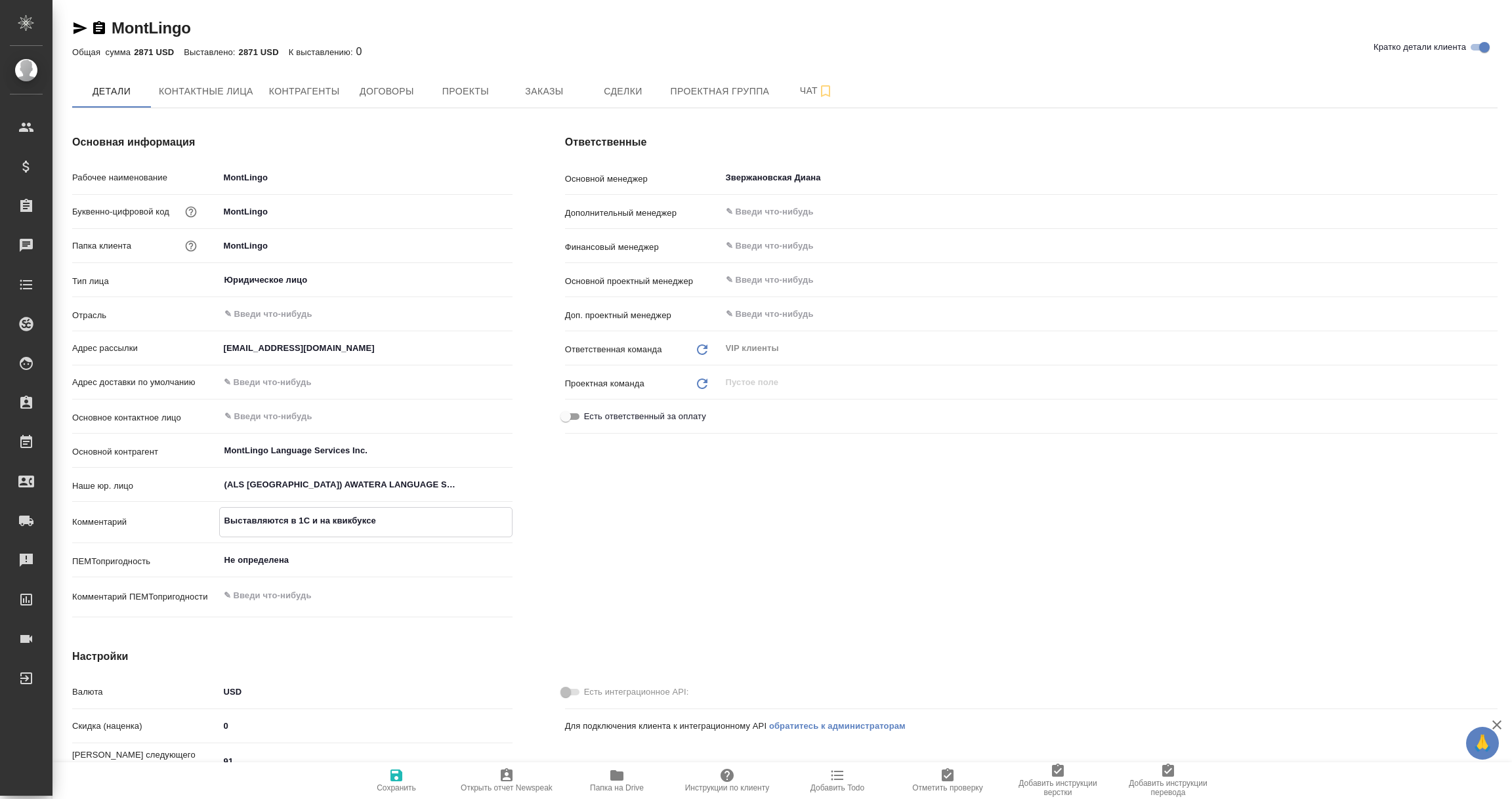
type textarea "x"
type textarea "Сыставляются в 1С и на квикбуксе"
type textarea "x"
type textarea "Счыставляются в 1С и на квикбуксе"
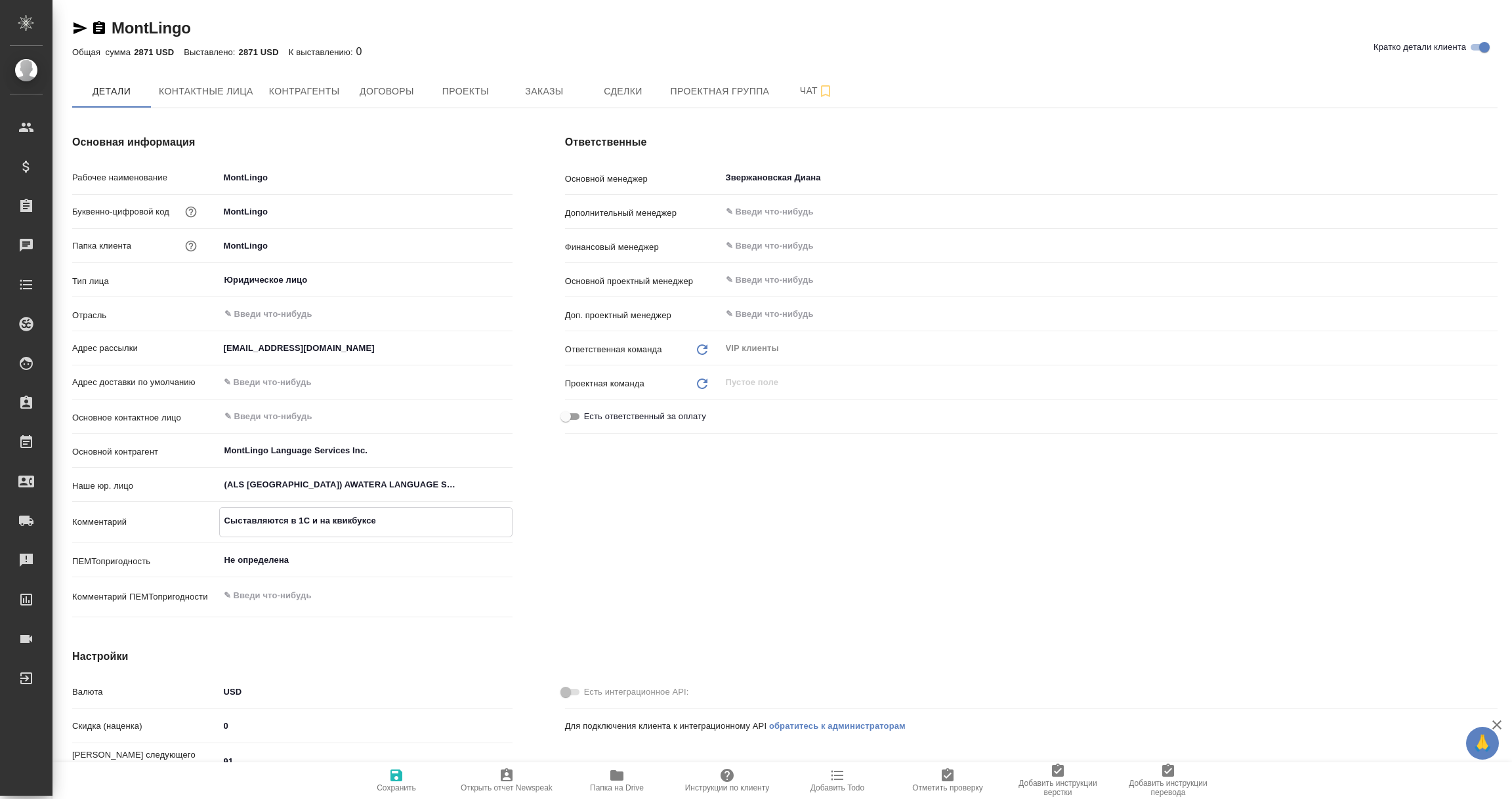
type textarea "x"
type textarea "Счеыставляются в 1С и на квикбуксе"
type textarea "x"
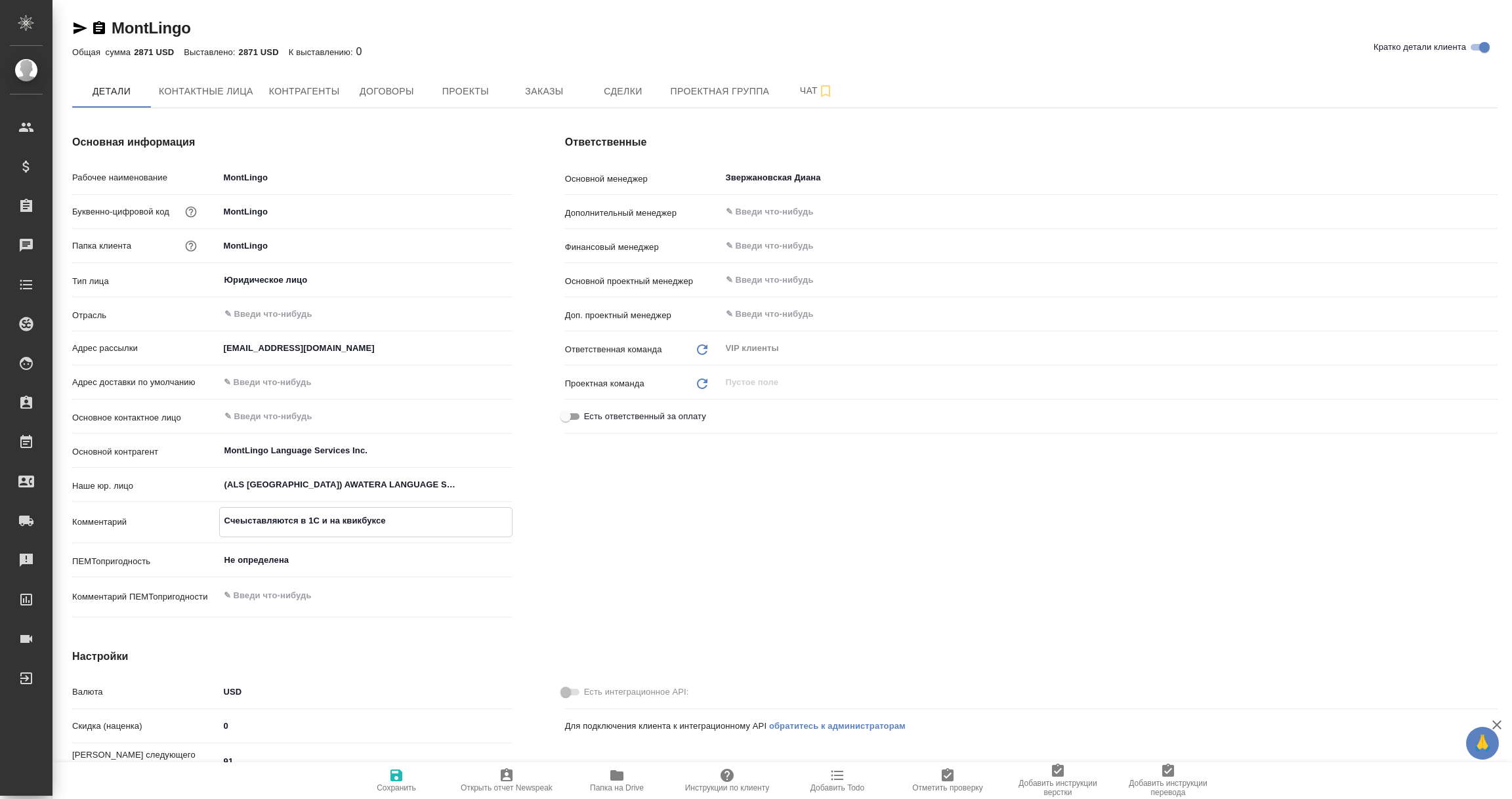
type textarea "Счетыставляются в 1С и на квикбуксе"
type textarea "x"
type textarea "Счетаыставляются в 1С и на квикбуксе"
type textarea "x"
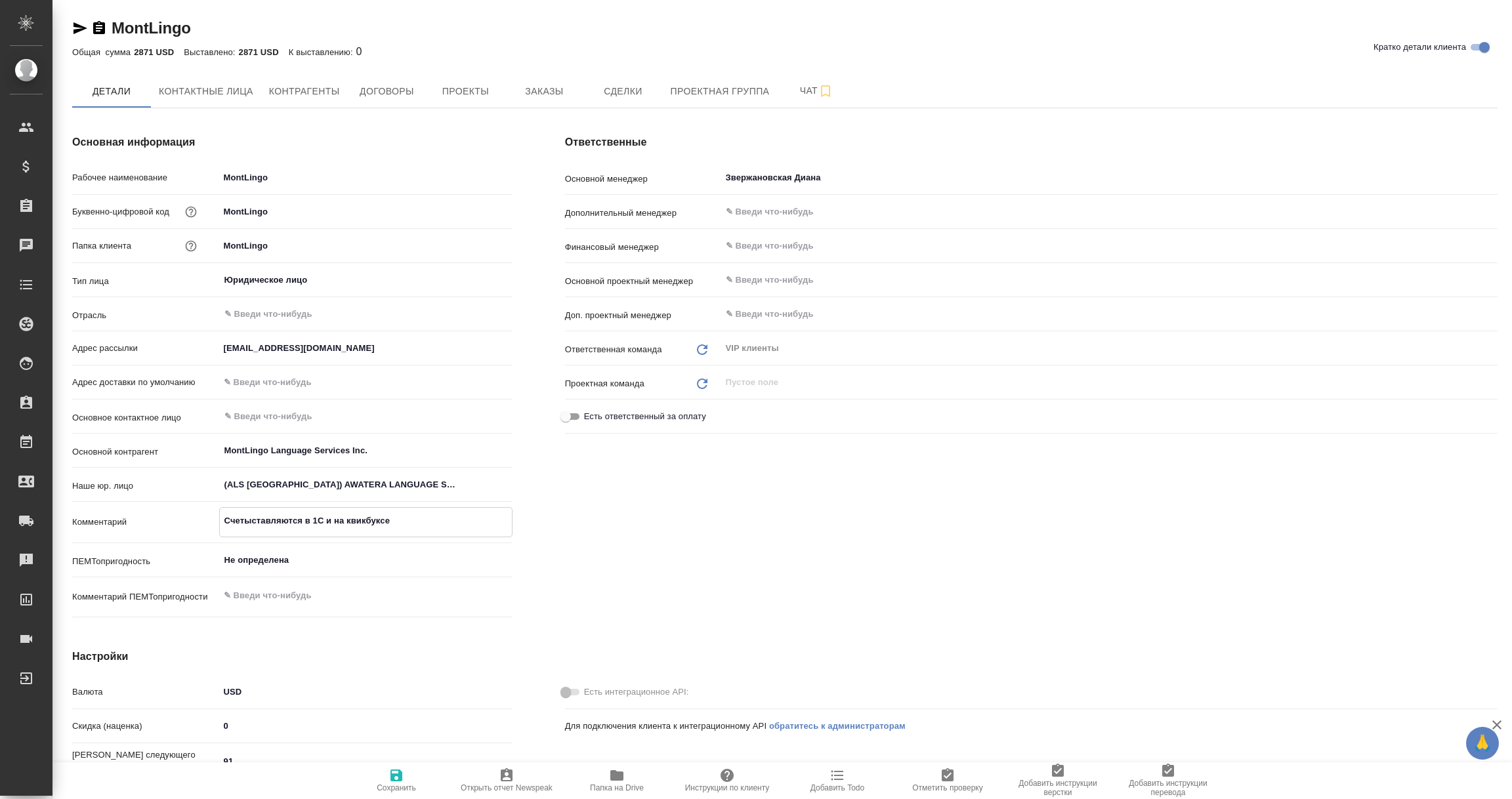
type textarea "x"
type textarea "Счета ыставляются в 1С и на квикбуксе"
type textarea "x"
type textarea "Счета выставляются в 1С и на квикбуксе"
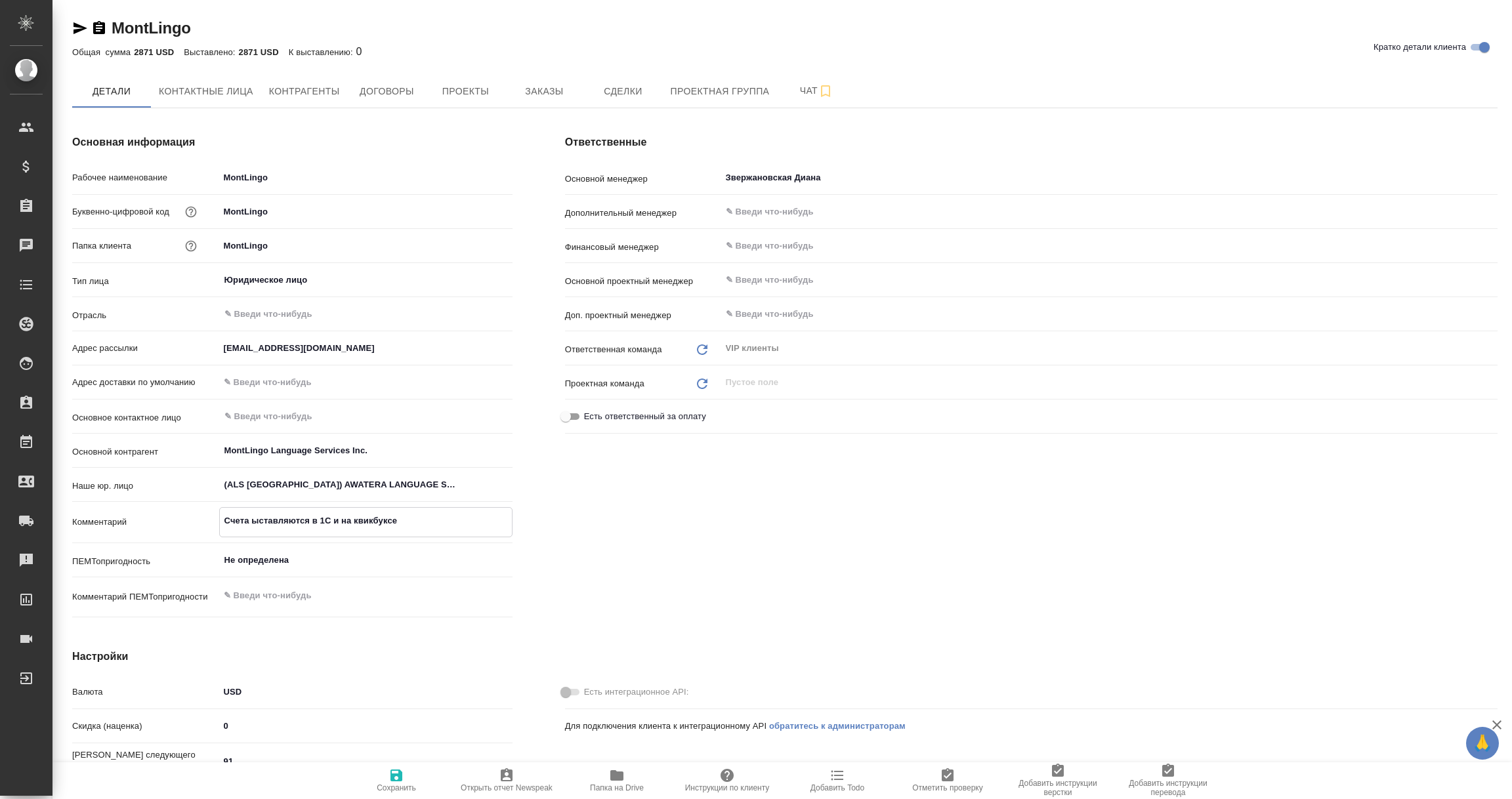
type textarea "x"
type textarea "Счета выставляются в 1С и на квикбуксе"
click at [400, 780] on icon "button" at bounding box center [396, 776] width 12 height 12
type textarea "x"
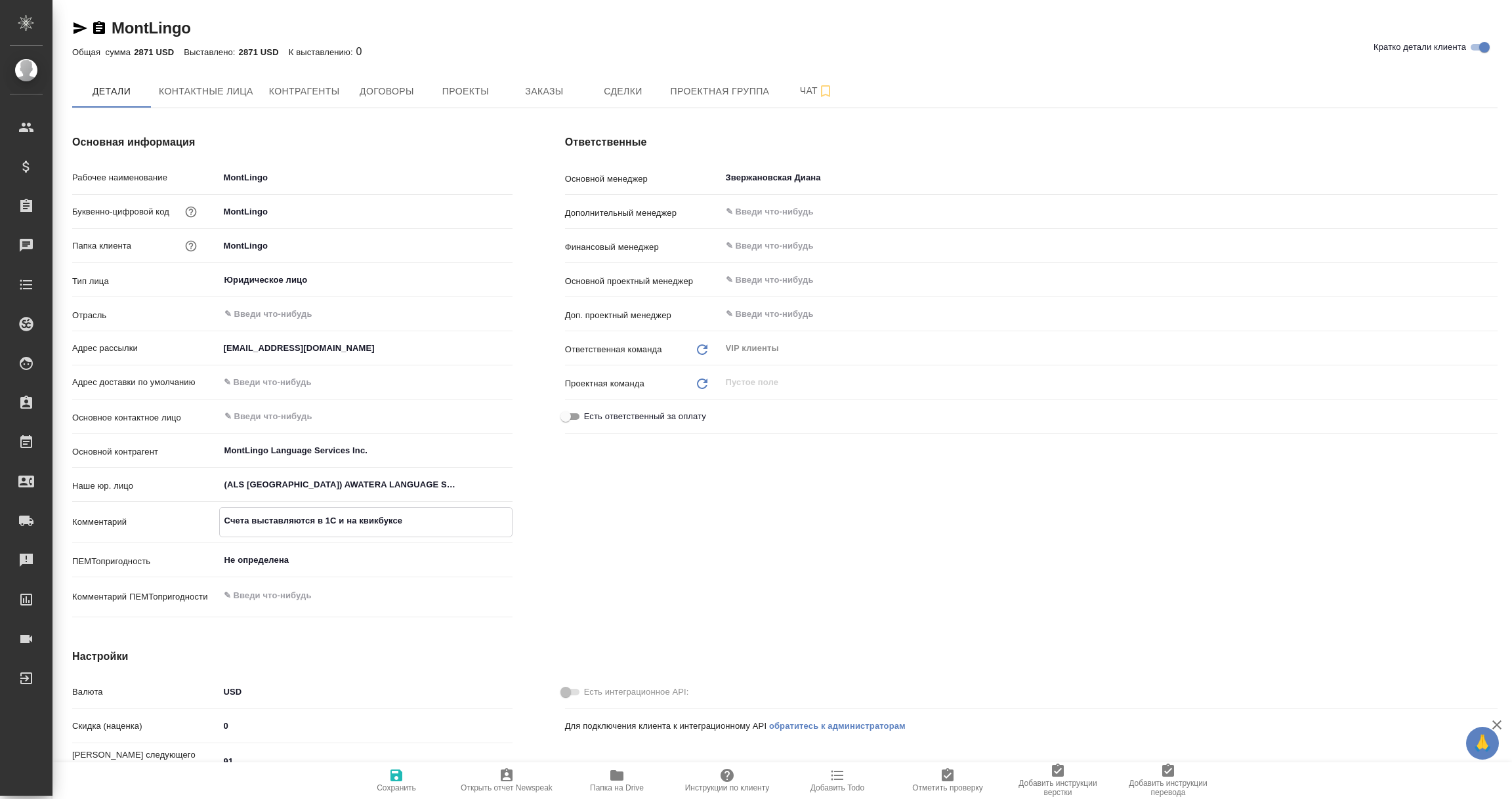
type textarea "x"
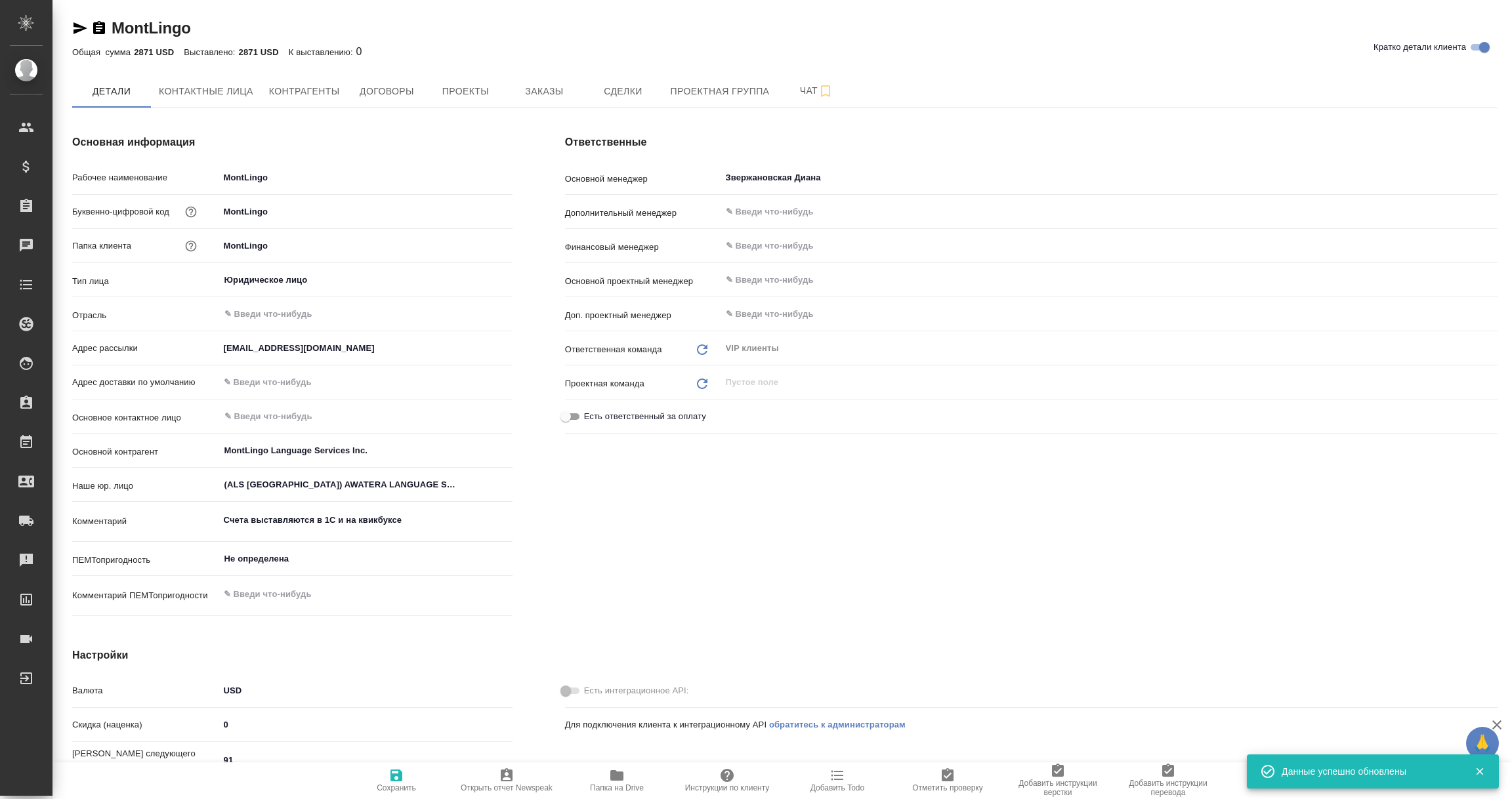
type textarea "x"
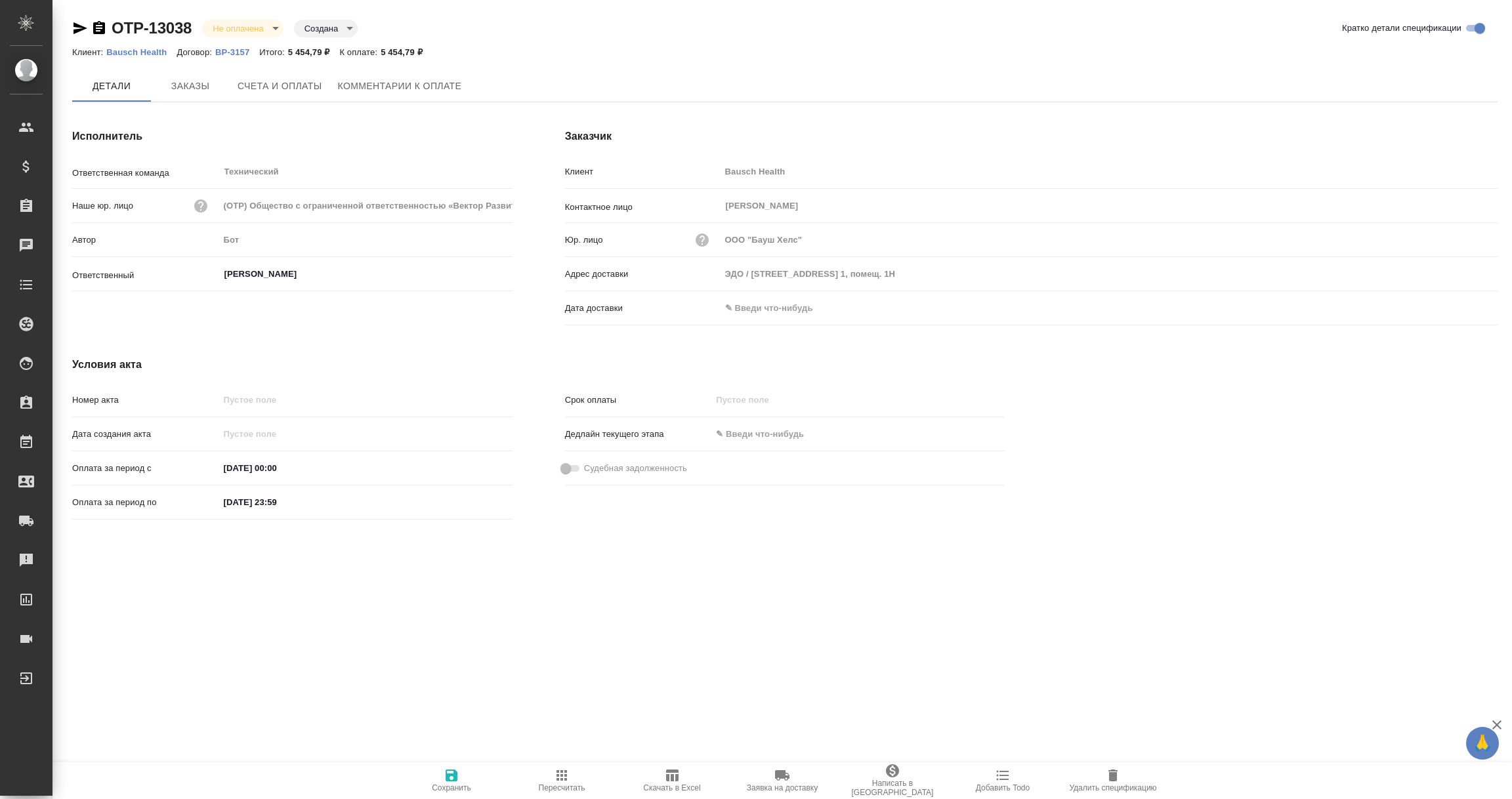
click at [789, 294] on div "Адрес доставки ЭДО / [STREET_ADDRESS] 1, помещ. 1Н" at bounding box center [1031, 280] width 932 height 34
click at [782, 309] on input "text" at bounding box center [778, 307] width 115 height 19
click at [1458, 306] on icon "button" at bounding box center [1459, 308] width 15 height 15
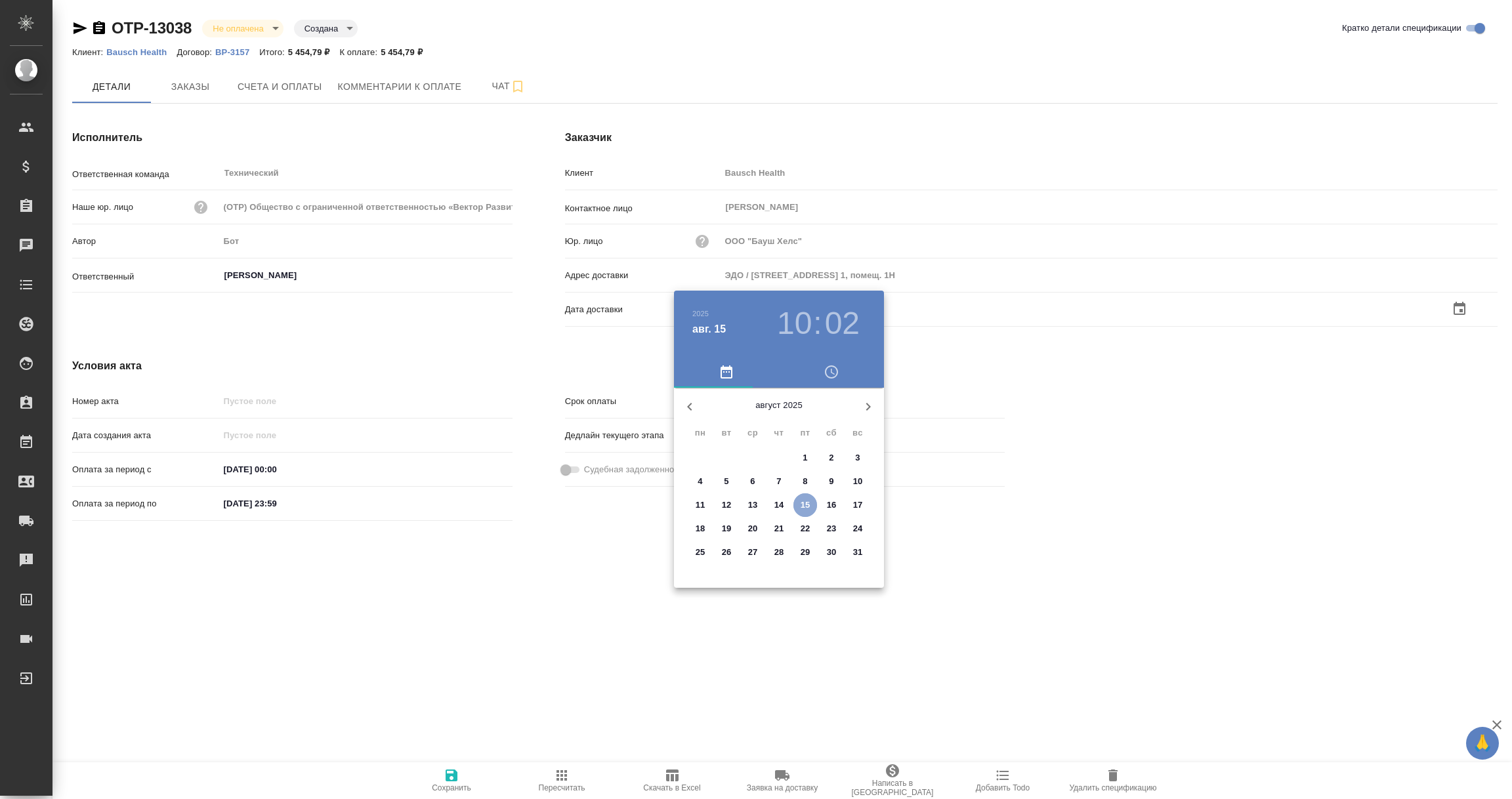
click at [805, 503] on p "15" at bounding box center [806, 505] width 10 height 13
type input "[DATE] 10:02"
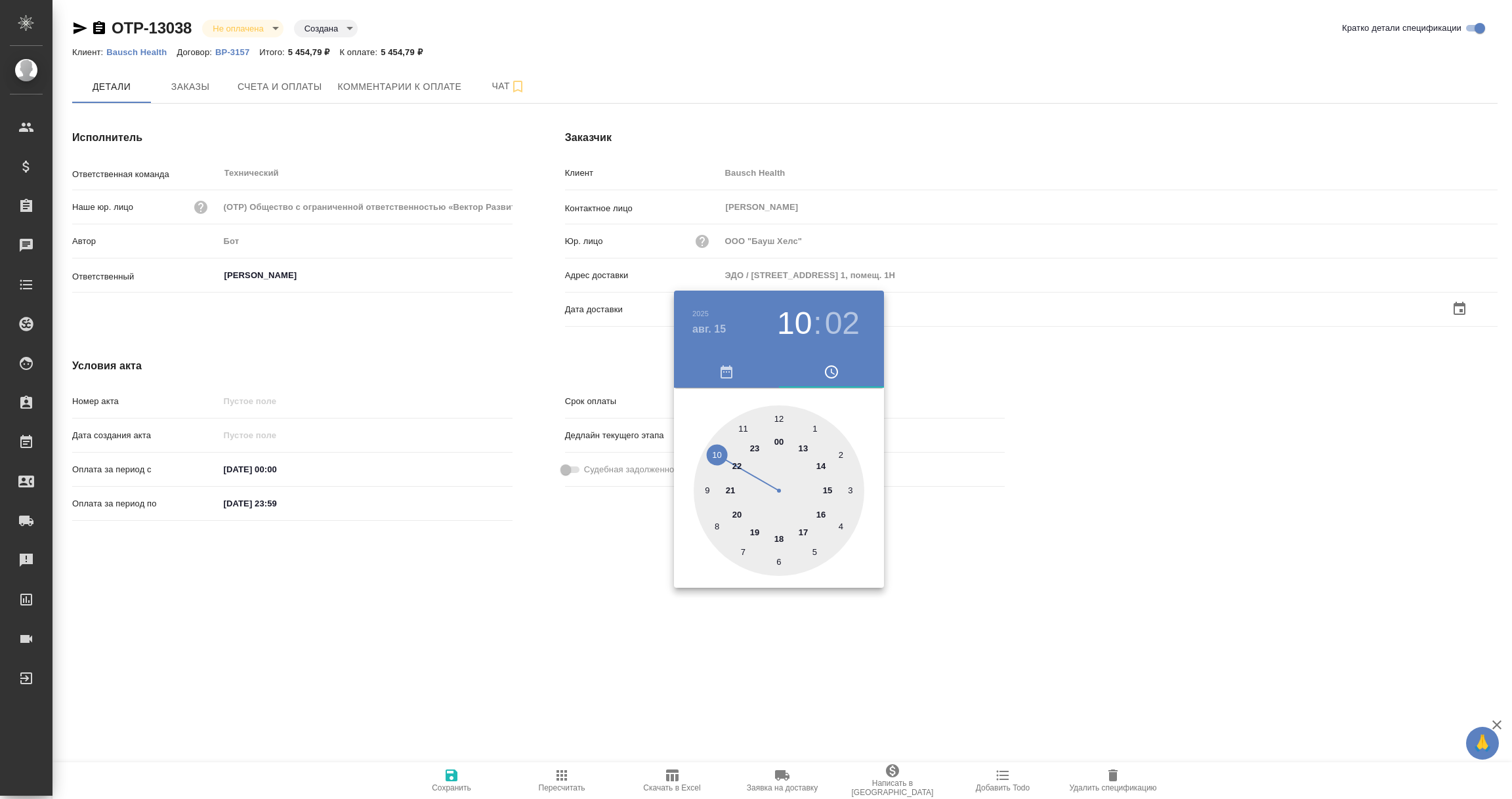
click at [548, 624] on div at bounding box center [756, 400] width 1512 height 799
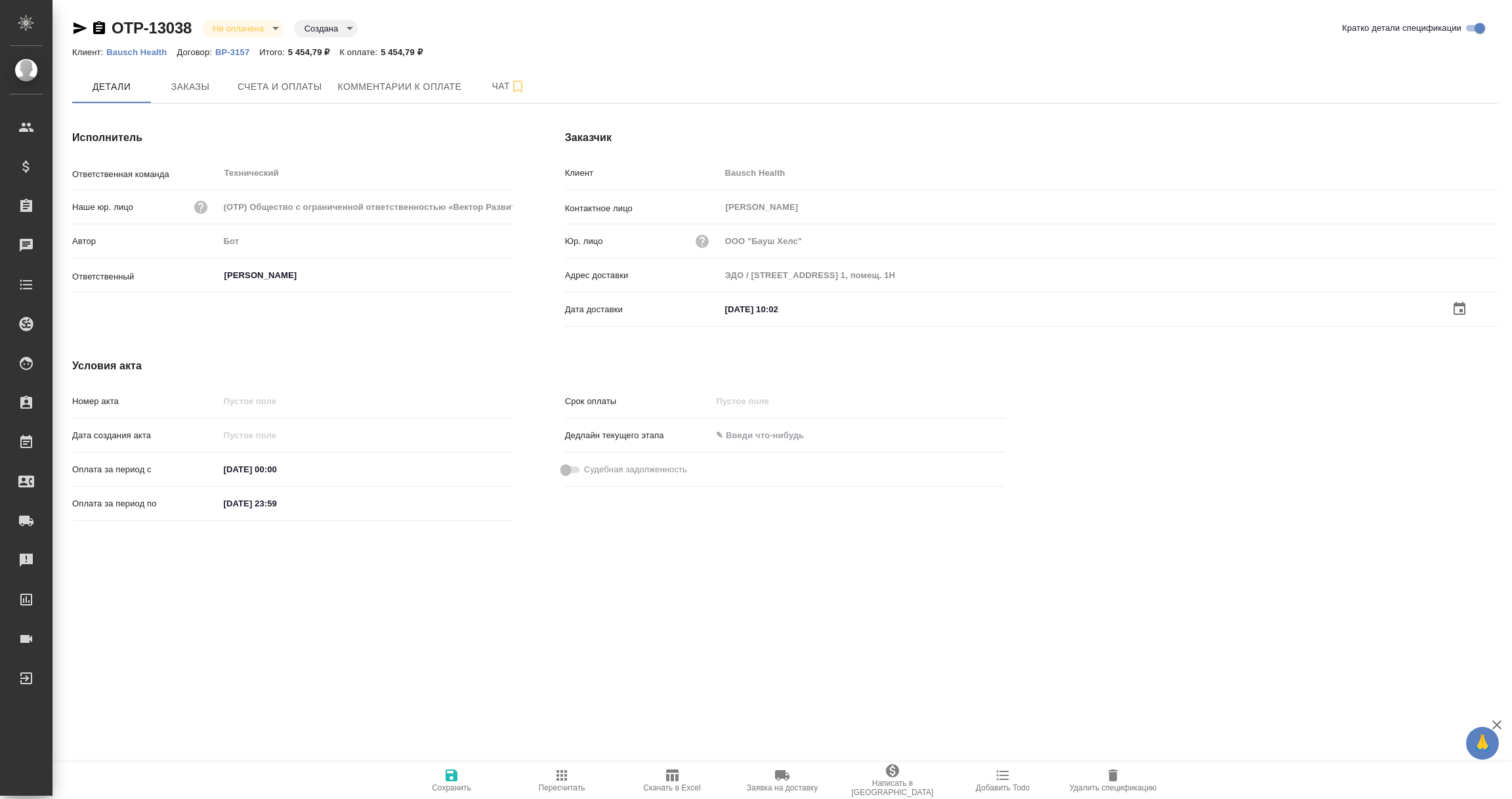
click at [447, 772] on icon "button" at bounding box center [451, 775] width 15 height 15
click at [281, 28] on body "🙏 .cls-1 fill:#fff; AWATERA [PERSON_NAME] Спецификации Заказы Чаты Todo Проекты…" at bounding box center [756, 400] width 1512 height 799
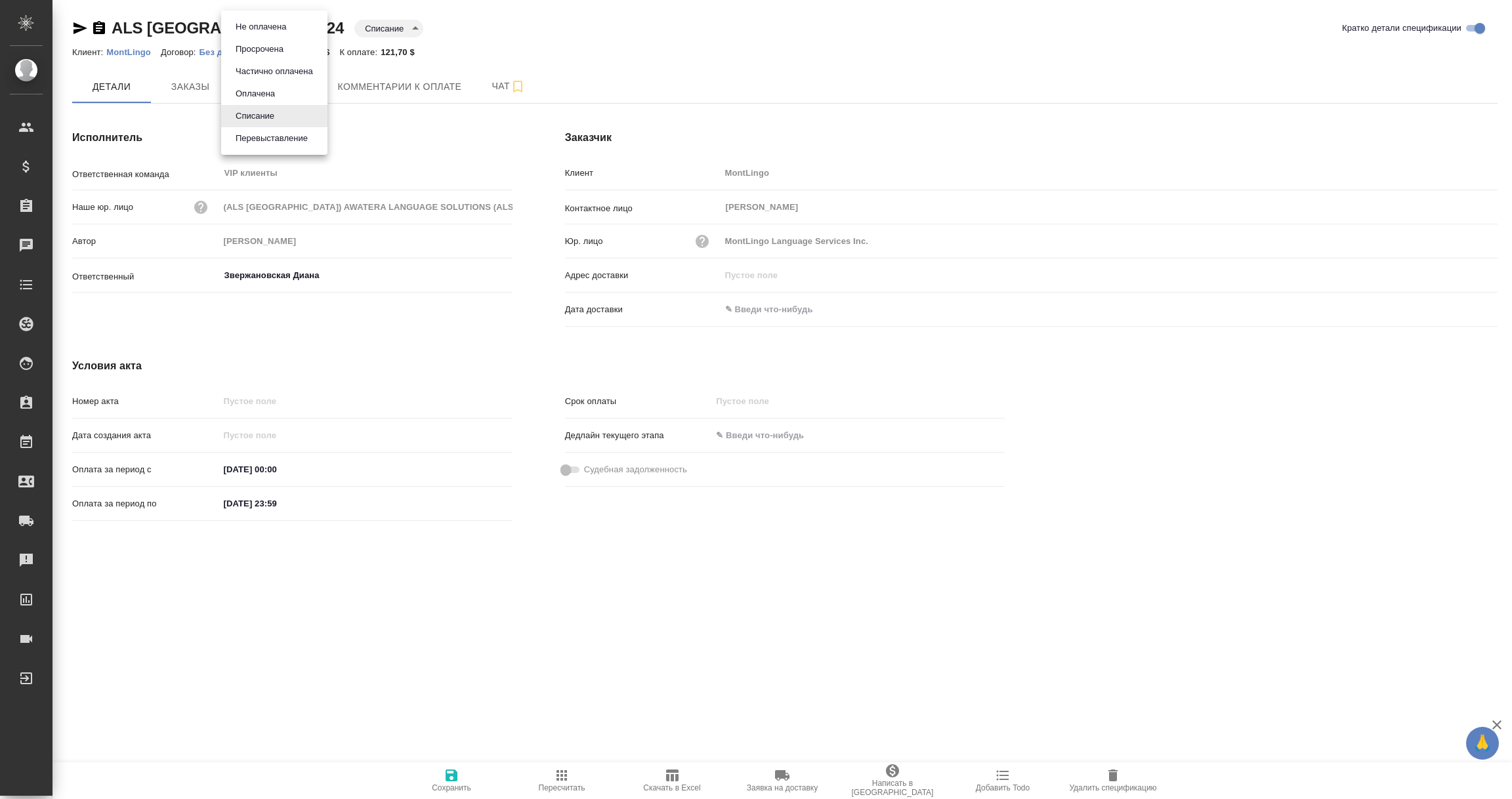
click at [281, 29] on button "Не оплачена" at bounding box center [261, 27] width 58 height 15
type input "notPayed"
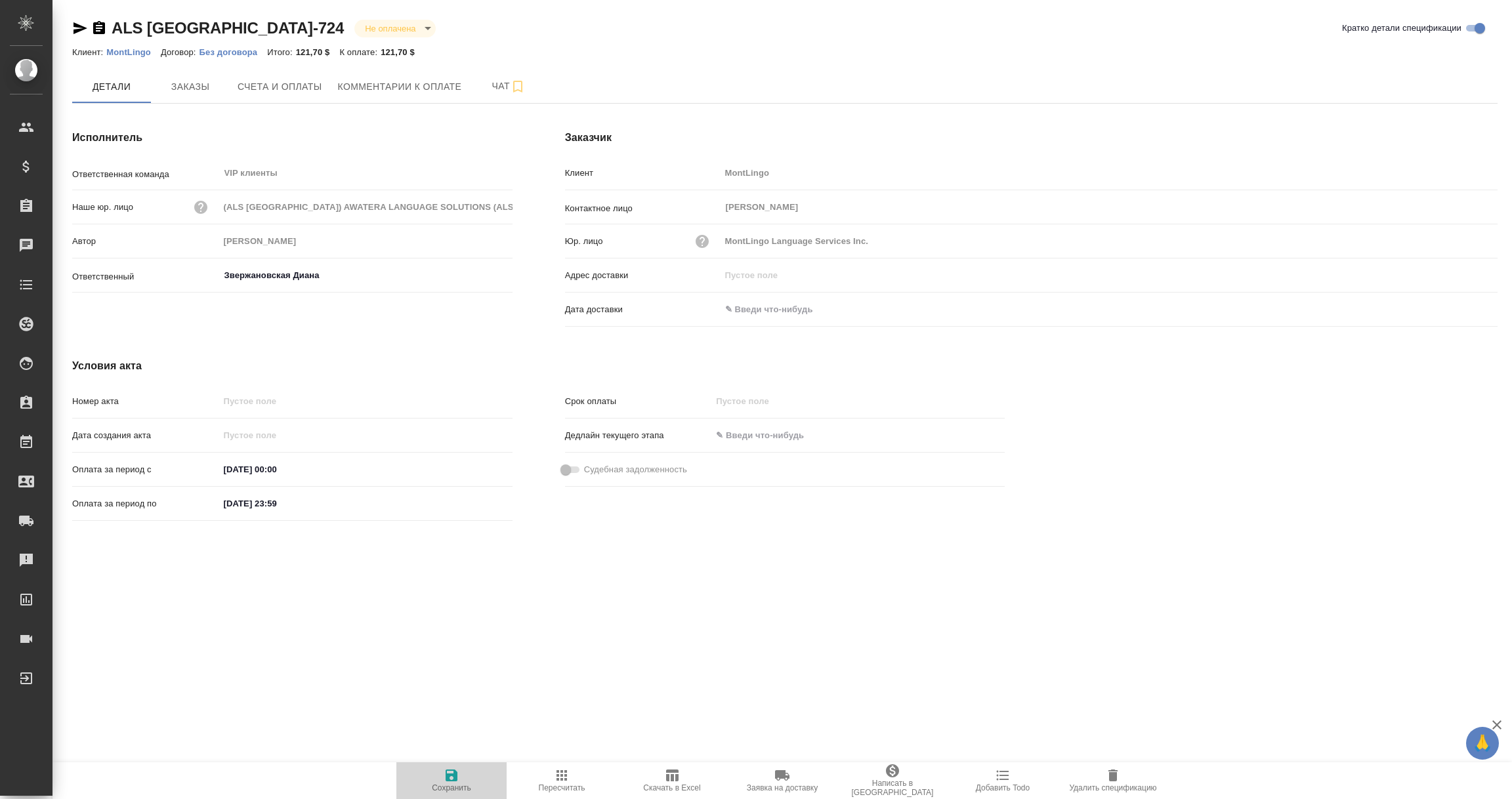
click at [443, 776] on icon "button" at bounding box center [451, 775] width 15 height 15
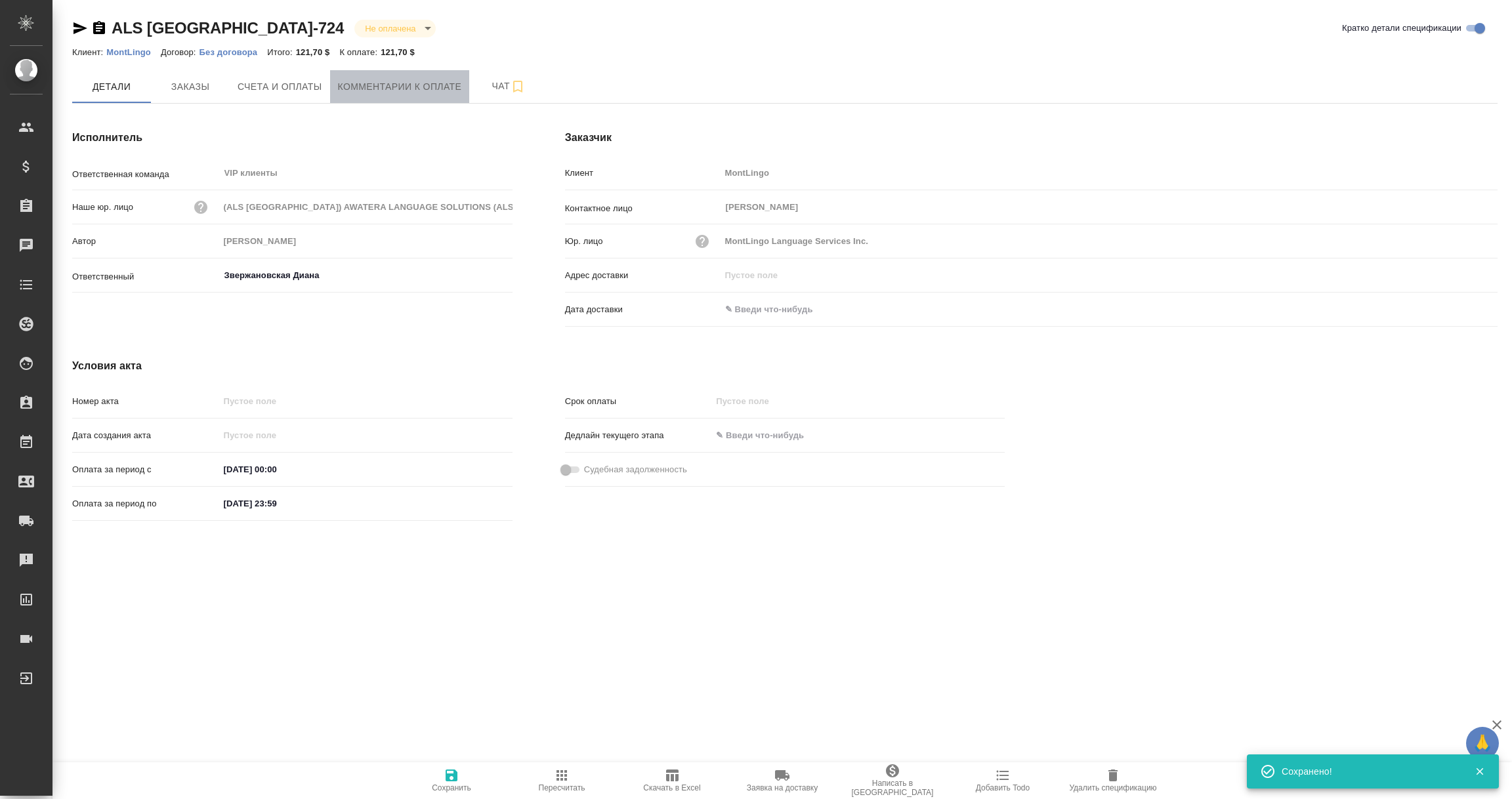
click at [439, 85] on span "Комментарии к оплате" at bounding box center [400, 87] width 124 height 16
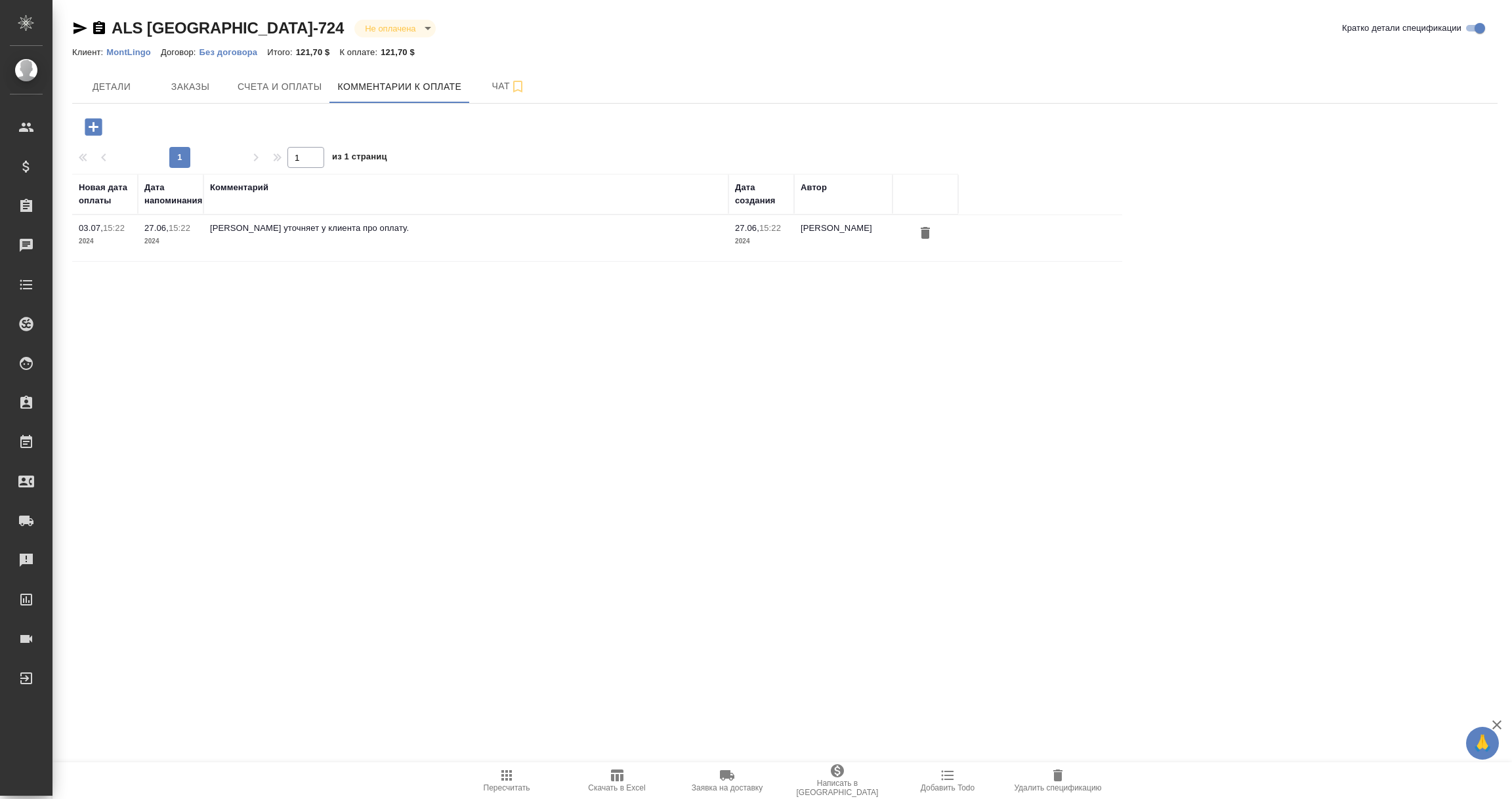
click at [86, 120] on icon "button" at bounding box center [92, 126] width 17 height 17
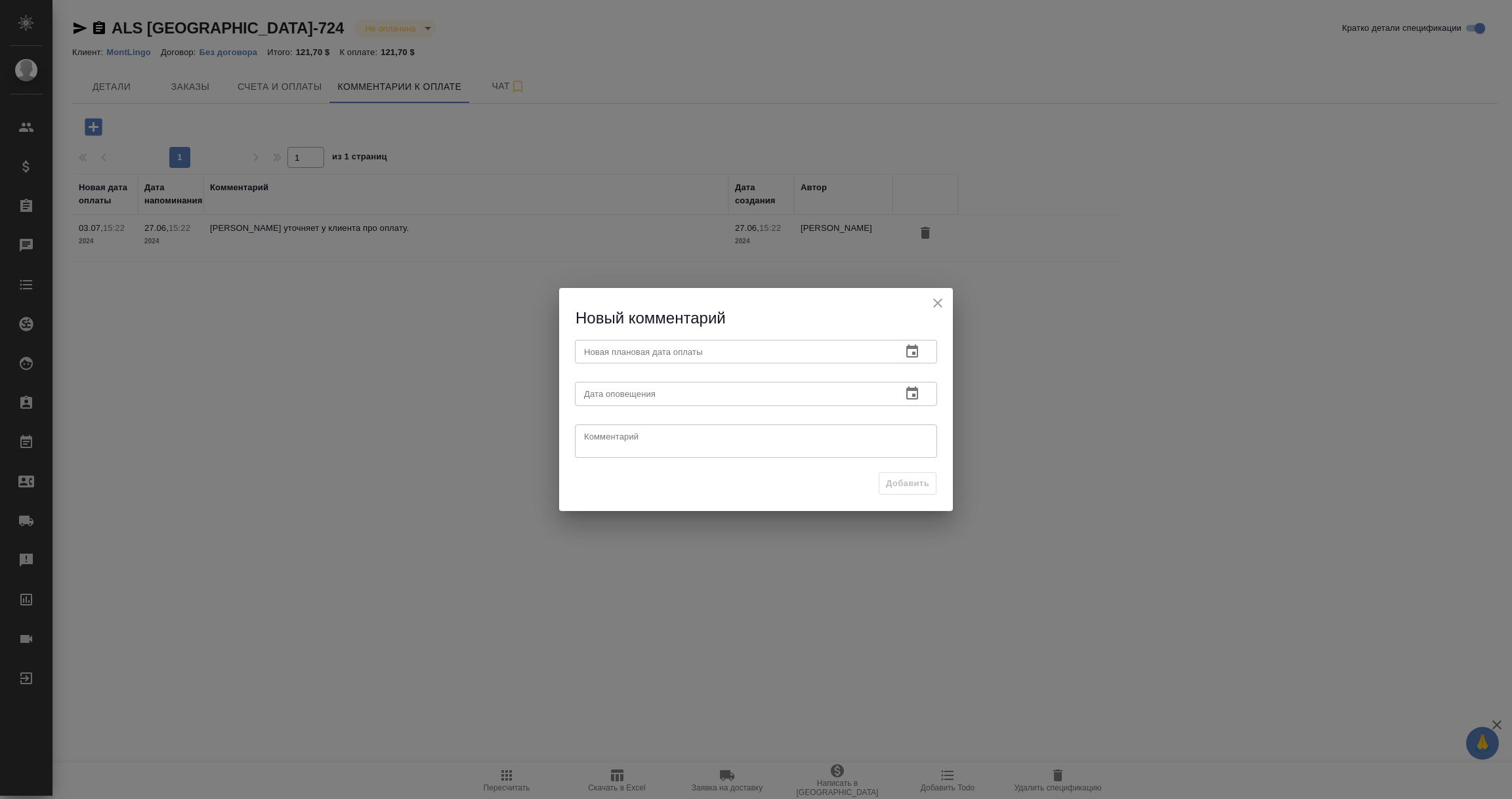
click at [919, 352] on icon "button" at bounding box center [912, 351] width 15 height 15
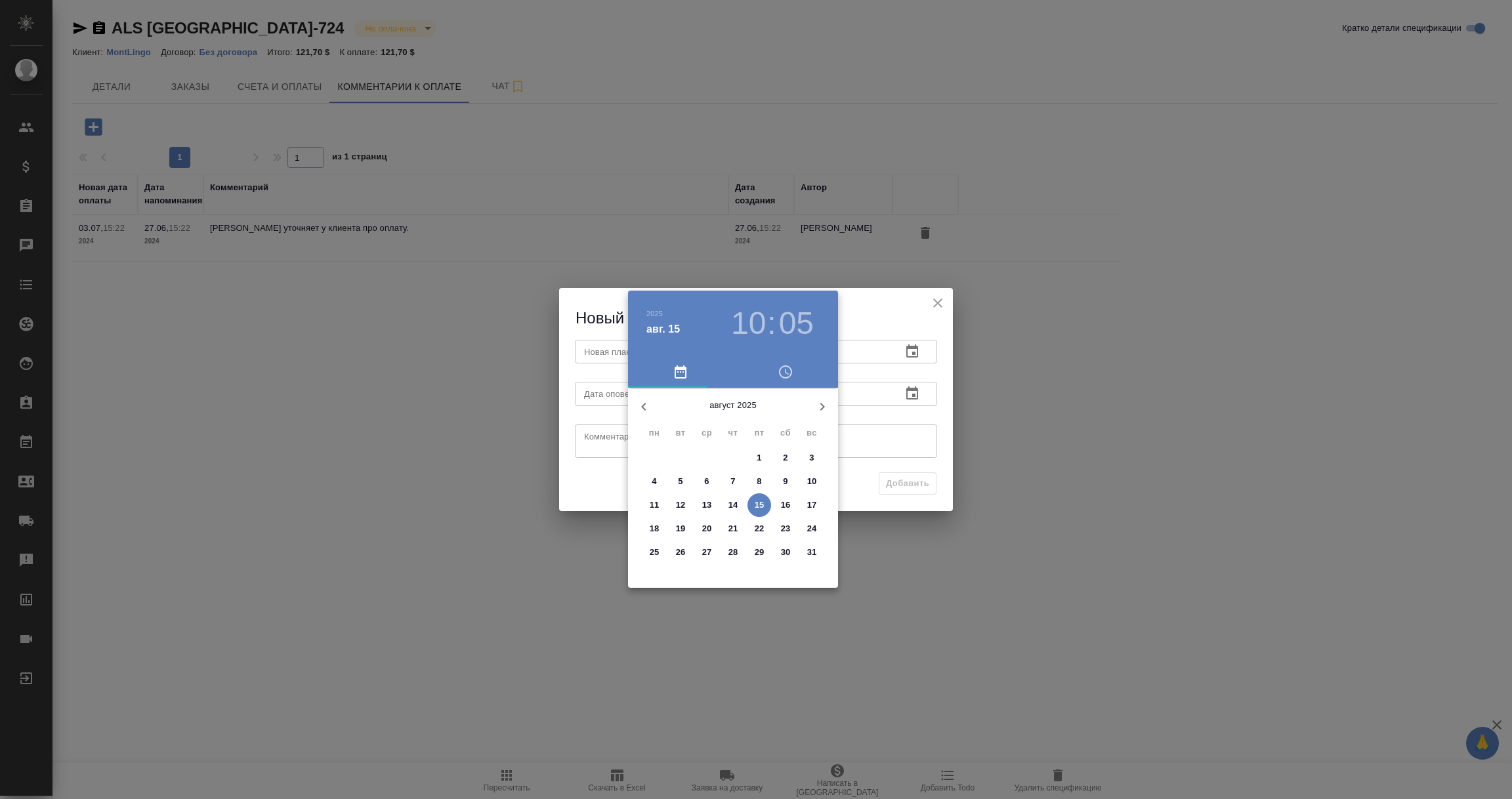
click at [650, 523] on p "18" at bounding box center [654, 528] width 10 height 13
type input "[DATE] 10:05"
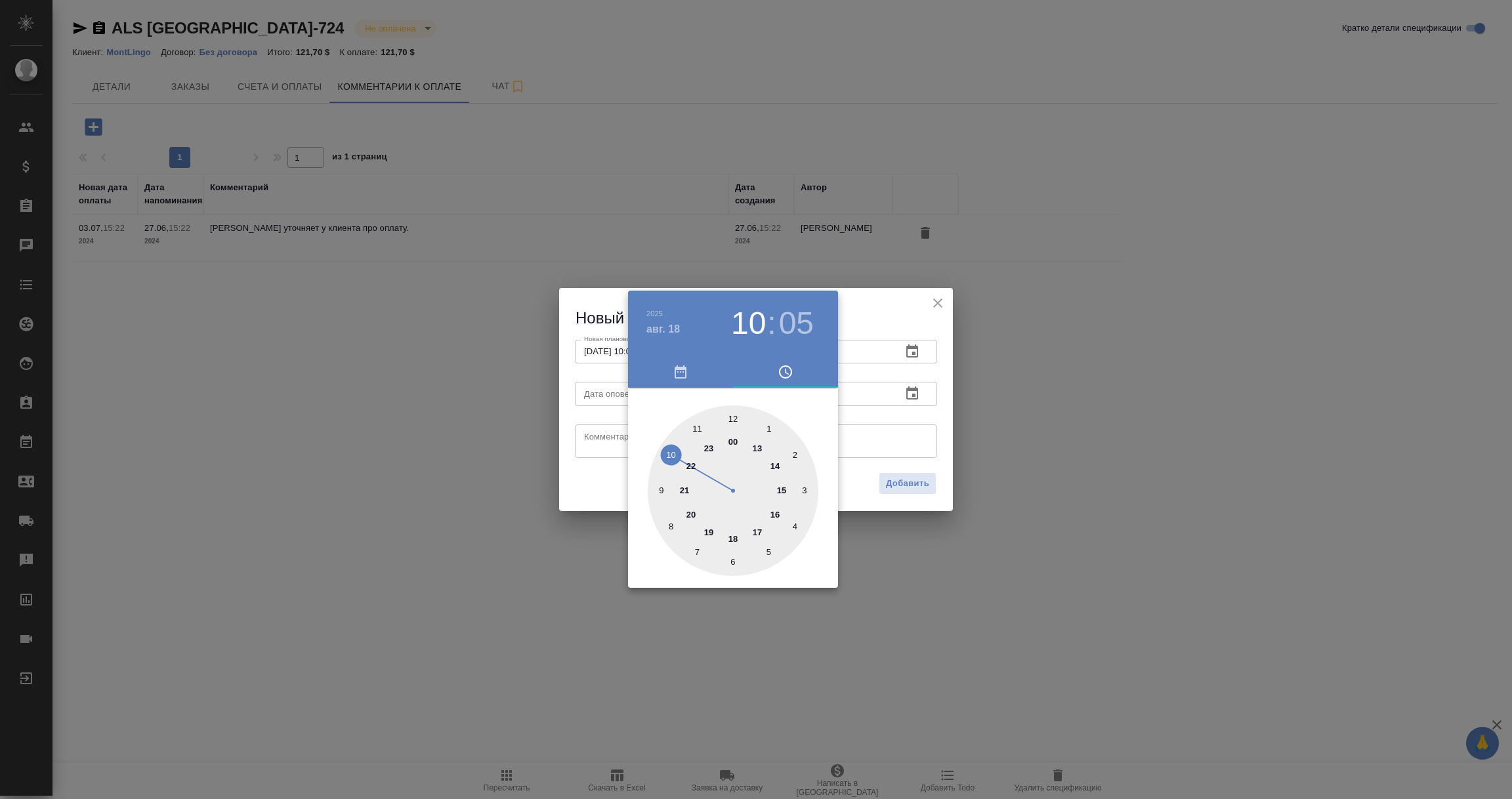
click at [919, 414] on div at bounding box center [756, 400] width 1512 height 799
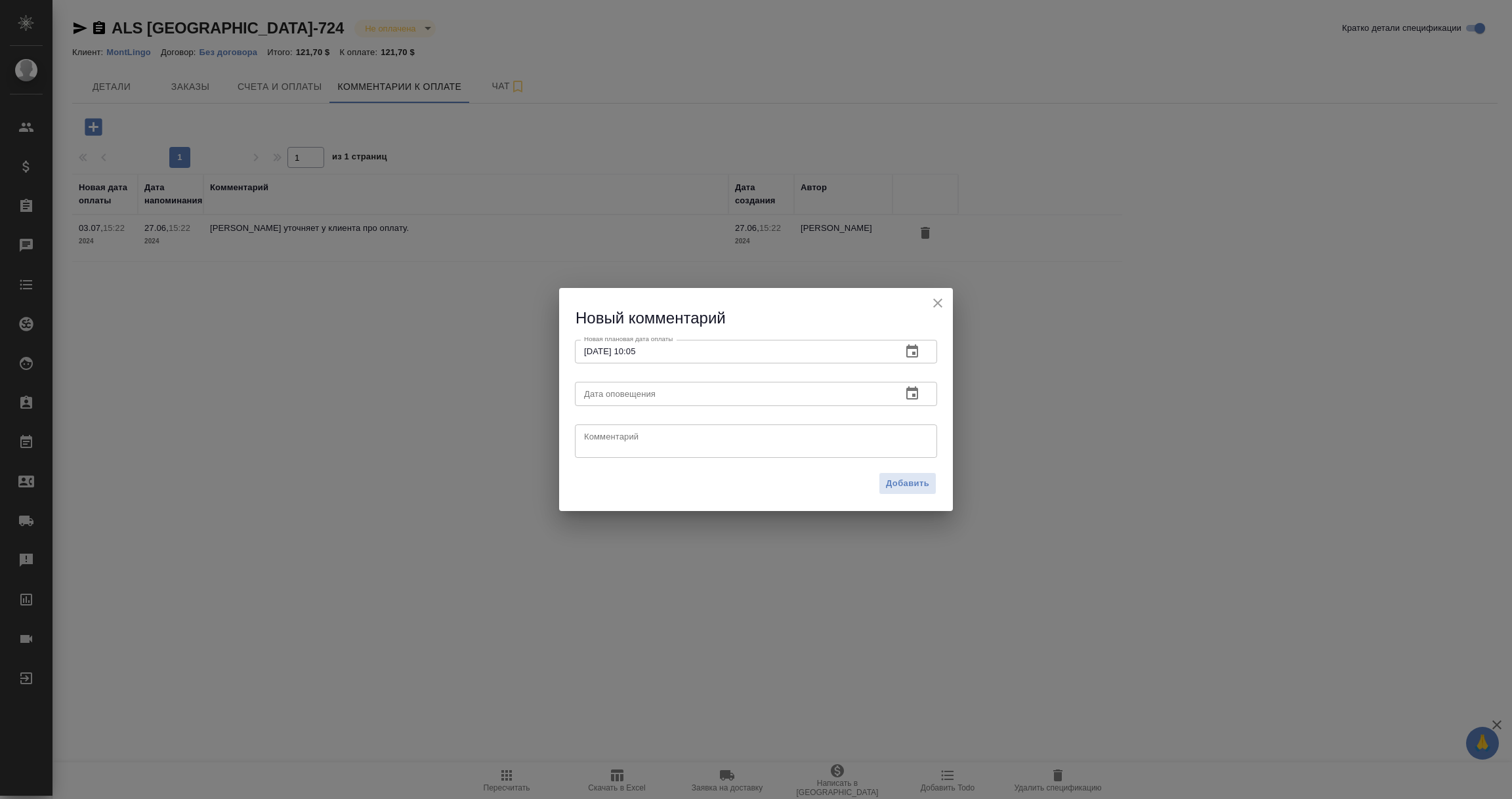
click at [910, 393] on icon "button" at bounding box center [912, 393] width 15 height 15
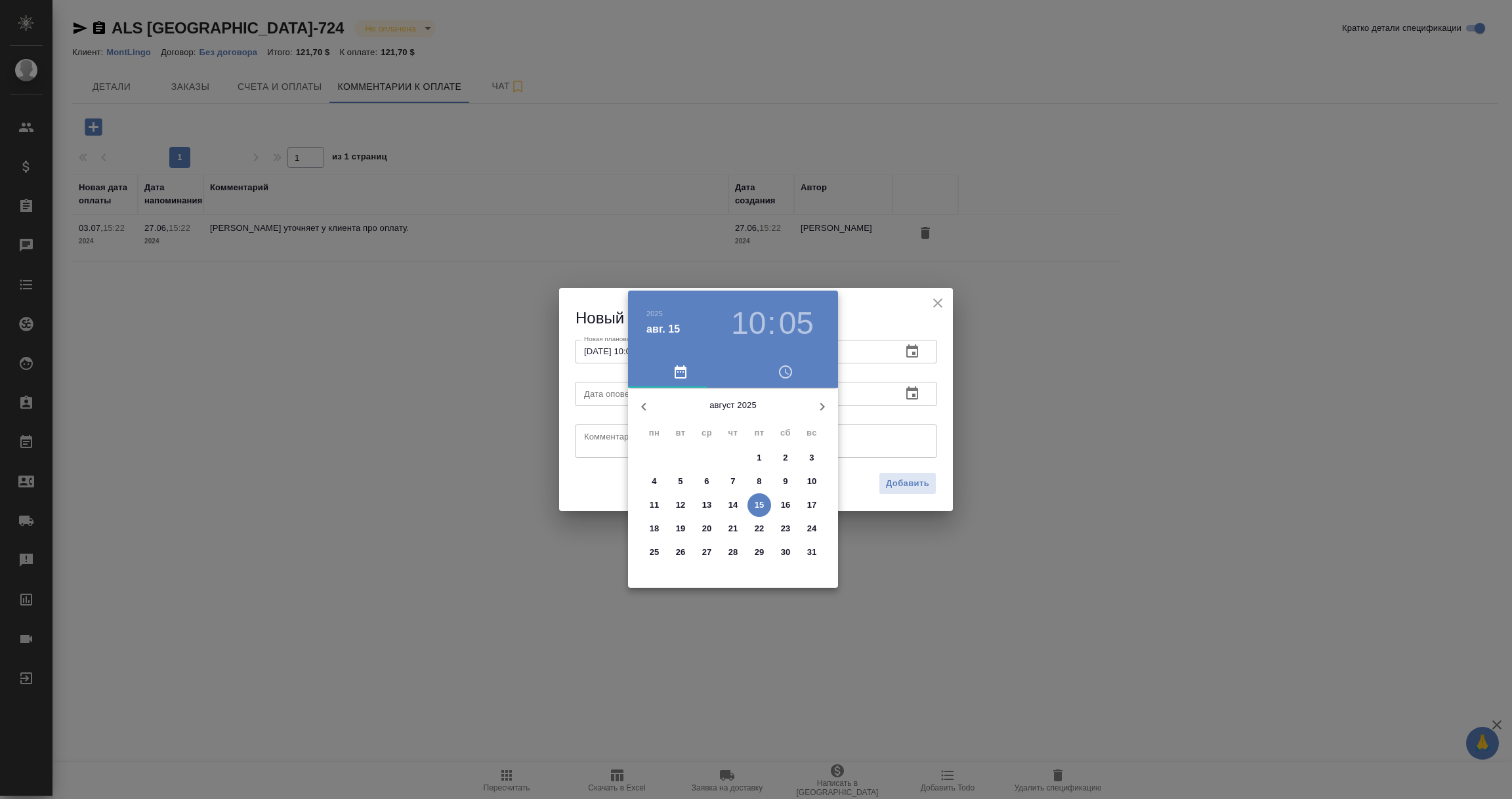
click at [760, 501] on p "15" at bounding box center [760, 505] width 10 height 13
type input "[DATE] 10:05"
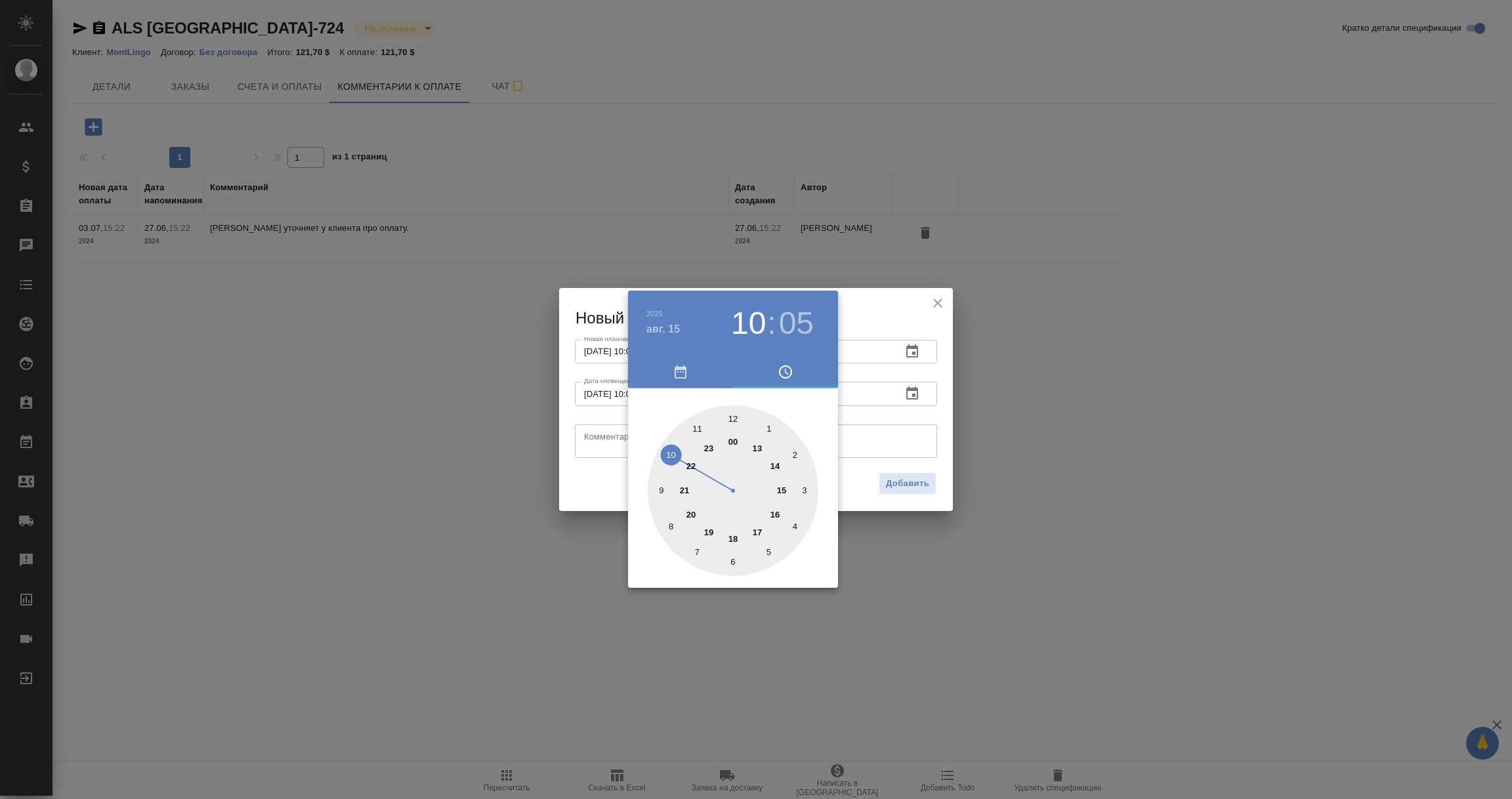
click at [596, 487] on div at bounding box center [756, 400] width 1512 height 799
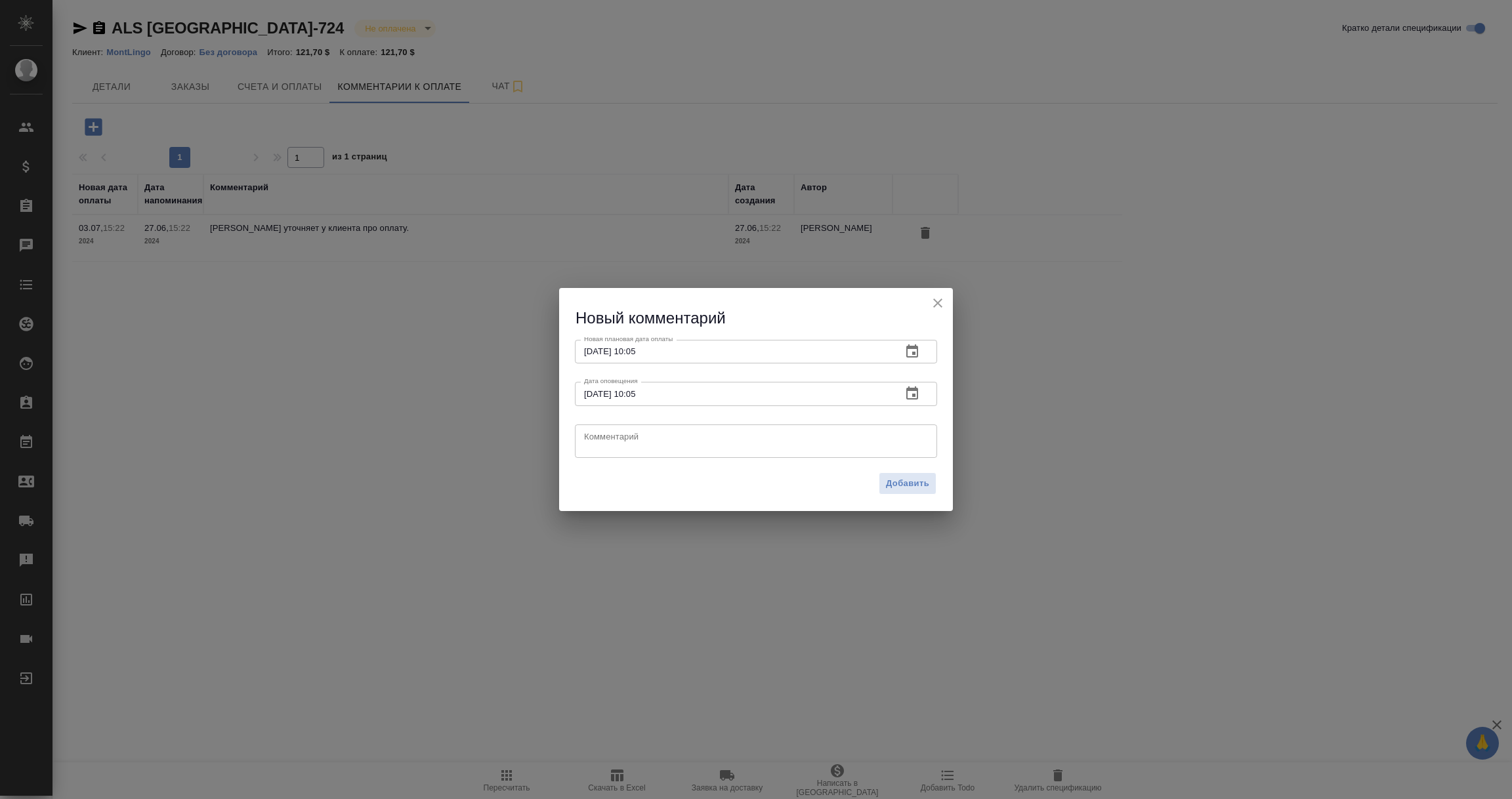
click at [718, 442] on textarea at bounding box center [756, 441] width 344 height 19
type textarea "Пришла оплата от клиента [DATE]. Привязываем к счету."
click at [904, 485] on span "Добавить" at bounding box center [907, 484] width 43 height 15
